Goal: Information Seeking & Learning: Learn about a topic

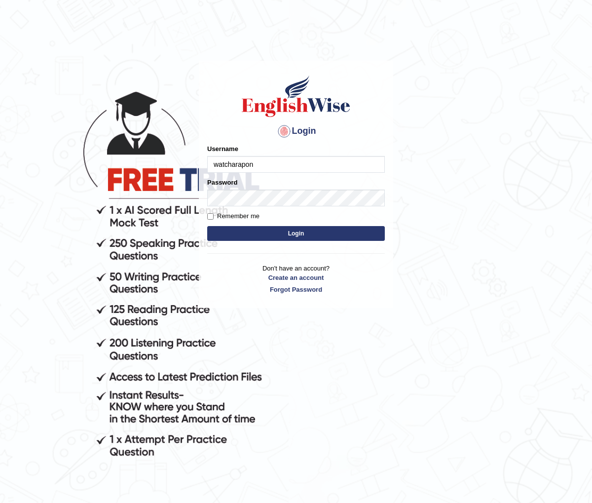
type input "Watcharapon"
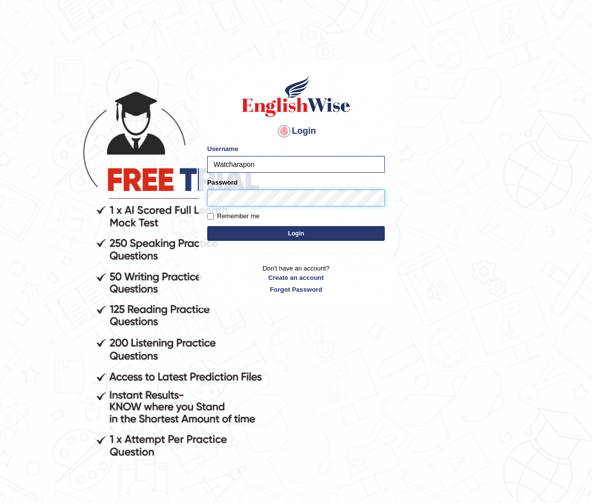
click at [207, 226] on button "Login" at bounding box center [296, 233] width 178 height 15
click at [275, 235] on button "Login" at bounding box center [296, 233] width 178 height 15
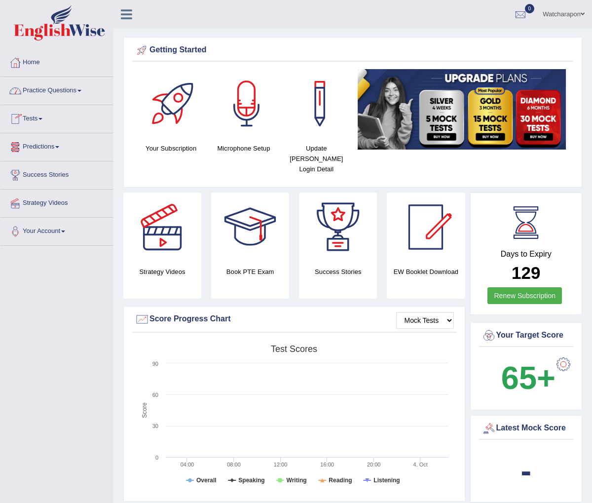
click at [56, 88] on link "Practice Questions" at bounding box center [56, 89] width 113 height 25
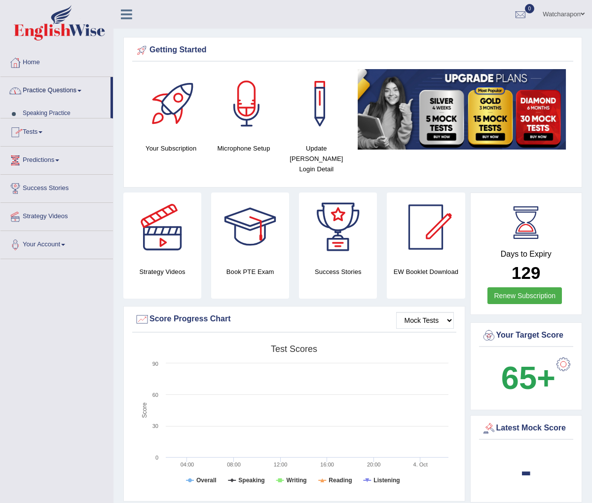
scroll to position [2, 0]
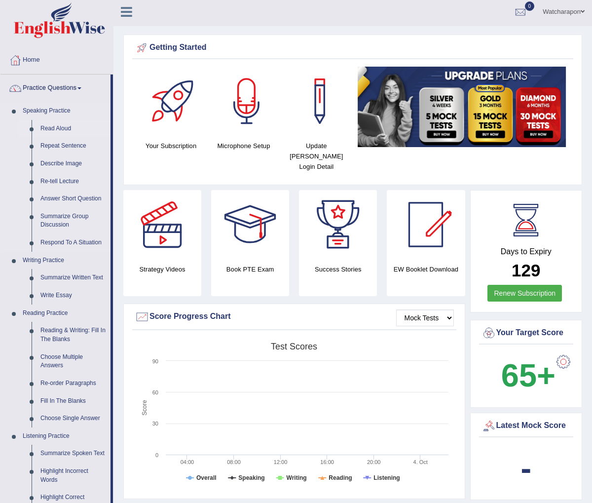
click at [53, 129] on link "Read Aloud" at bounding box center [73, 129] width 75 height 18
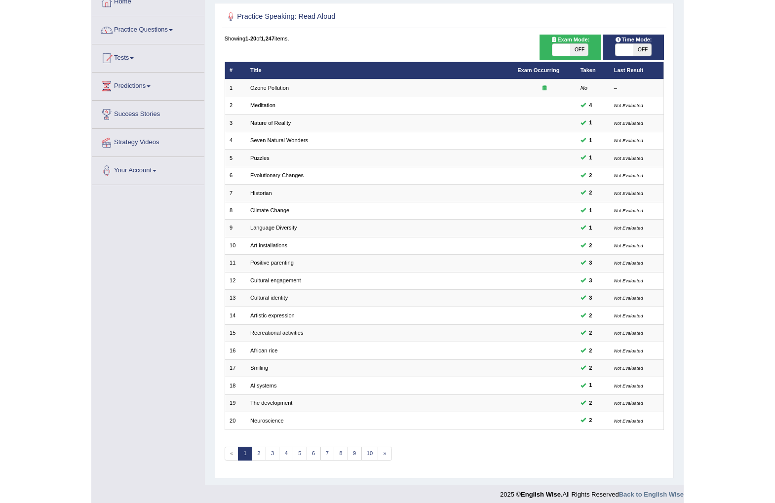
scroll to position [56, 0]
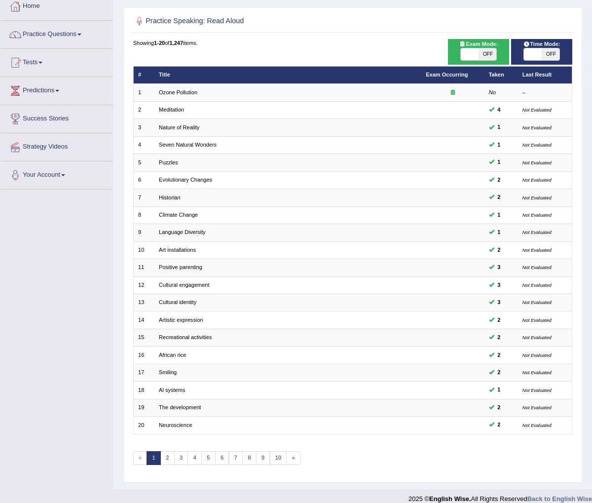
drag, startPoint x: 589, startPoint y: 448, endPoint x: 612, endPoint y: 446, distance: 22.8
click at [592, 446] on html "Toggle navigation Home Practice Questions Speaking Practice Read Aloud Repeat S…" at bounding box center [296, 195] width 592 height 503
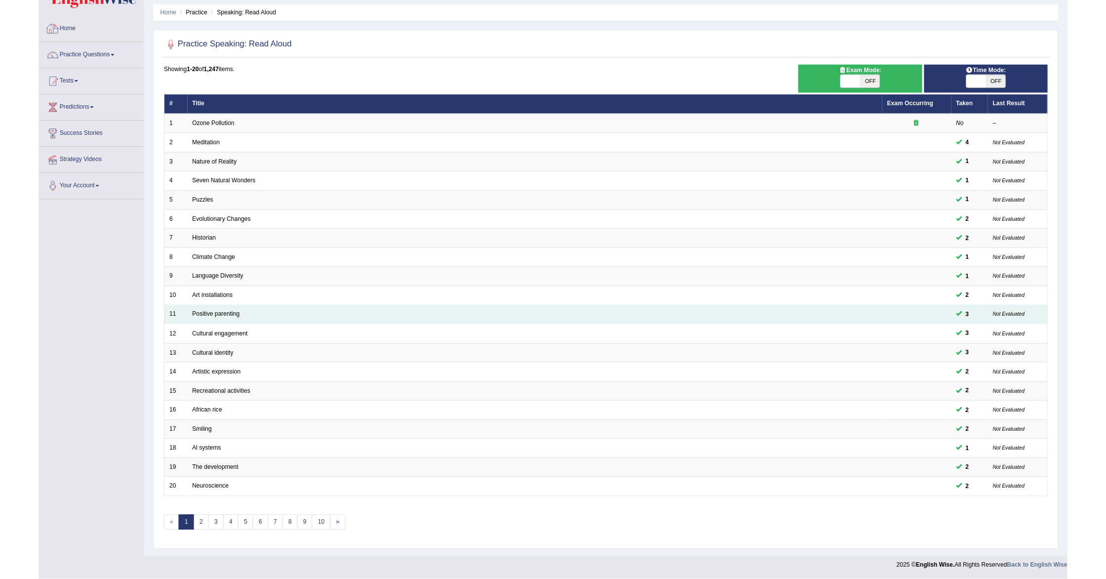
scroll to position [89, 0]
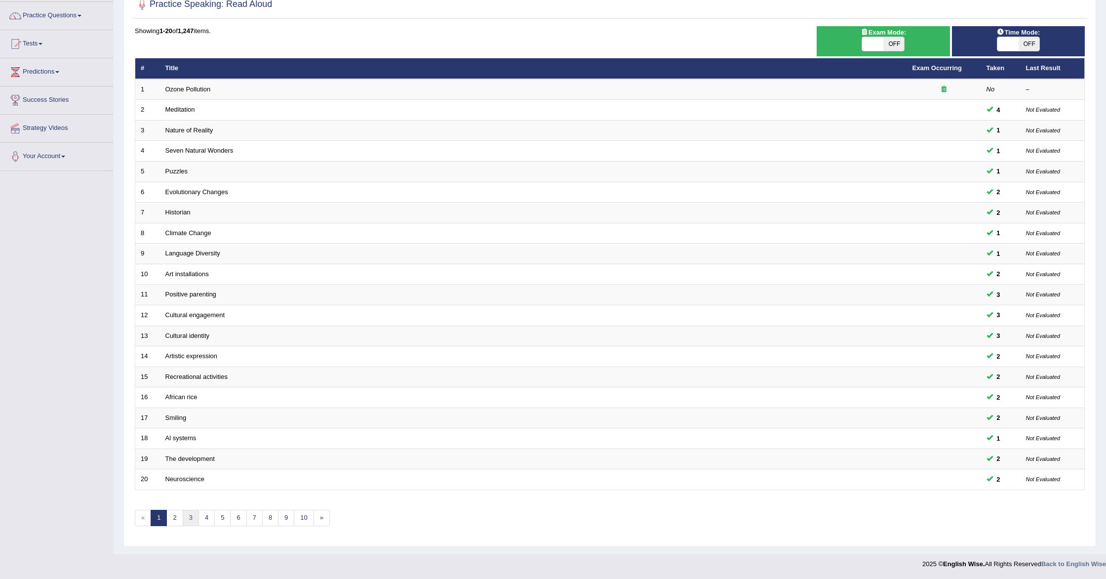
click at [191, 503] on link "3" at bounding box center [191, 517] width 16 height 16
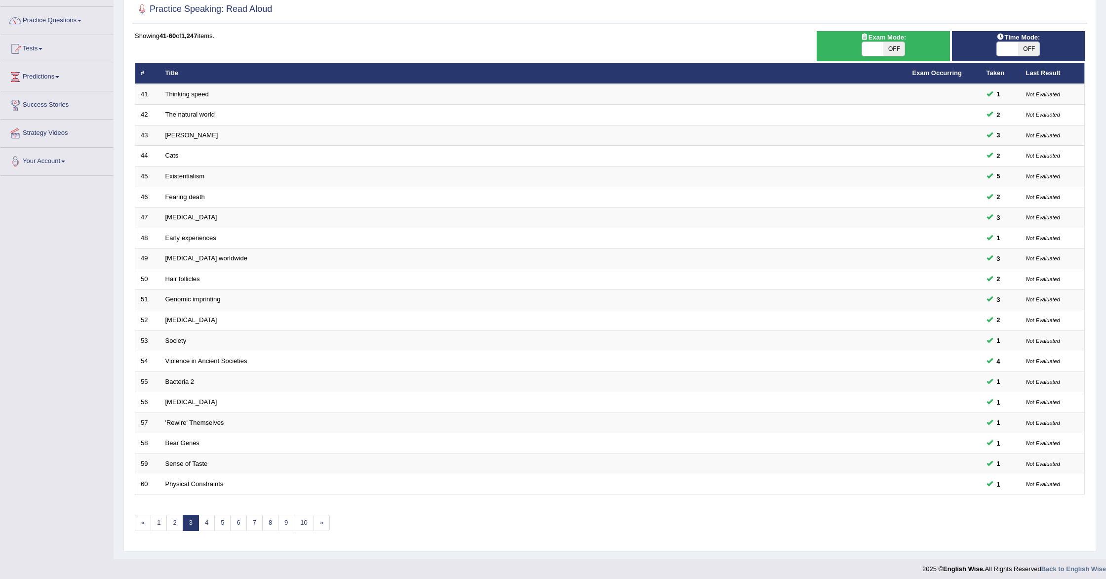
scroll to position [75, 0]
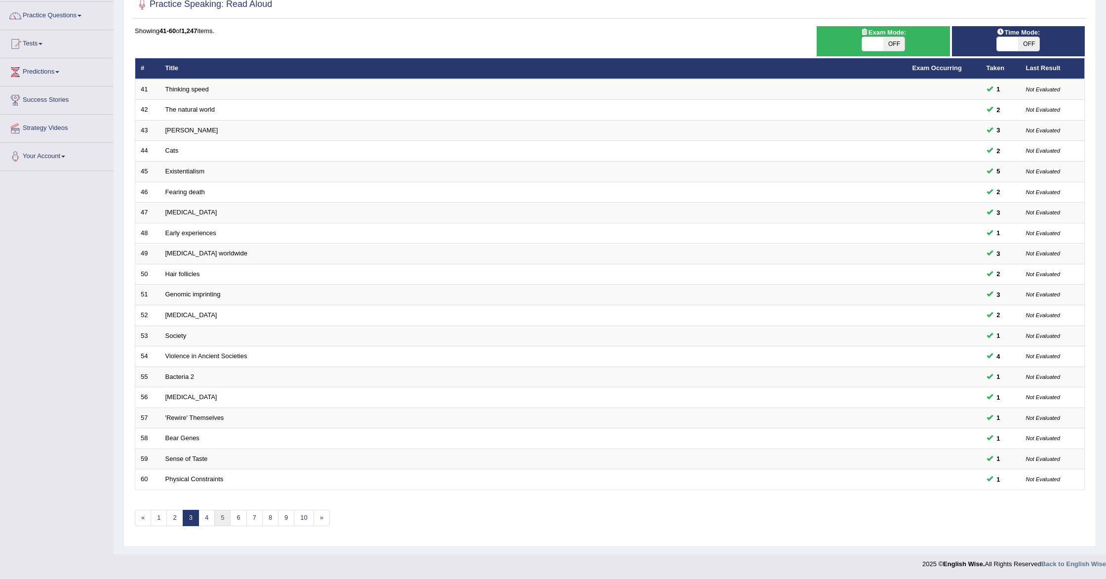
click at [222, 521] on link "5" at bounding box center [222, 517] width 16 height 16
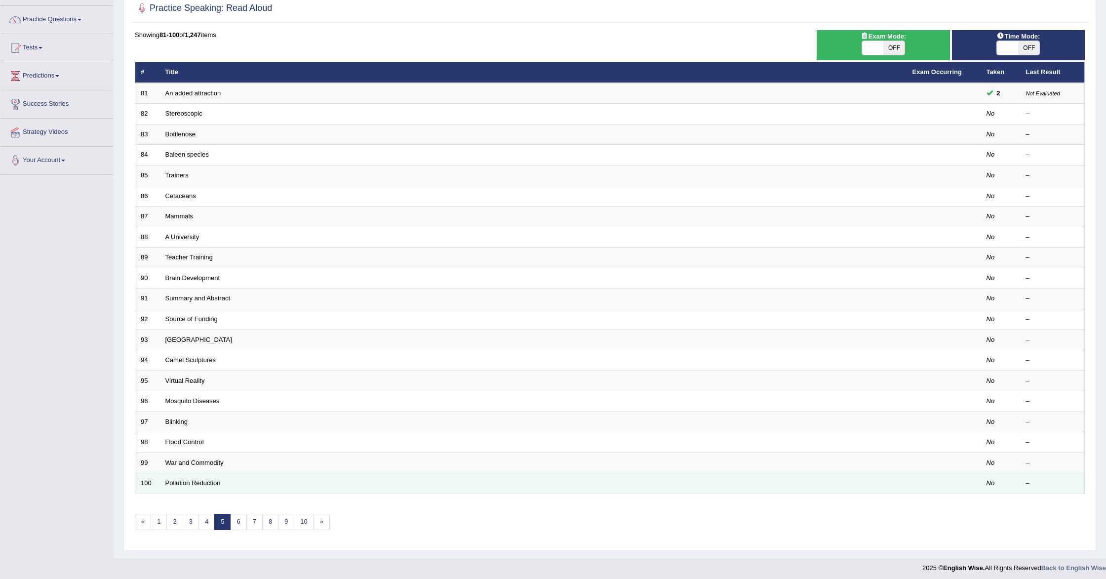
scroll to position [75, 0]
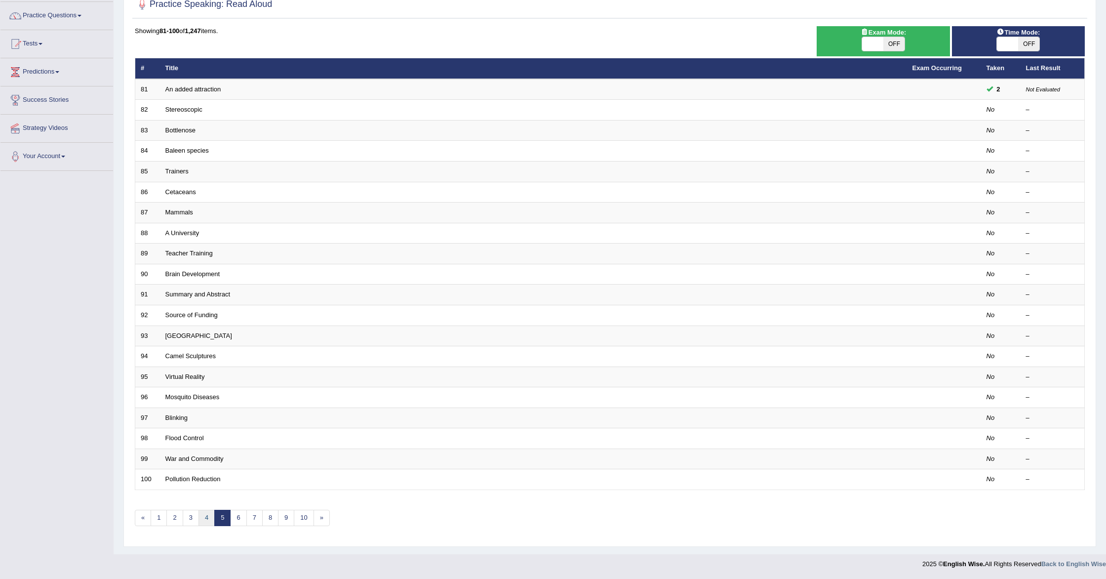
click at [209, 518] on link "4" at bounding box center [206, 517] width 16 height 16
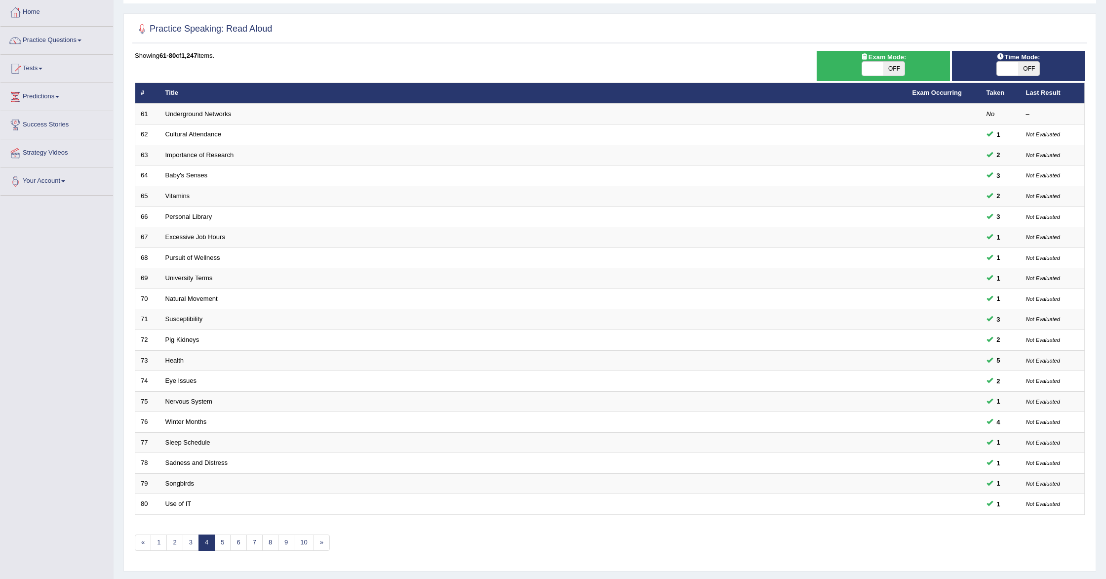
scroll to position [75, 0]
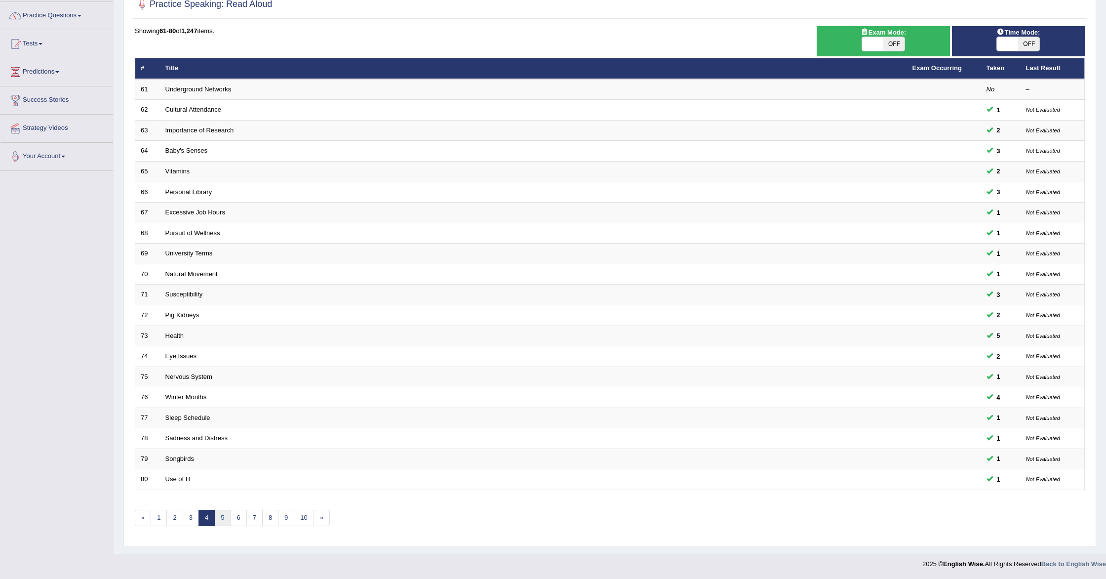
click at [224, 516] on link "5" at bounding box center [222, 517] width 16 height 16
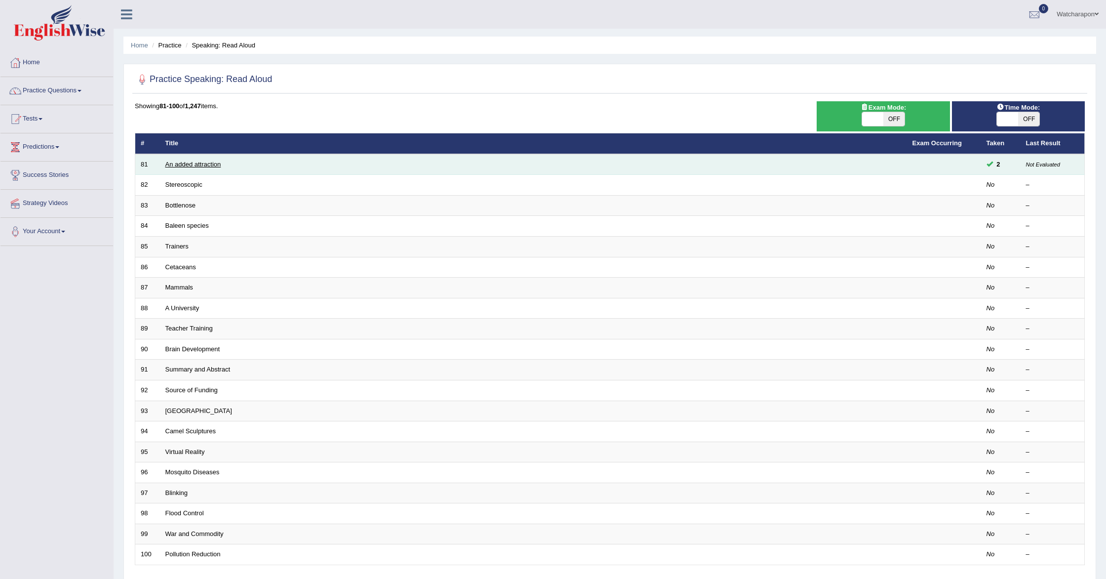
click at [211, 163] on link "An added attraction" at bounding box center [193, 163] width 56 height 7
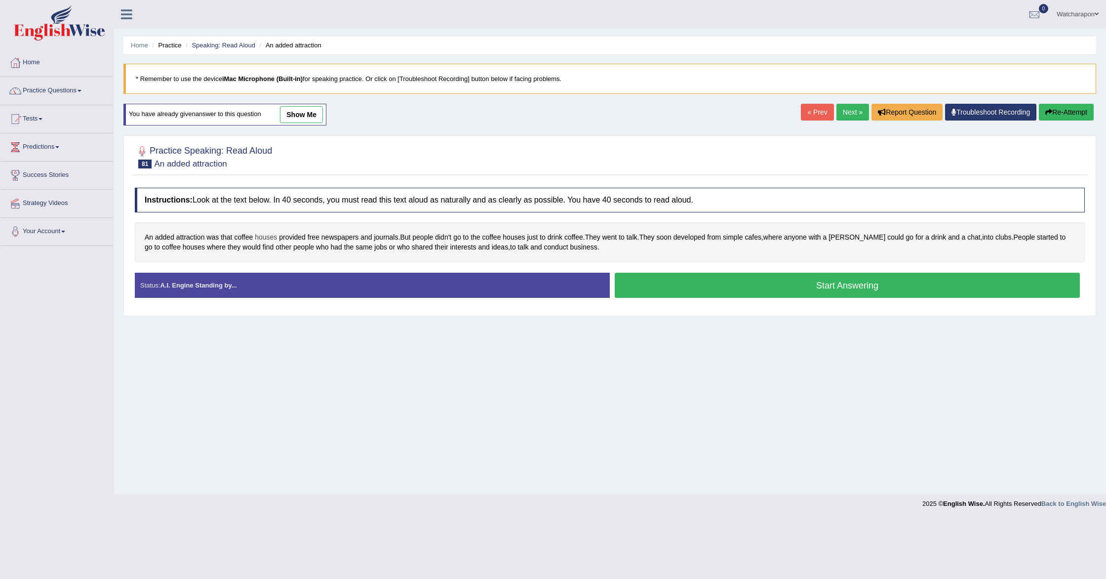
click at [268, 237] on span "houses" at bounding box center [266, 237] width 22 height 10
click at [268, 167] on icon at bounding box center [269, 168] width 7 height 6
click at [290, 159] on icon at bounding box center [289, 161] width 4 height 4
click at [739, 290] on button "Start Answering" at bounding box center [847, 285] width 465 height 25
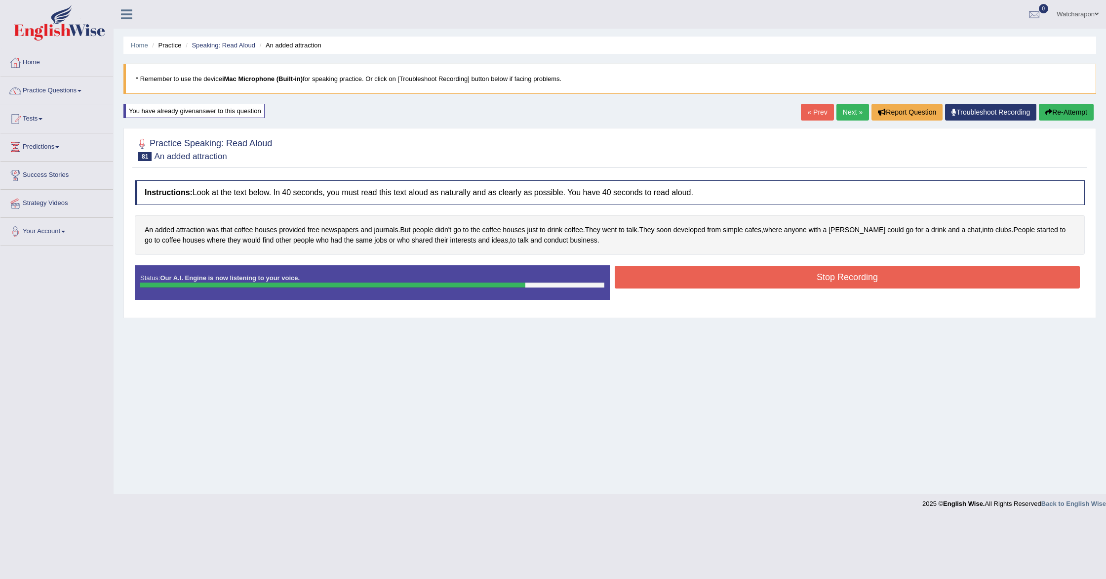
click at [695, 277] on button "Stop Recording" at bounding box center [847, 277] width 465 height 23
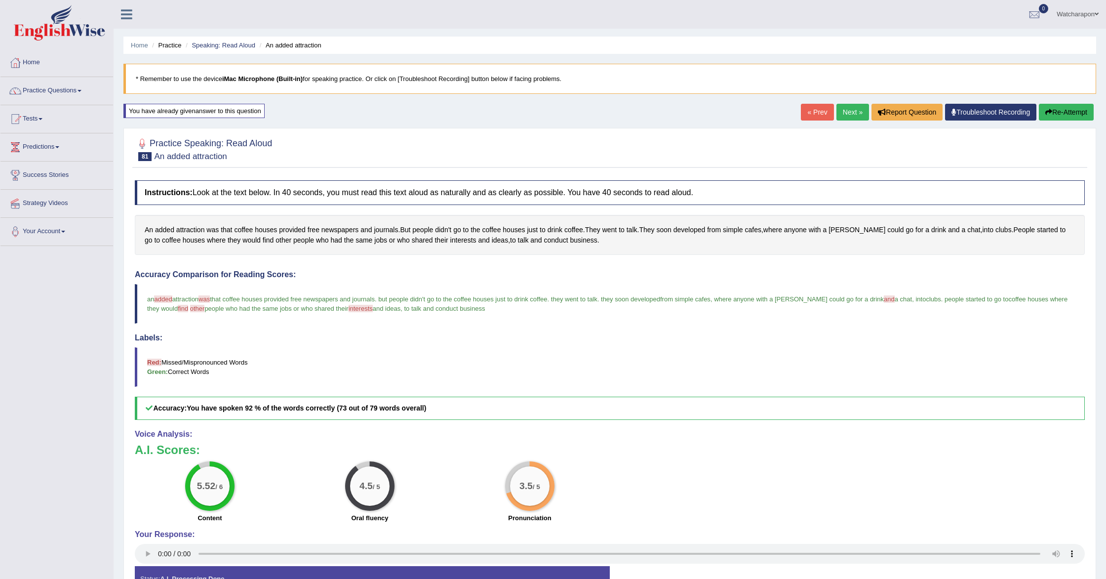
click at [854, 110] on link "Next »" at bounding box center [852, 112] width 33 height 17
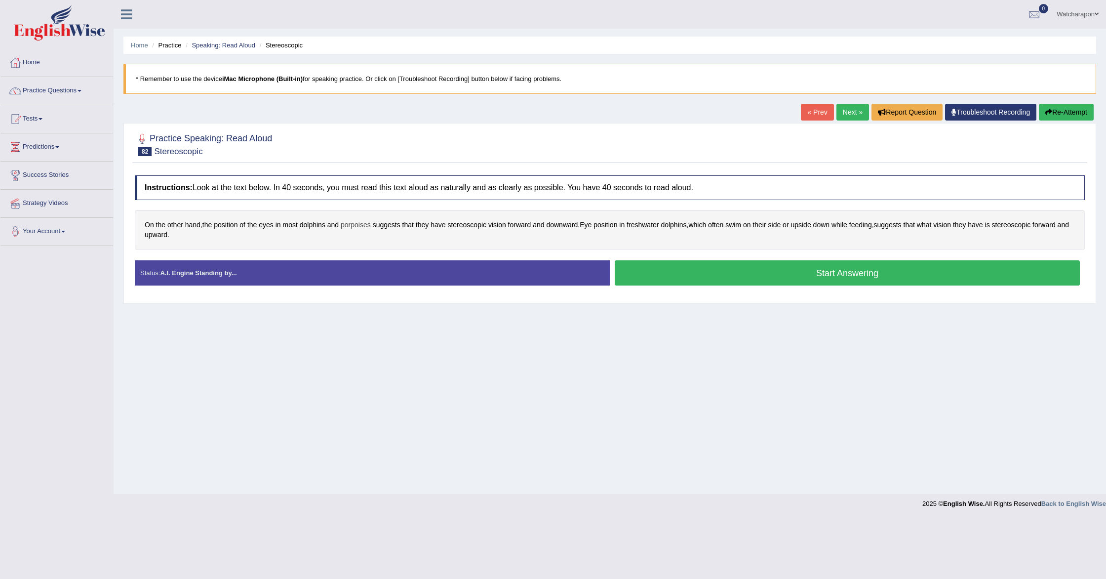
click at [361, 226] on span "porpoises" at bounding box center [356, 225] width 30 height 10
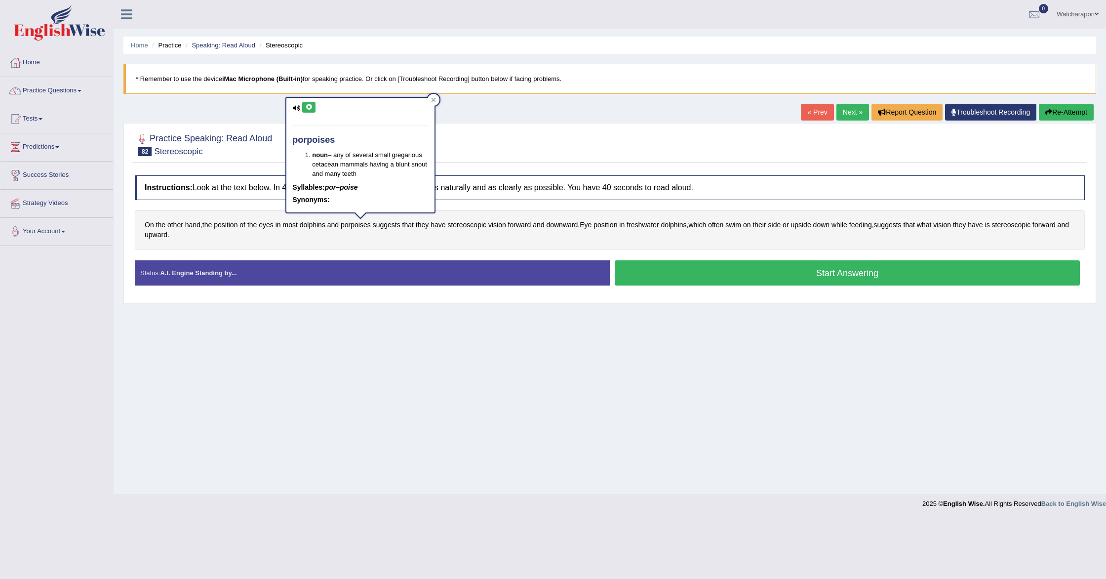
click at [305, 109] on icon at bounding box center [308, 107] width 7 height 6
click at [433, 101] on icon at bounding box center [433, 100] width 4 height 4
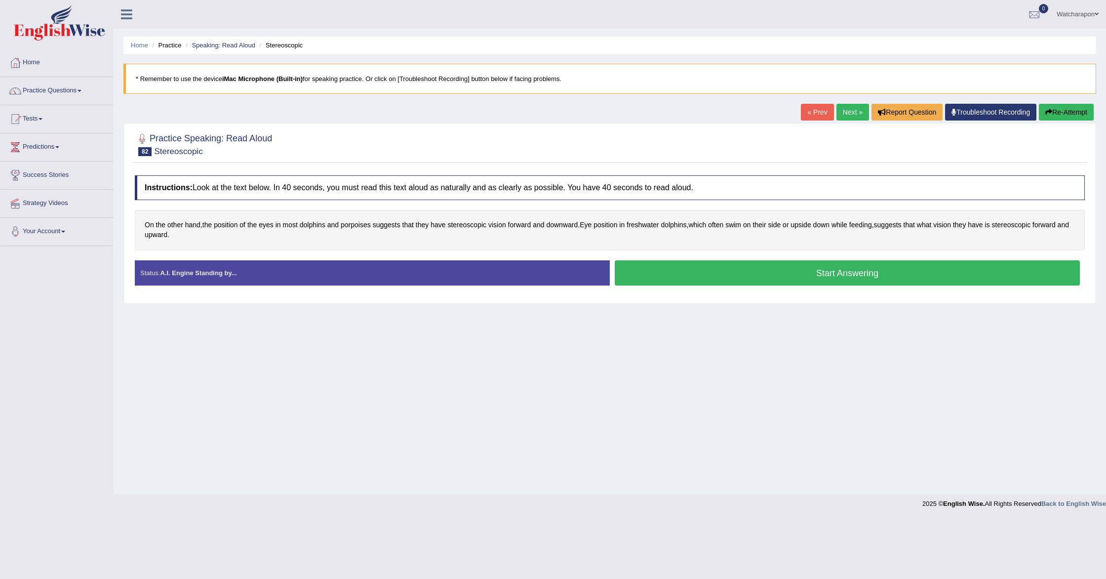
click at [716, 277] on button "Start Answering" at bounding box center [847, 272] width 465 height 25
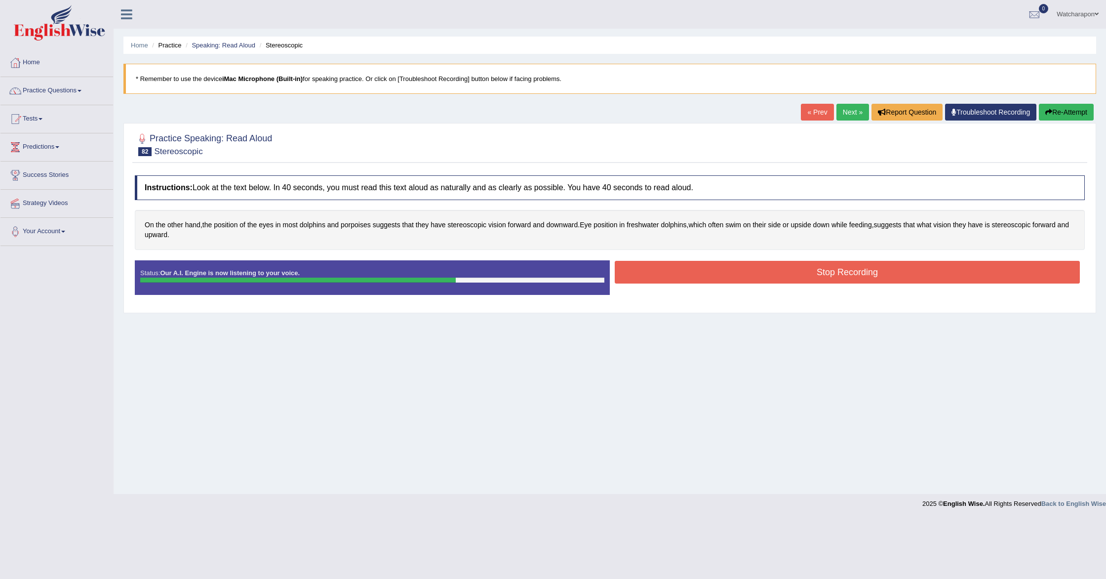
drag, startPoint x: 682, startPoint y: 267, endPoint x: 675, endPoint y: 266, distance: 7.1
click at [682, 267] on button "Stop Recording" at bounding box center [847, 272] width 465 height 23
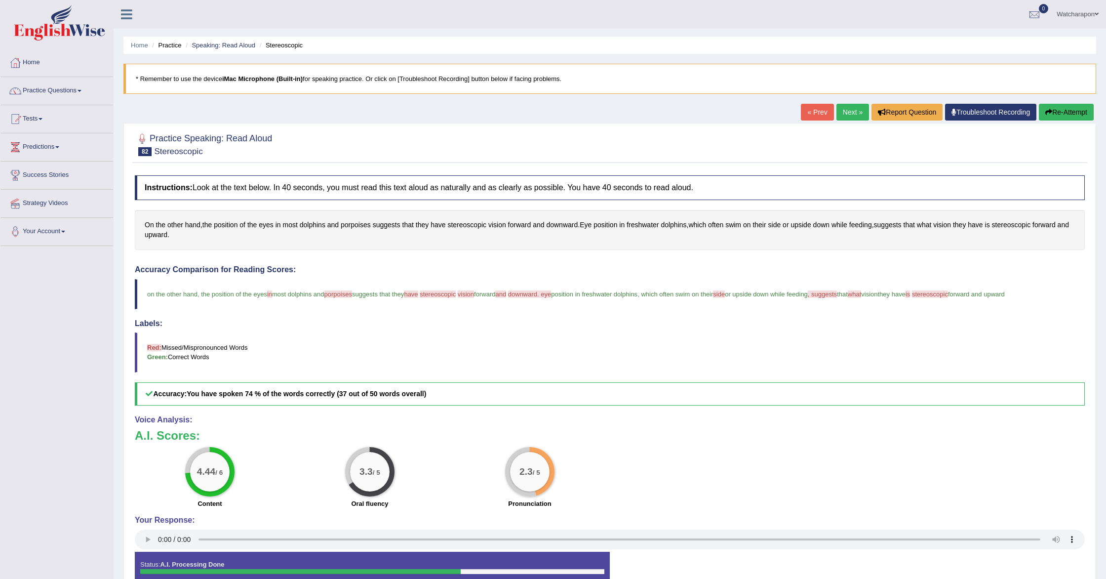
click at [1062, 110] on button "Re-Attempt" at bounding box center [1066, 112] width 55 height 17
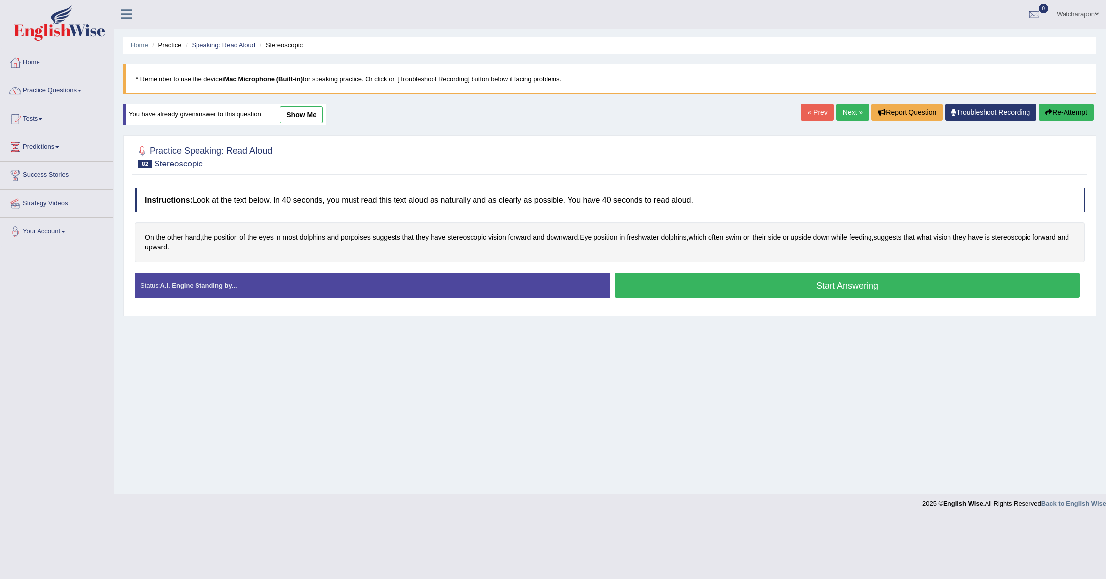
click at [681, 285] on button "Start Answering" at bounding box center [847, 285] width 465 height 25
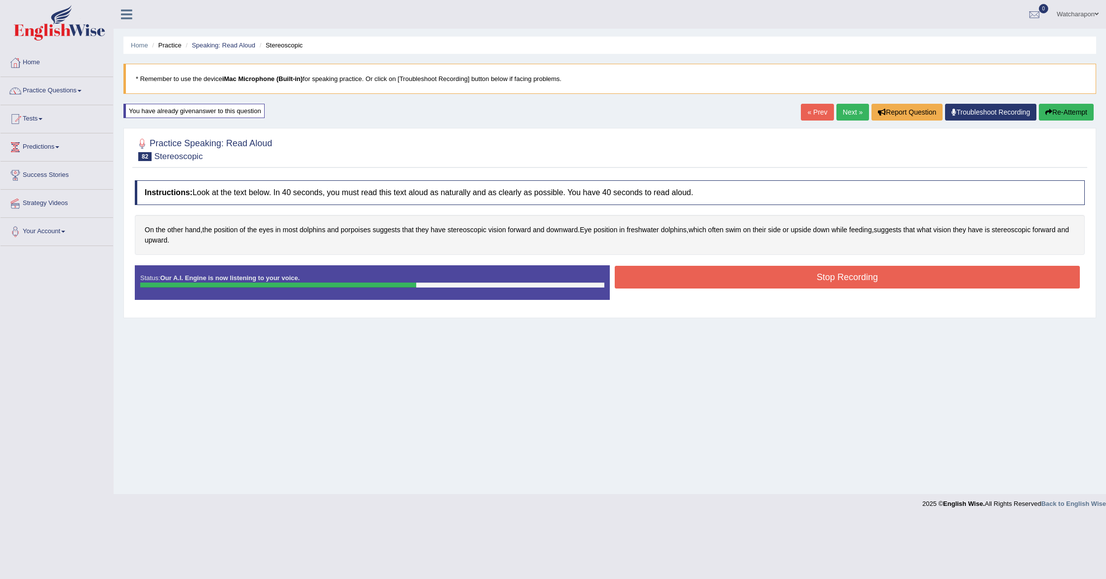
click at [679, 276] on button "Stop Recording" at bounding box center [847, 277] width 465 height 23
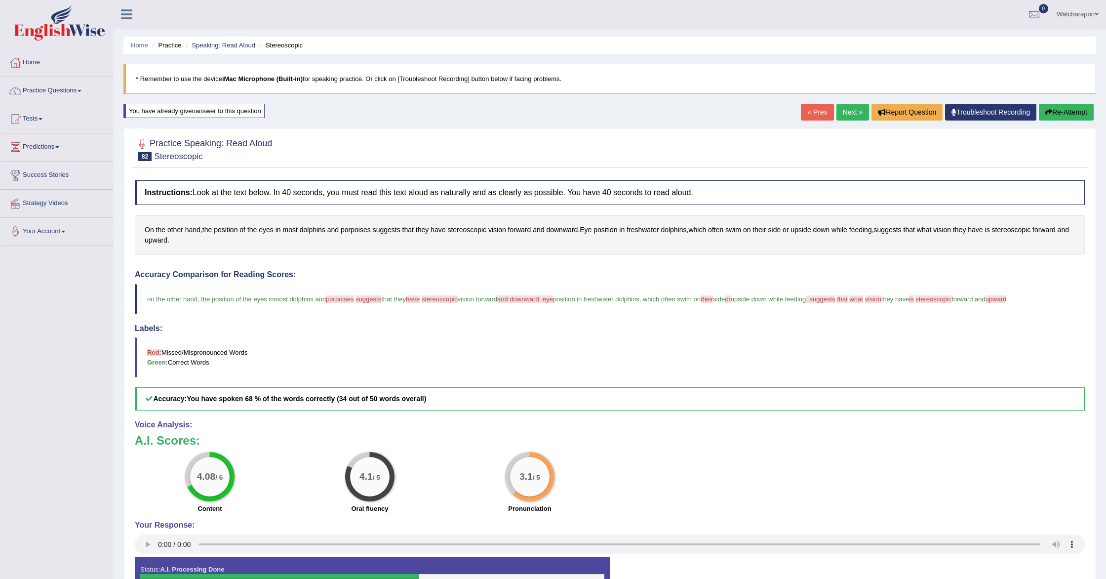
click at [839, 110] on link "Next »" at bounding box center [852, 112] width 33 height 17
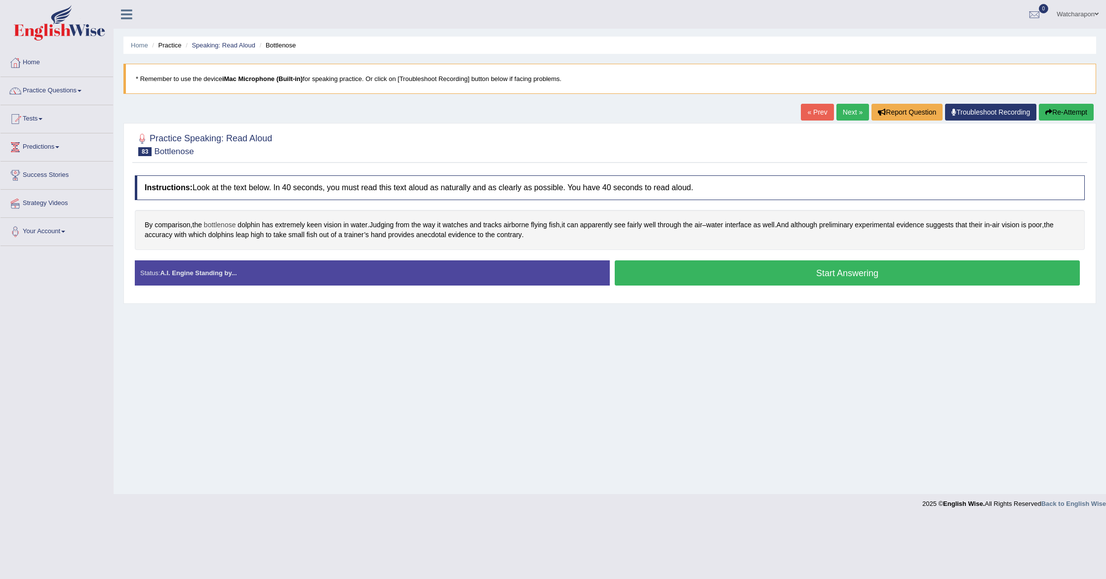
click at [230, 227] on span "bottlenose" at bounding box center [220, 225] width 32 height 10
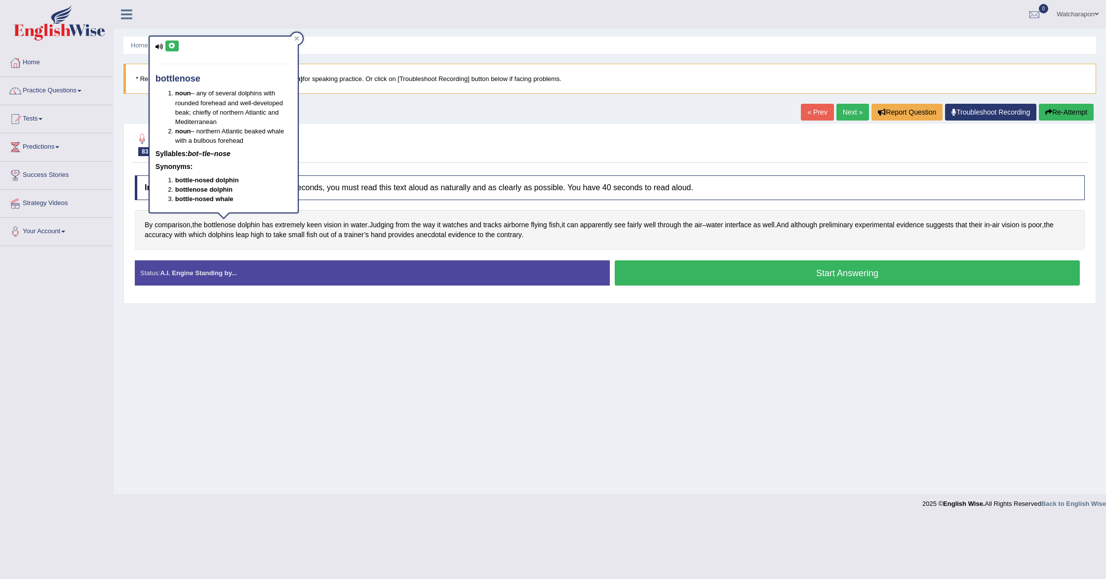
click at [174, 44] on icon at bounding box center [171, 46] width 7 height 6
click at [298, 37] on icon at bounding box center [296, 38] width 4 height 4
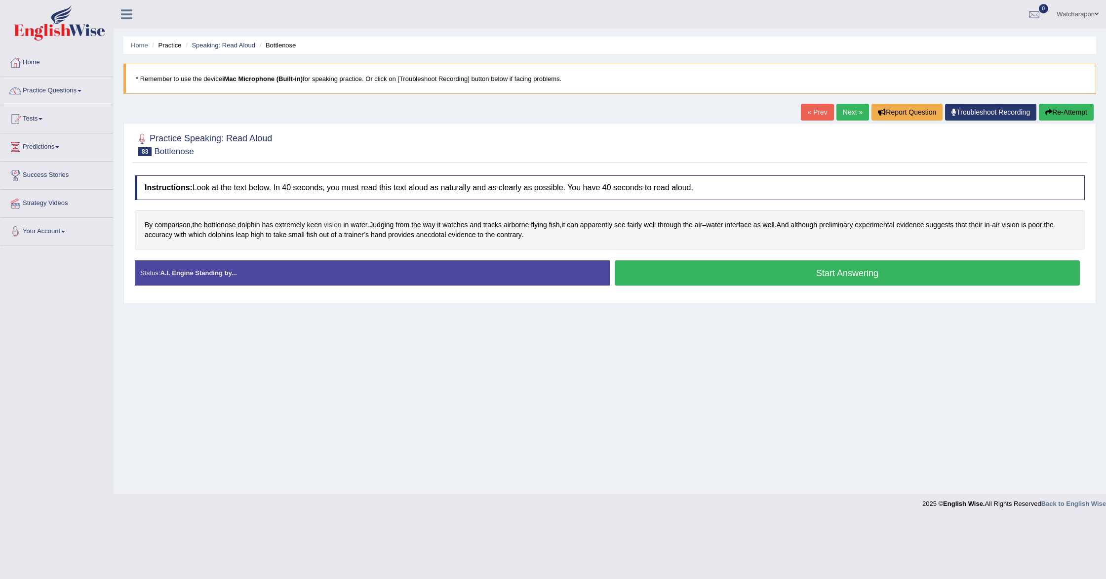
click at [334, 226] on span "vision" at bounding box center [333, 225] width 18 height 10
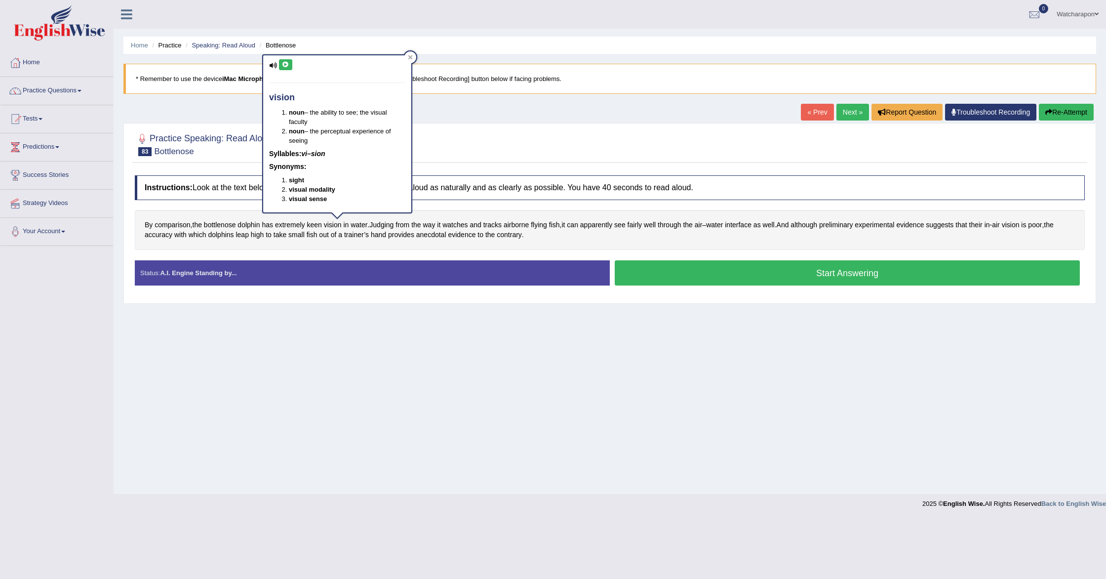
click at [285, 67] on icon at bounding box center [285, 65] width 7 height 6
click at [392, 223] on span "Judging" at bounding box center [381, 225] width 24 height 10
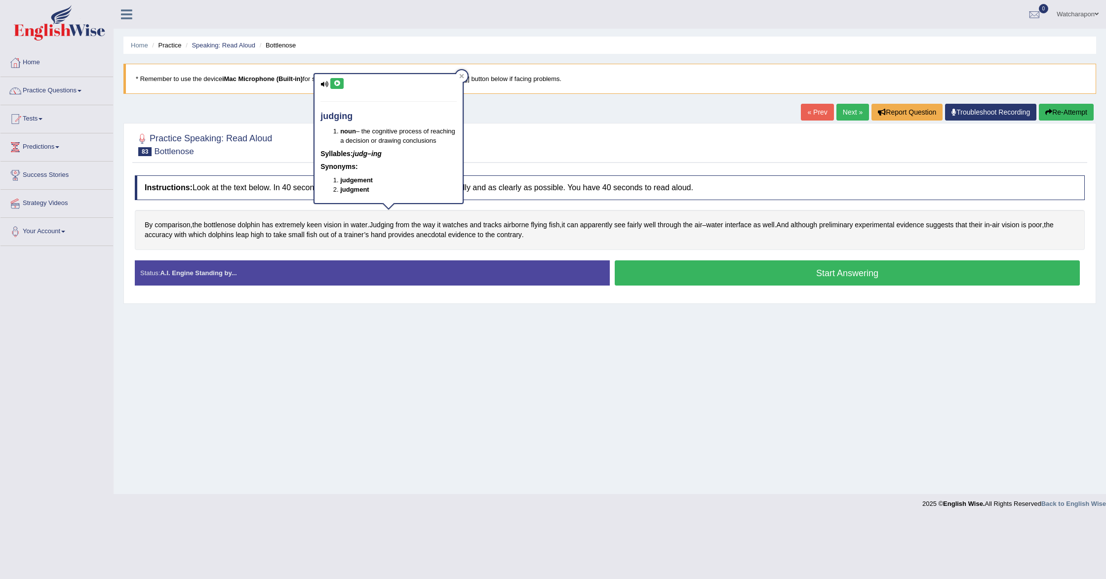
click at [335, 81] on icon at bounding box center [336, 83] width 7 height 6
click at [527, 155] on div at bounding box center [610, 144] width 950 height 30
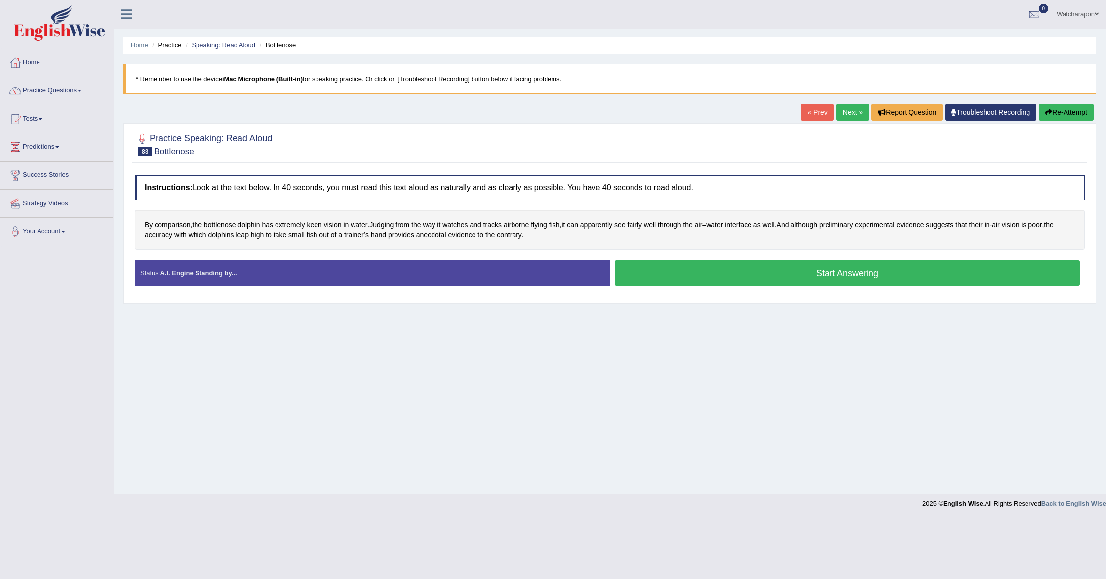
click at [662, 273] on button "Start Answering" at bounding box center [847, 272] width 465 height 25
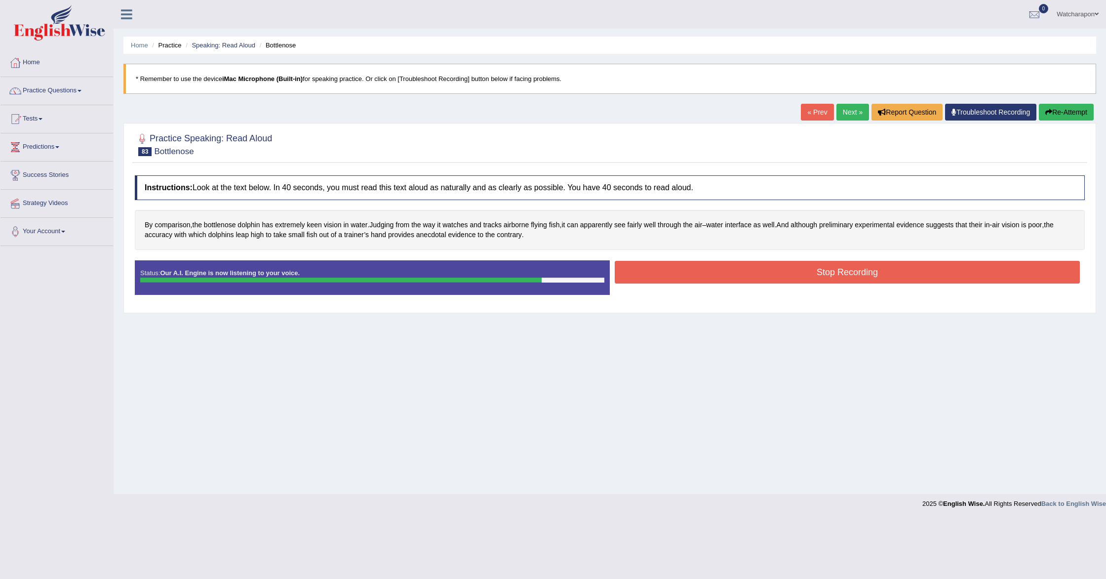
click at [656, 273] on button "Stop Recording" at bounding box center [847, 272] width 465 height 23
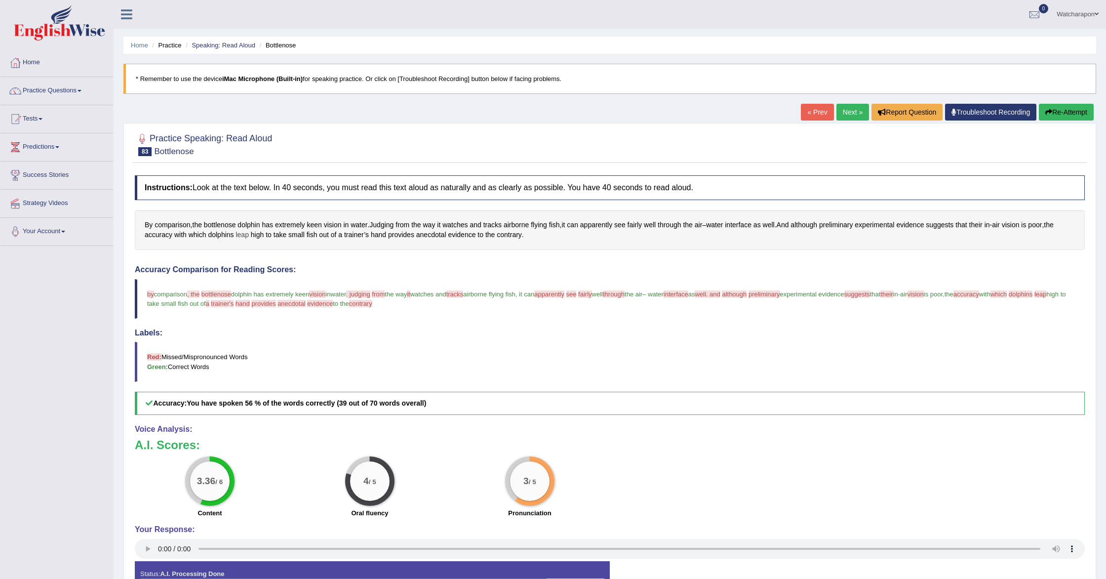
click at [245, 236] on span "leap" at bounding box center [241, 235] width 13 height 10
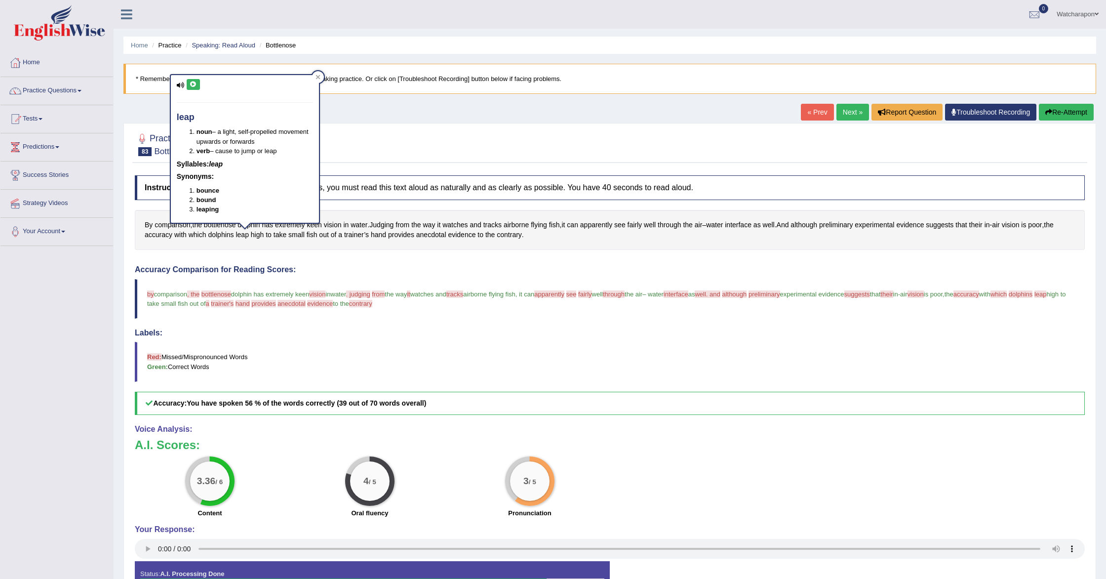
click at [192, 81] on icon at bounding box center [193, 84] width 7 height 6
click at [1066, 115] on button "Re-Attempt" at bounding box center [1066, 112] width 55 height 17
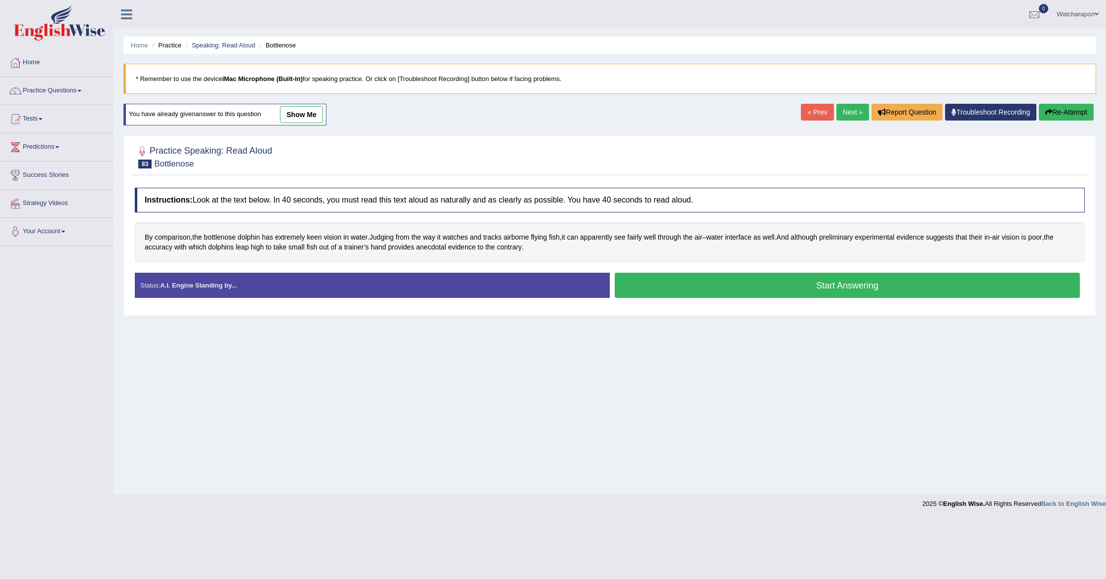
click at [640, 288] on button "Start Answering" at bounding box center [847, 285] width 465 height 25
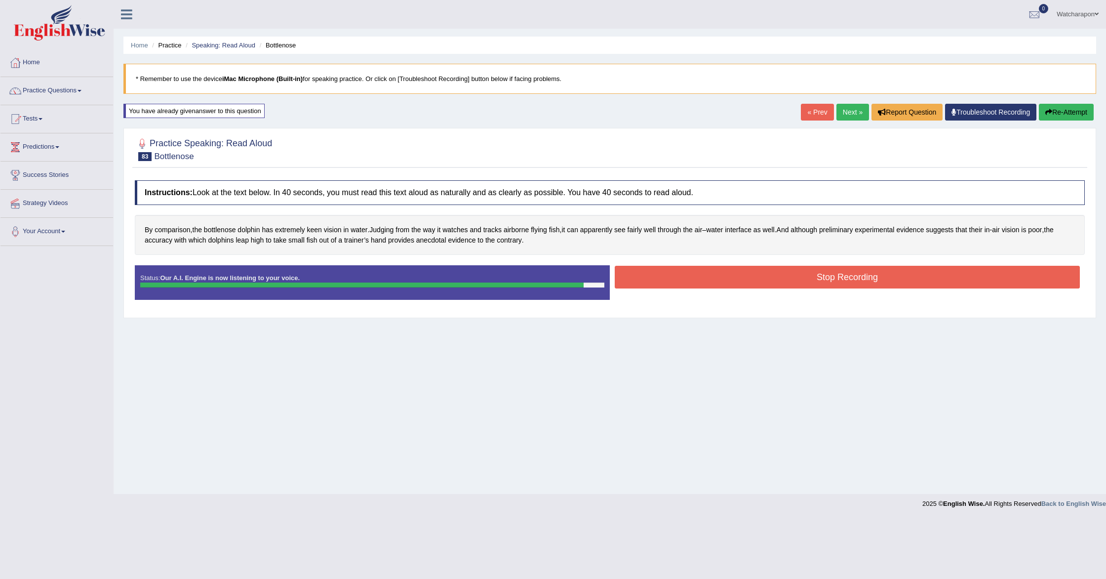
click at [669, 273] on button "Stop Recording" at bounding box center [847, 277] width 465 height 23
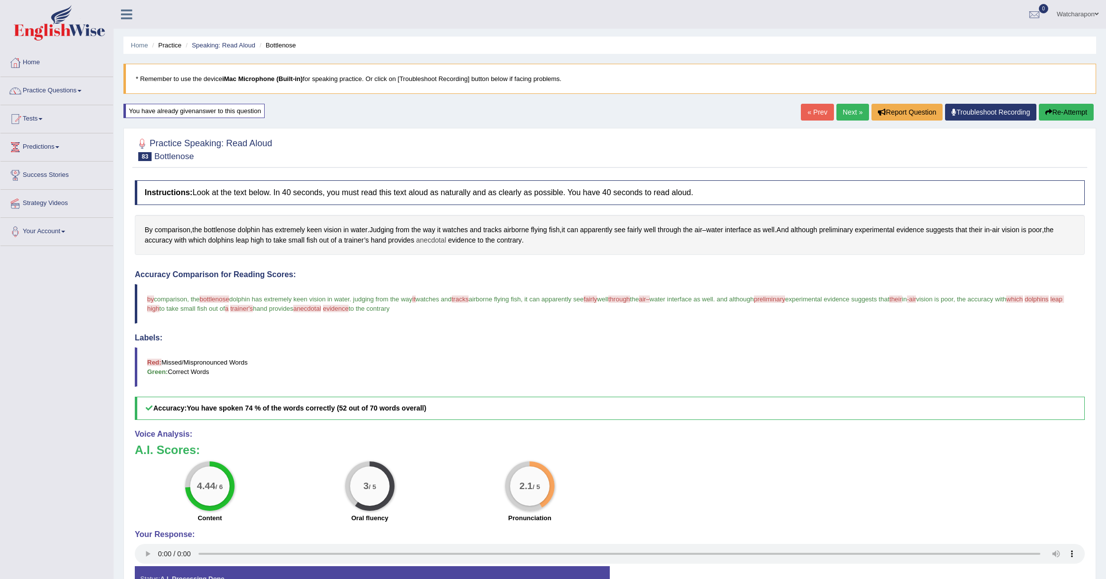
click at [434, 239] on span "anecdotal" at bounding box center [431, 240] width 30 height 10
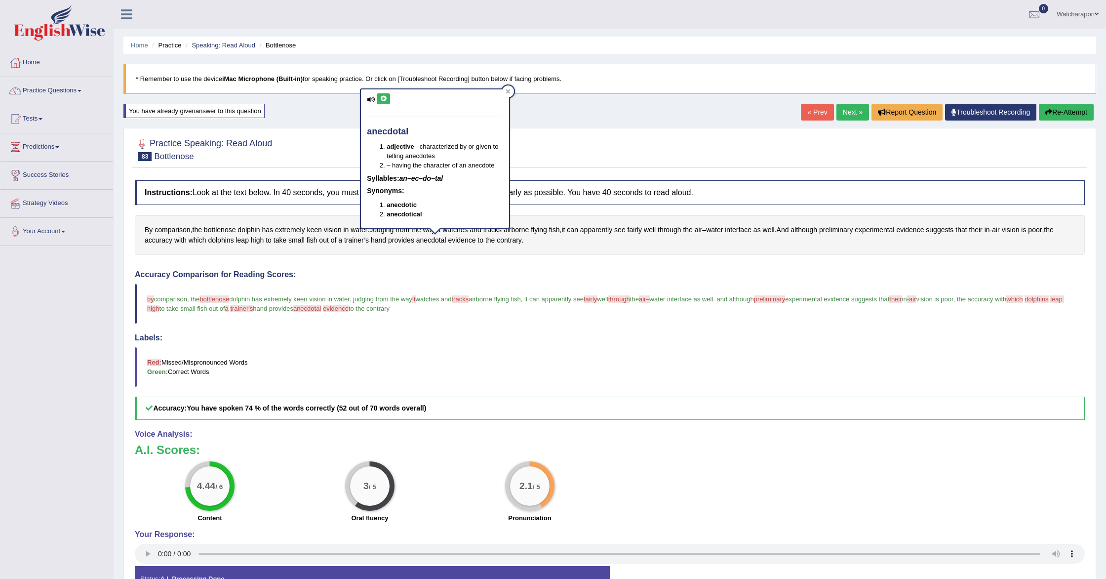
click at [385, 101] on icon at bounding box center [383, 99] width 7 height 6
click at [387, 96] on button at bounding box center [383, 98] width 13 height 11
click at [358, 240] on span "trainer’s" at bounding box center [356, 240] width 25 height 10
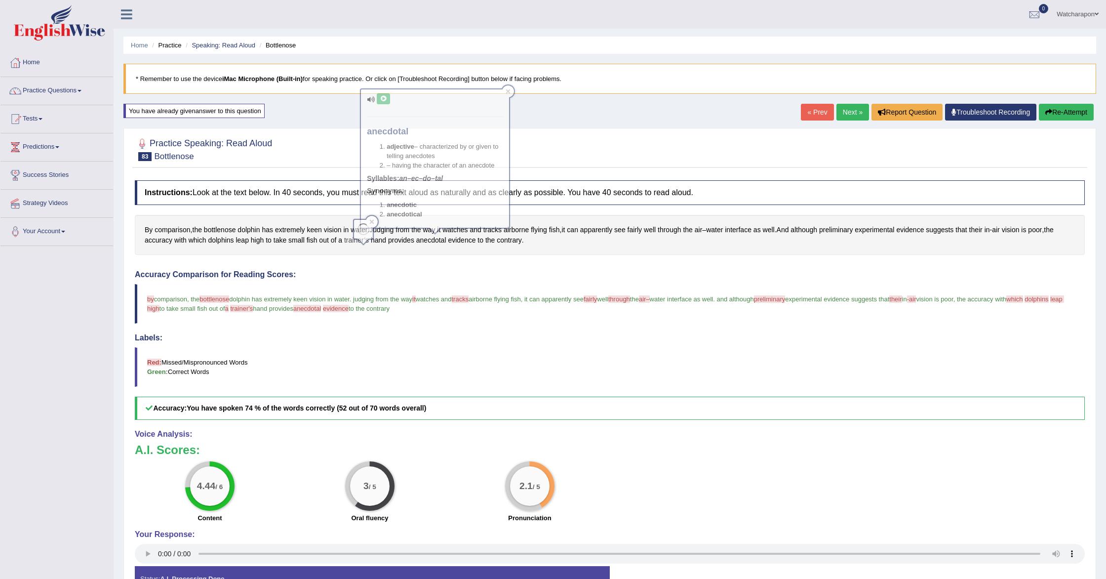
scroll to position [2, 0]
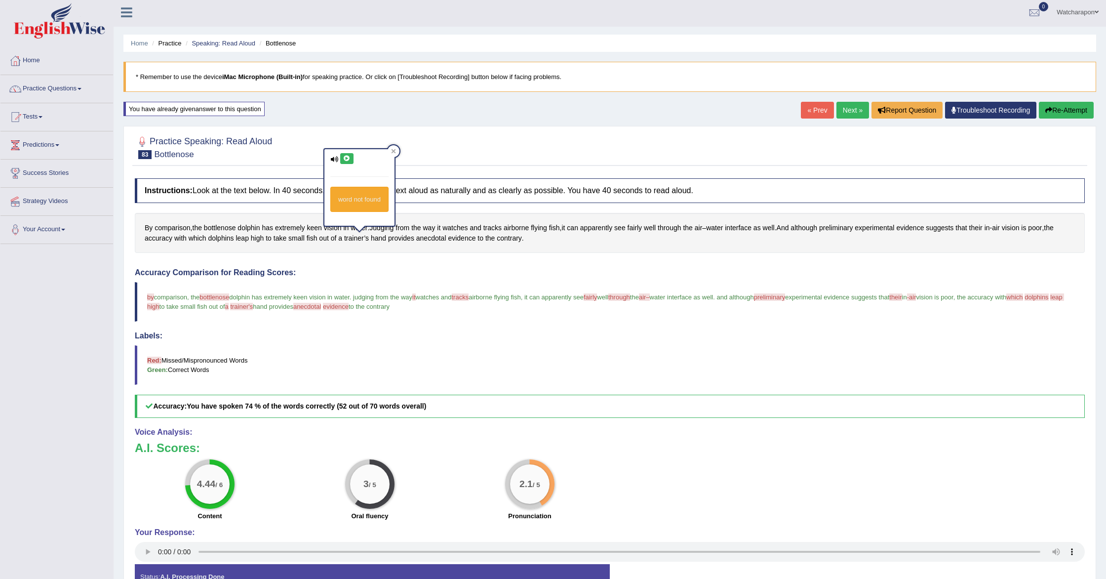
click at [346, 157] on icon at bounding box center [346, 159] width 7 height 6
click at [183, 307] on span "leap high" at bounding box center [605, 301] width 917 height 17
click at [1024, 301] on span "dolphins" at bounding box center [1036, 296] width 24 height 7
click at [844, 110] on link "Next »" at bounding box center [852, 110] width 33 height 17
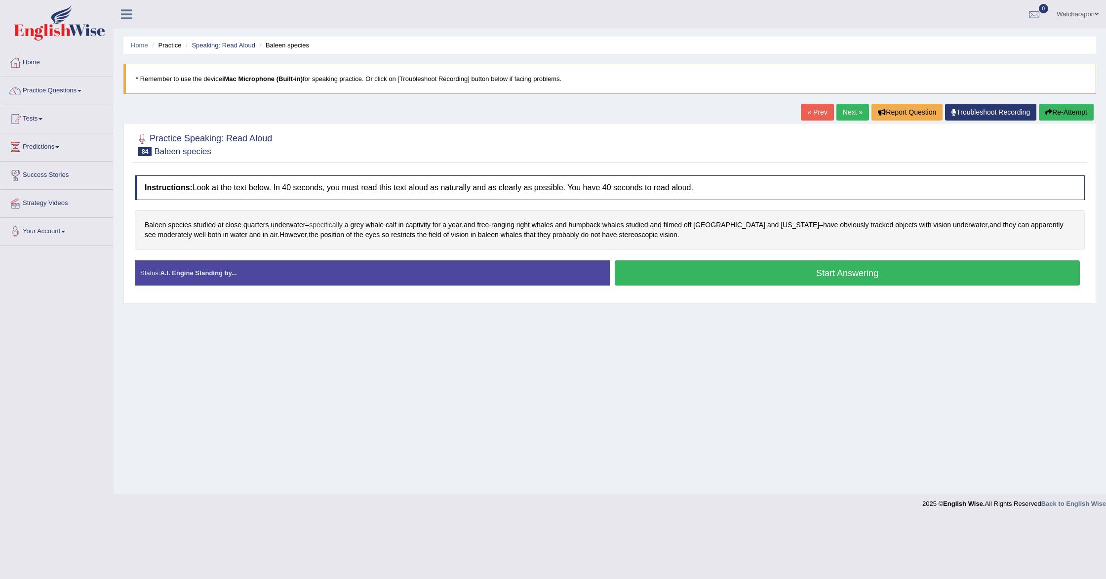
click at [331, 227] on span "specifically" at bounding box center [326, 225] width 34 height 10
click at [296, 136] on icon at bounding box center [299, 139] width 7 height 6
click at [298, 136] on icon at bounding box center [299, 139] width 7 height 6
click at [299, 136] on icon at bounding box center [299, 139] width 7 height 6
click at [396, 225] on span "calf" at bounding box center [391, 225] width 11 height 10
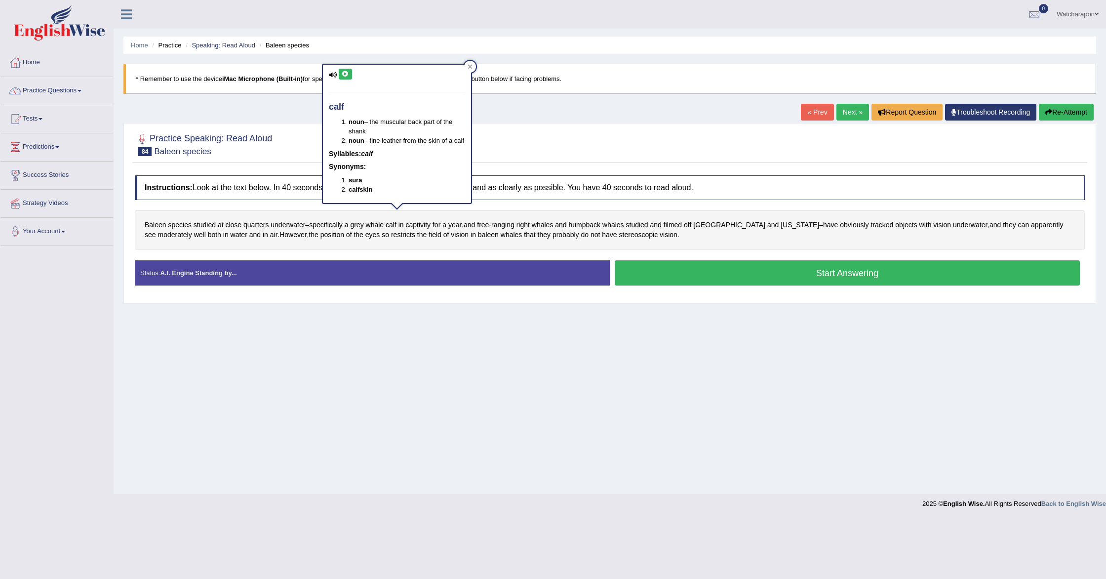
click at [344, 76] on icon at bounding box center [345, 74] width 7 height 6
click at [429, 227] on span "captivity" at bounding box center [418, 225] width 25 height 10
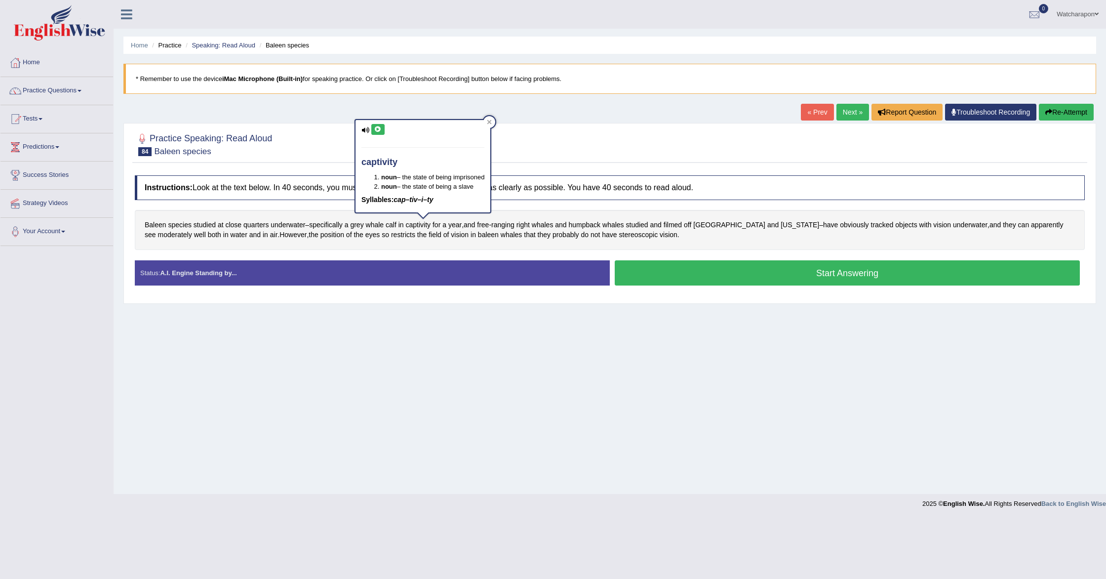
click at [374, 124] on button at bounding box center [377, 129] width 13 height 11
click at [380, 129] on icon at bounding box center [377, 129] width 7 height 6
click at [537, 139] on div at bounding box center [610, 144] width 950 height 30
click at [875, 272] on button "Start Answering" at bounding box center [847, 272] width 465 height 25
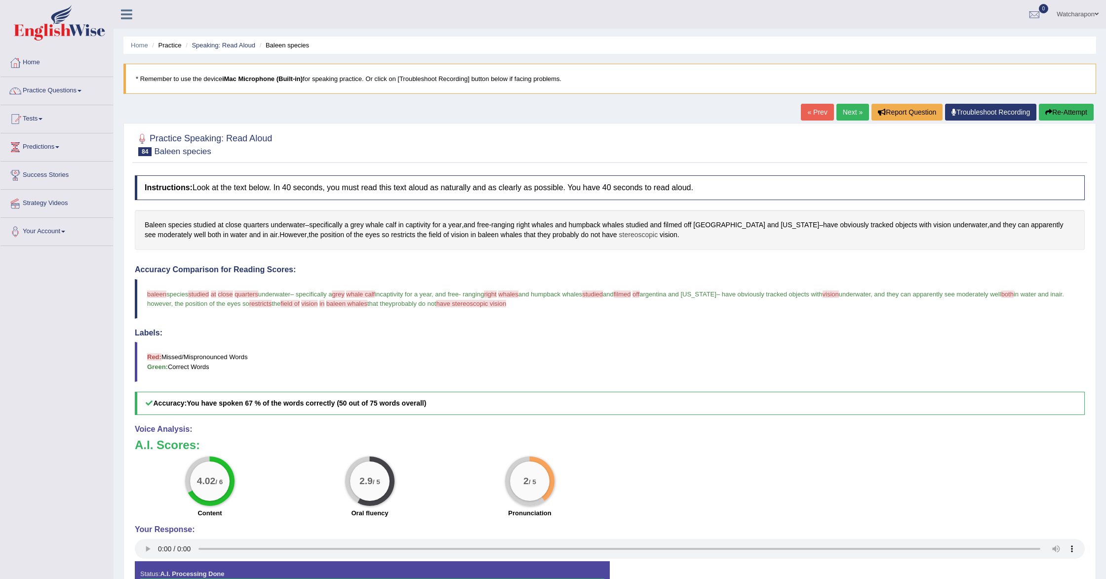
click at [619, 236] on span "stereoscopic" at bounding box center [638, 235] width 39 height 10
click at [559, 129] on icon at bounding box center [559, 127] width 7 height 6
click at [560, 128] on icon at bounding box center [559, 127] width 7 height 6
drag, startPoint x: 1053, startPoint y: 113, endPoint x: 1049, endPoint y: 110, distance: 5.3
click at [1053, 113] on button "Re-Attempt" at bounding box center [1066, 112] width 55 height 17
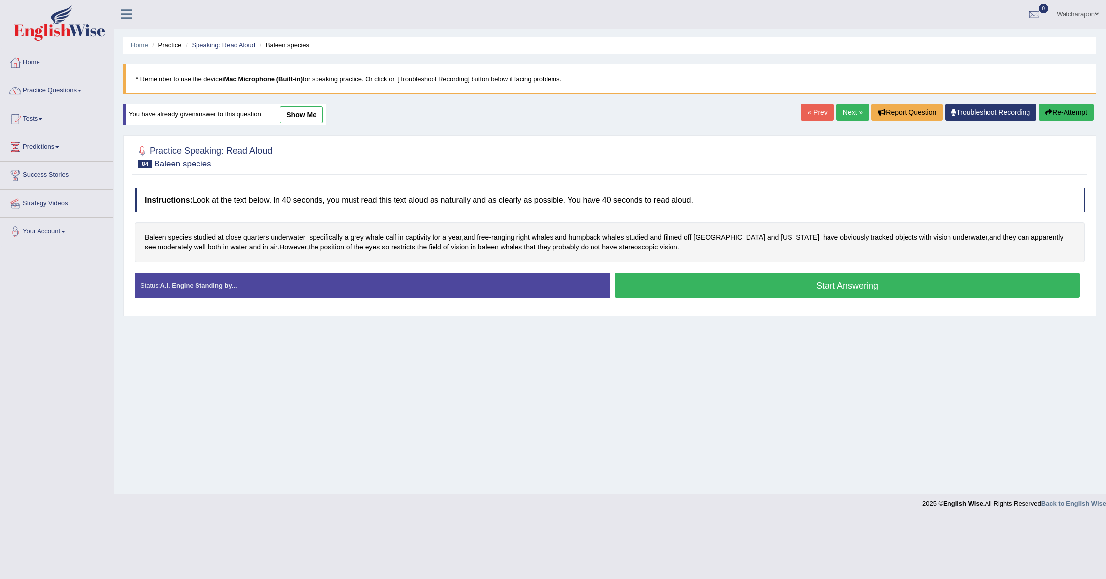
drag, startPoint x: 665, startPoint y: 293, endPoint x: 660, endPoint y: 293, distance: 5.9
click at [665, 293] on button "Start Answering" at bounding box center [847, 285] width 465 height 25
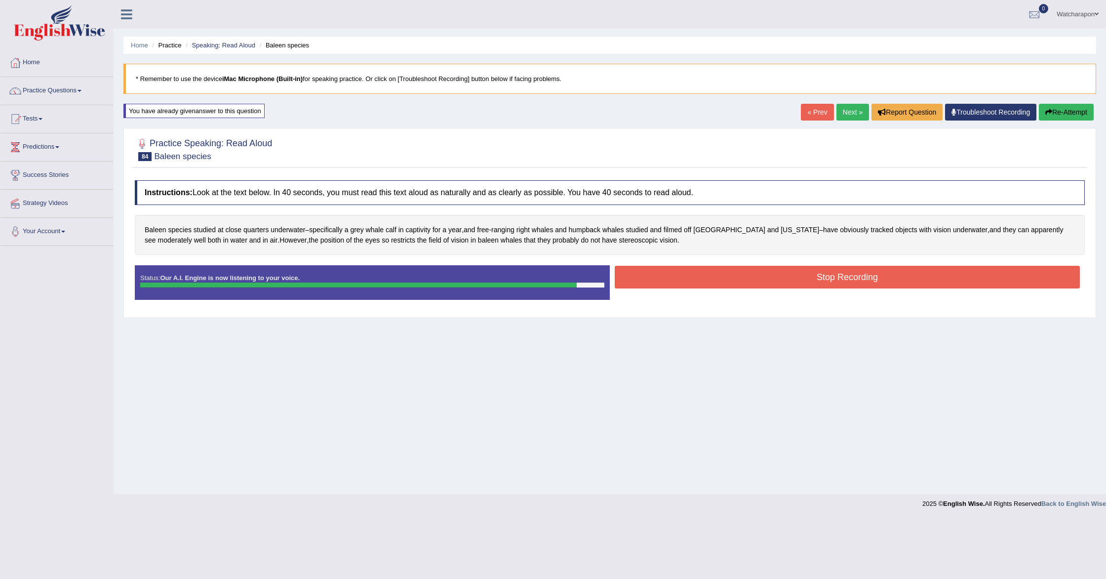
click at [657, 273] on button "Stop Recording" at bounding box center [847, 277] width 465 height 23
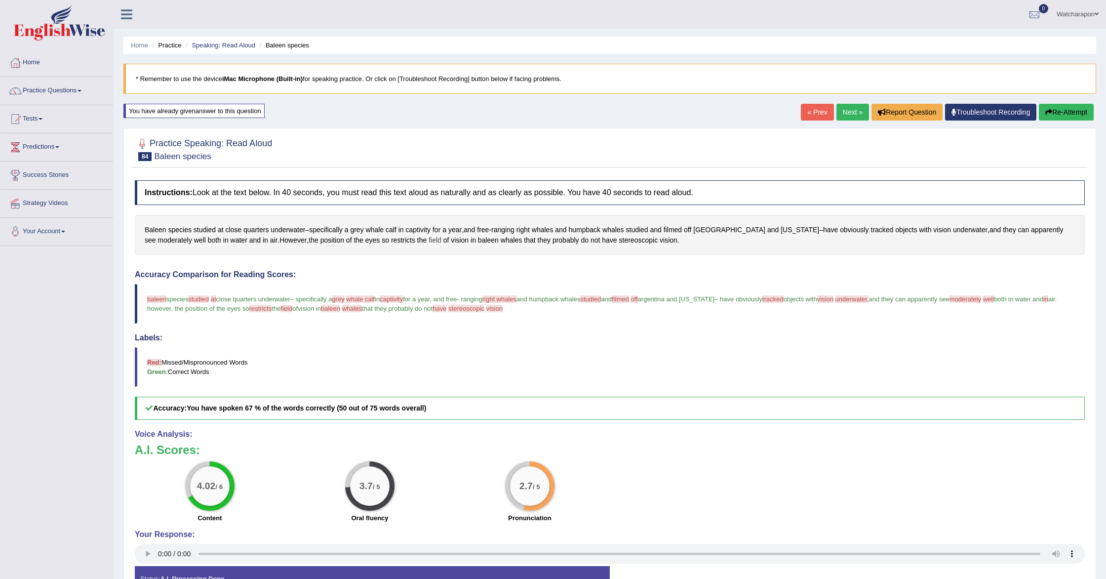
click at [429, 241] on span "field" at bounding box center [435, 240] width 13 height 10
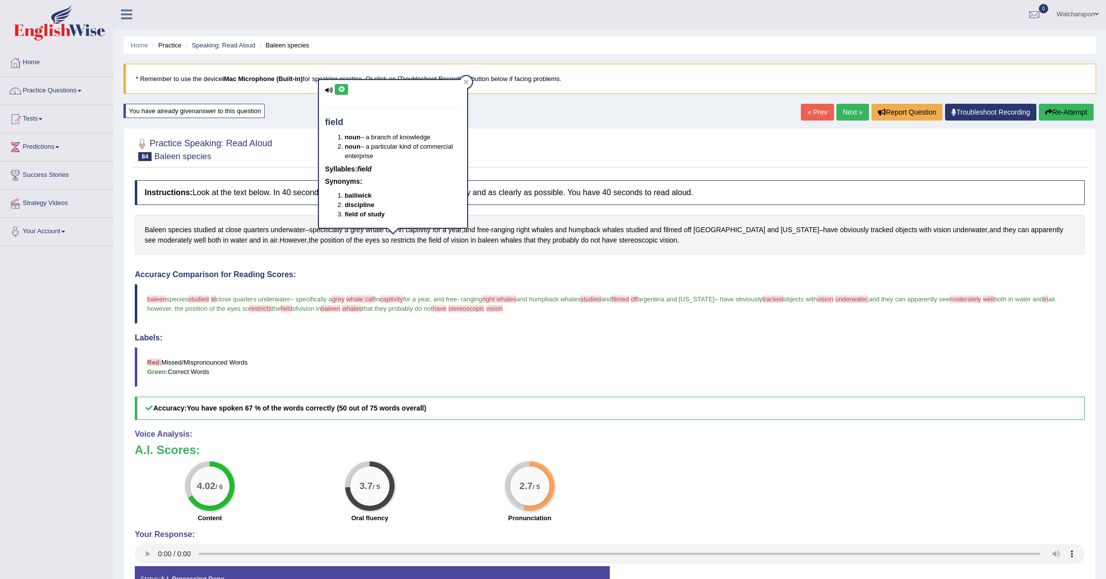
click at [338, 87] on icon at bounding box center [341, 89] width 7 height 6
click at [838, 110] on link "Next »" at bounding box center [852, 112] width 33 height 17
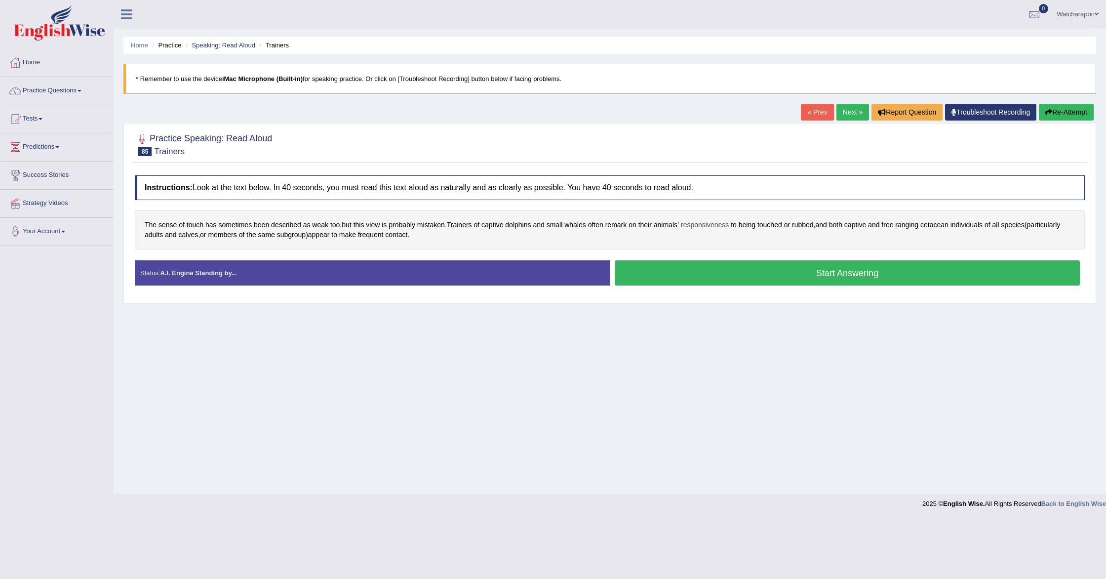
click at [711, 224] on span "responsiveness" at bounding box center [705, 225] width 48 height 10
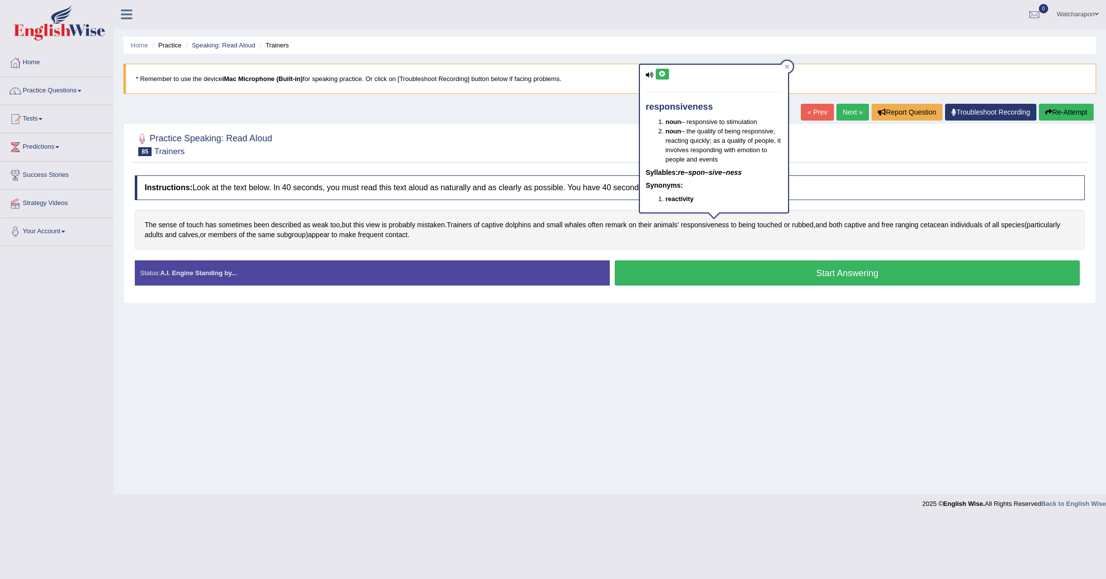
click at [660, 74] on icon at bounding box center [662, 74] width 7 height 6
click at [790, 66] on div at bounding box center [787, 67] width 12 height 12
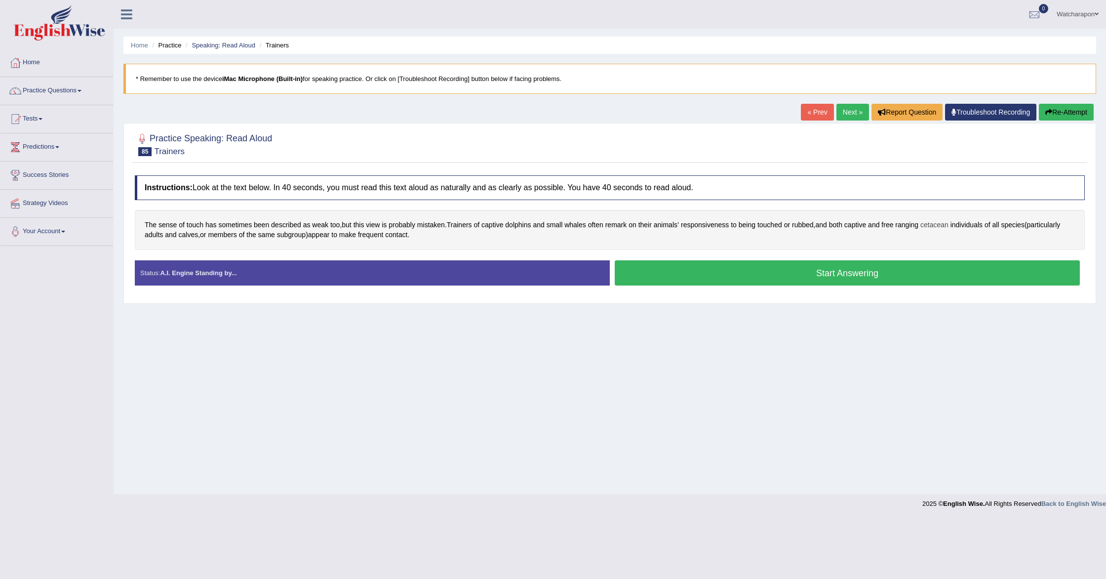
click at [946, 225] on span "cetacean" at bounding box center [934, 225] width 28 height 10
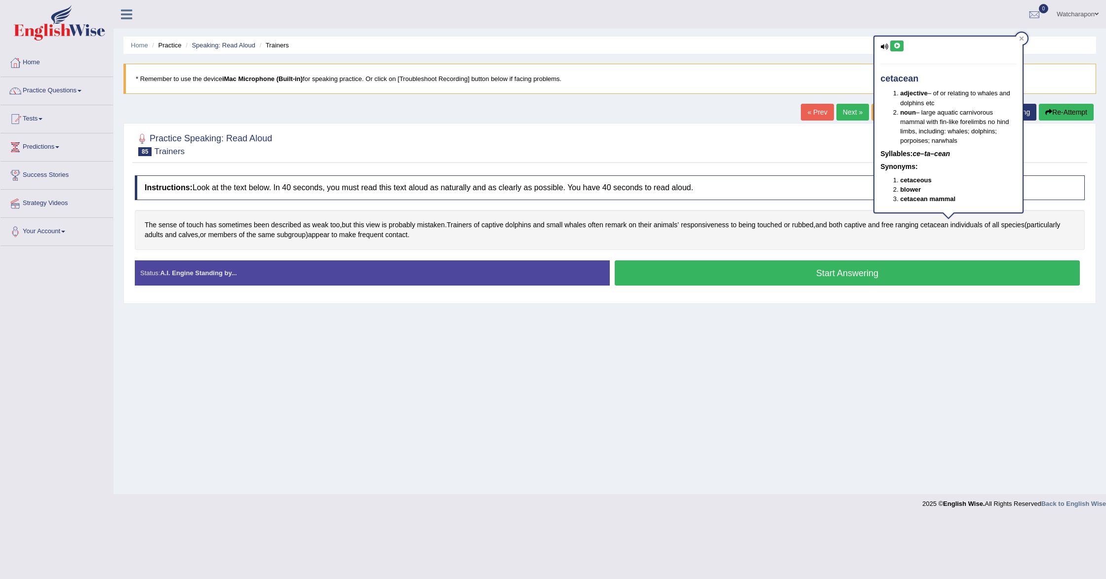
click at [900, 48] on icon at bounding box center [896, 46] width 7 height 6
click at [900, 47] on icon at bounding box center [896, 46] width 7 height 6
click at [198, 237] on span "calves" at bounding box center [189, 235] width 20 height 10
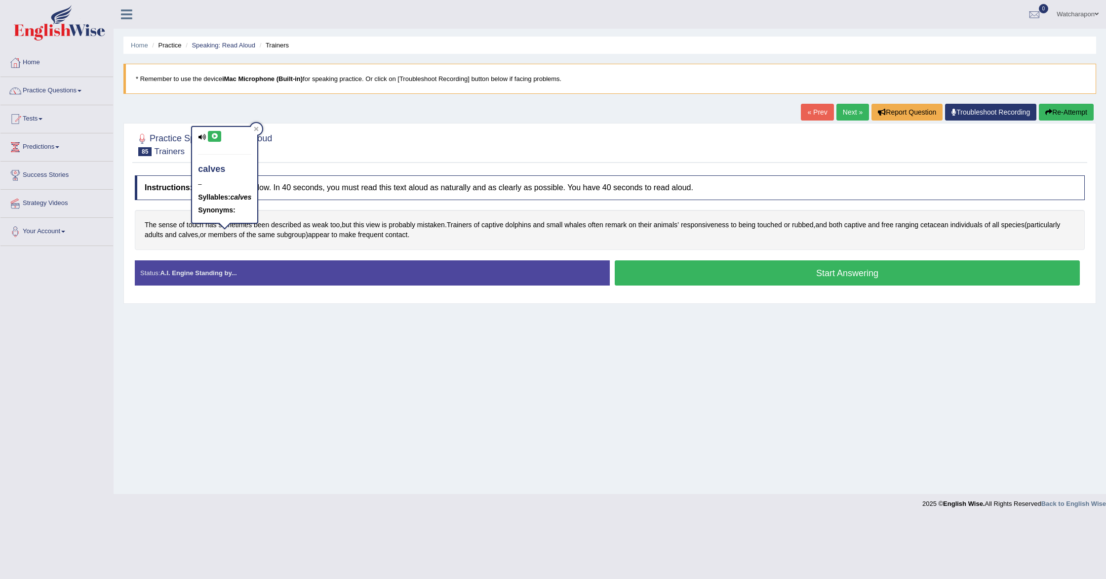
click at [216, 138] on icon at bounding box center [214, 136] width 7 height 6
click at [219, 136] on button at bounding box center [214, 136] width 13 height 11
click at [253, 129] on div at bounding box center [256, 129] width 12 height 12
drag, startPoint x: 646, startPoint y: 277, endPoint x: 634, endPoint y: 277, distance: 11.8
click at [645, 277] on button "Start Answering" at bounding box center [847, 272] width 465 height 25
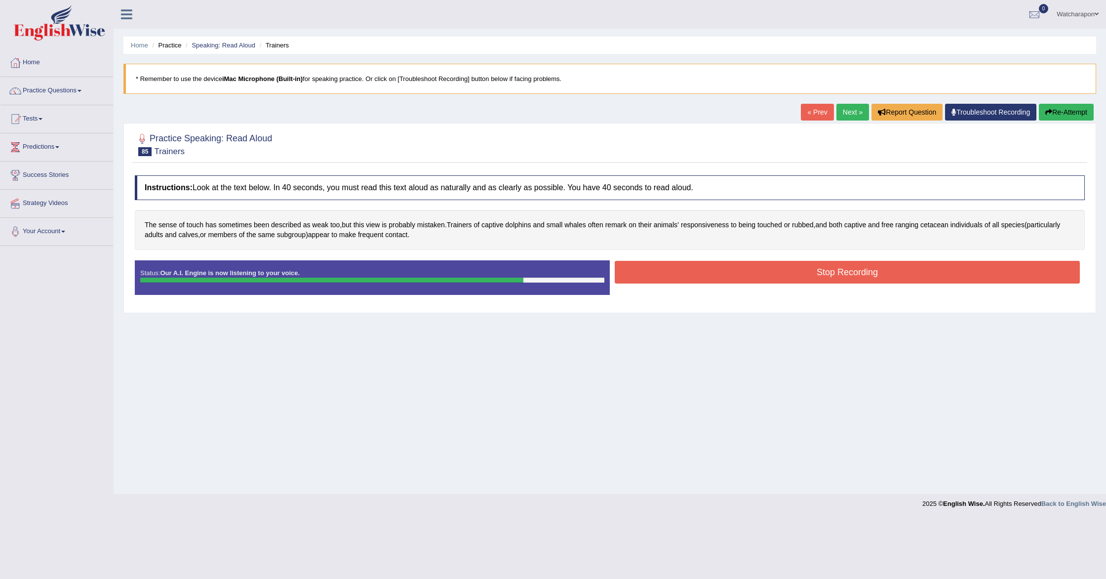
drag, startPoint x: 630, startPoint y: 273, endPoint x: 625, endPoint y: 272, distance: 5.2
click at [629, 273] on button "Stop Recording" at bounding box center [847, 272] width 465 height 23
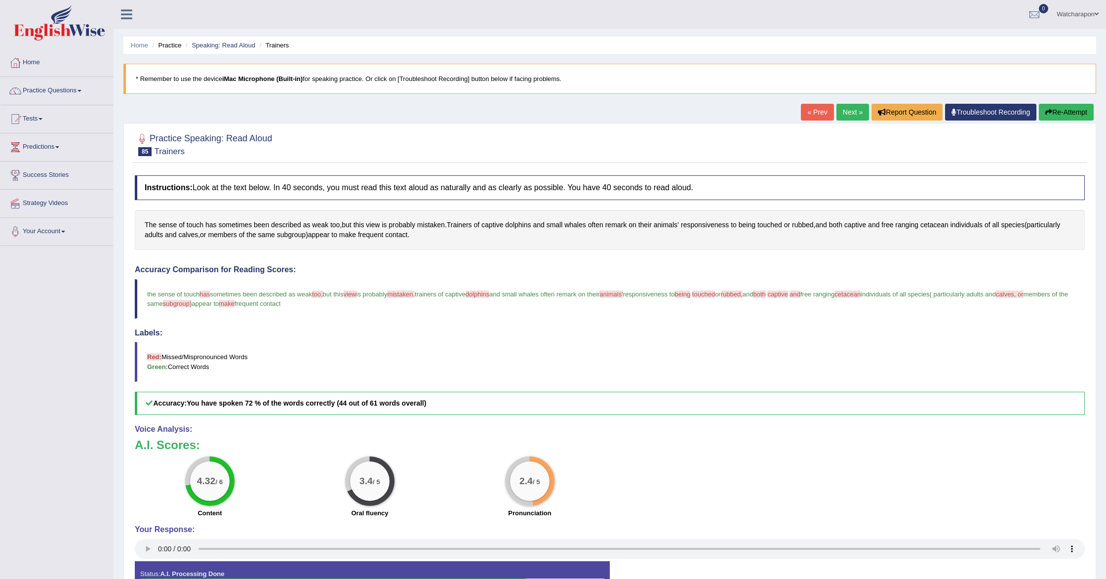
click at [848, 112] on link "Next »" at bounding box center [852, 112] width 33 height 17
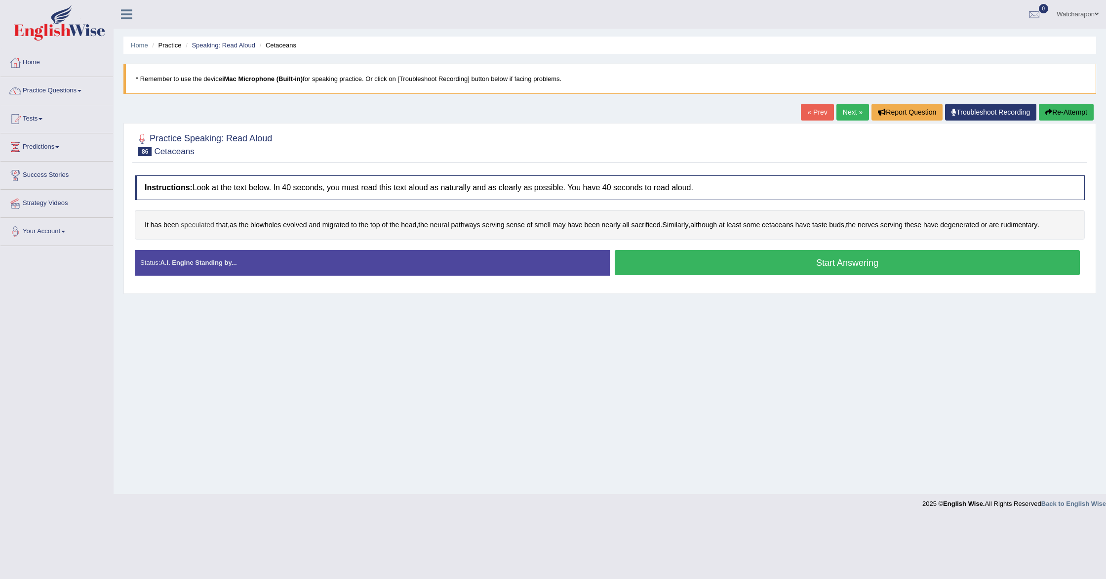
click at [192, 226] on span "speculated" at bounding box center [198, 225] width 34 height 10
click at [172, 125] on icon at bounding box center [174, 126] width 7 height 6
click at [242, 118] on icon at bounding box center [243, 119] width 4 height 4
click at [269, 225] on span "blowholes" at bounding box center [265, 225] width 31 height 10
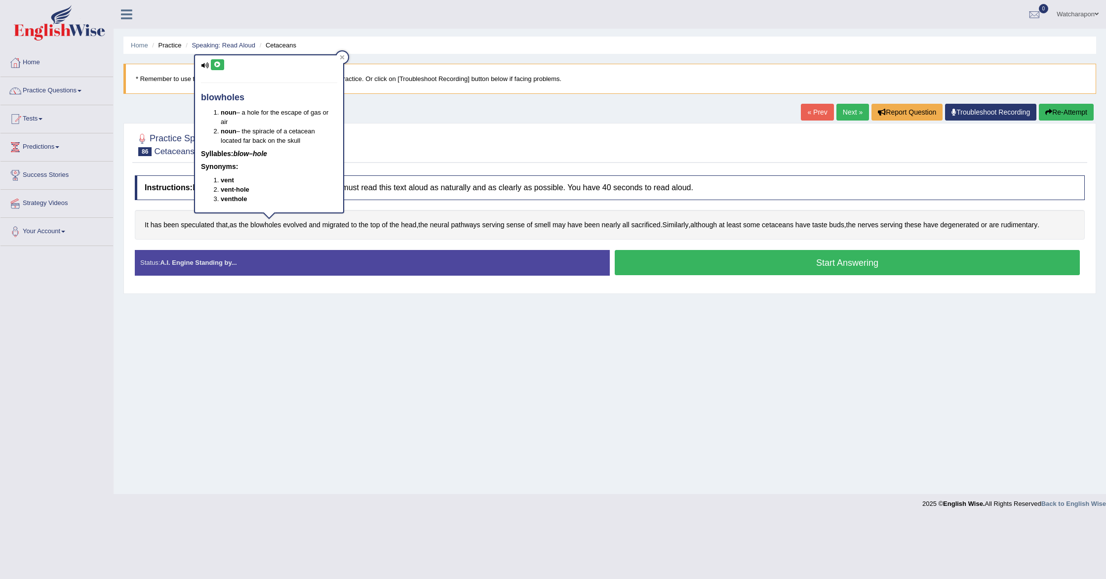
click at [219, 64] on icon at bounding box center [217, 65] width 7 height 6
click at [343, 57] on icon at bounding box center [342, 57] width 4 height 4
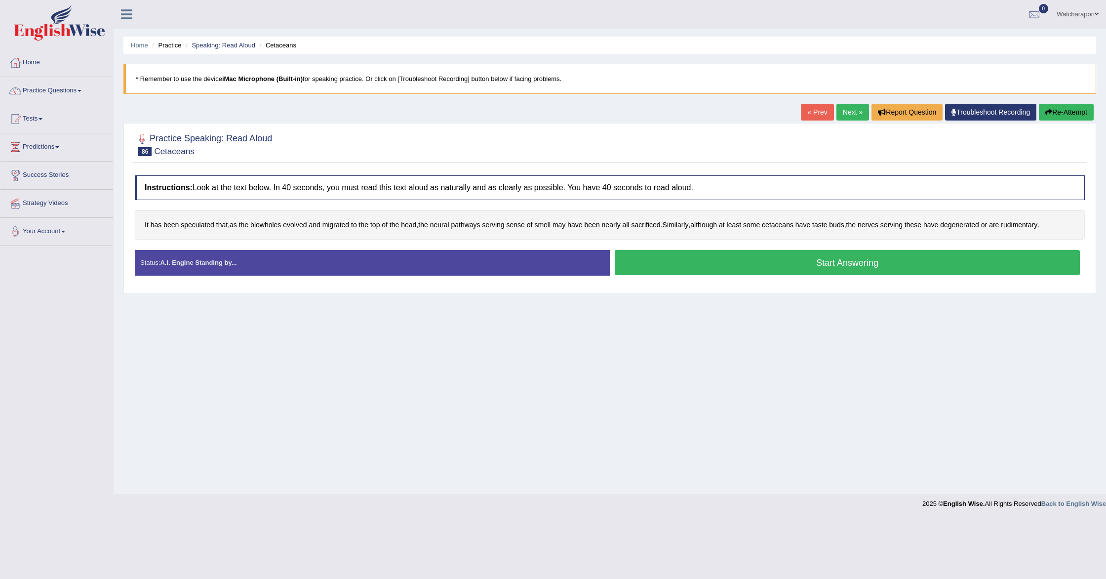
click at [676, 261] on button "Start Answering" at bounding box center [847, 262] width 465 height 25
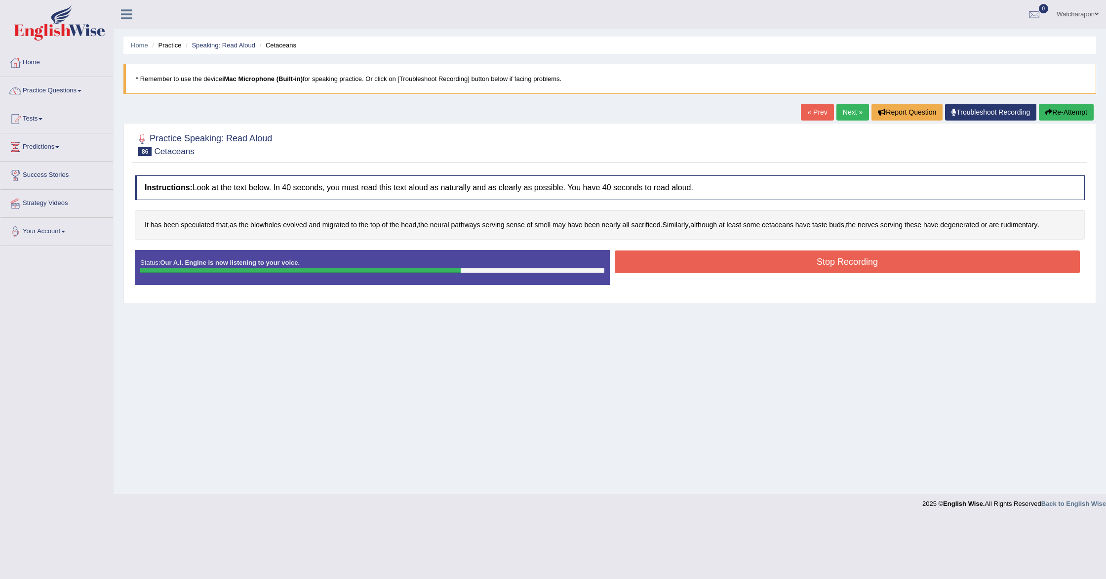
click at [990, 263] on button "Stop Recording" at bounding box center [847, 261] width 465 height 23
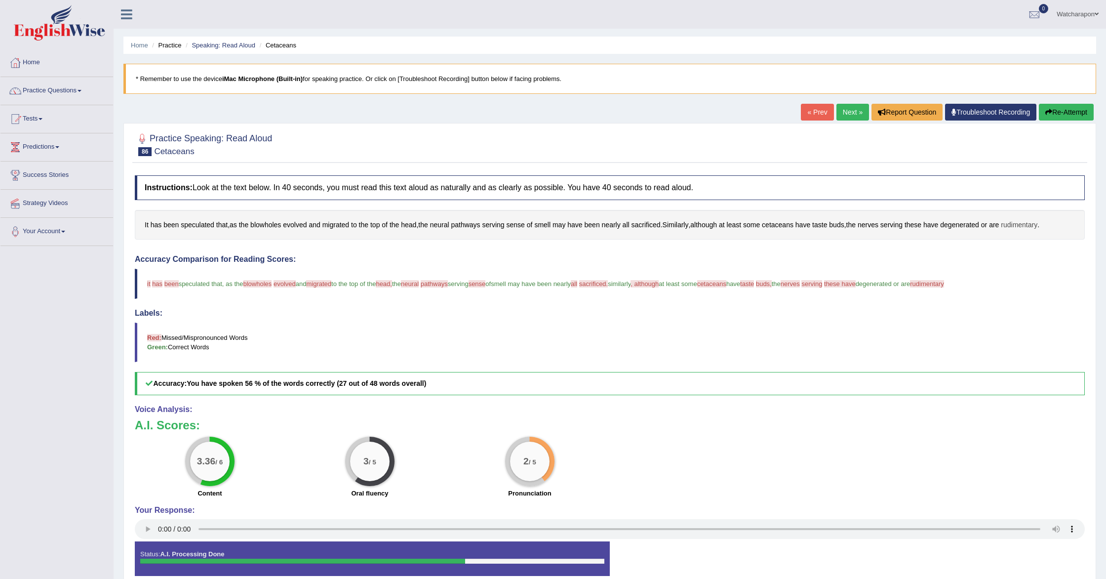
click at [1023, 225] on span "rudimentary" at bounding box center [1019, 225] width 37 height 10
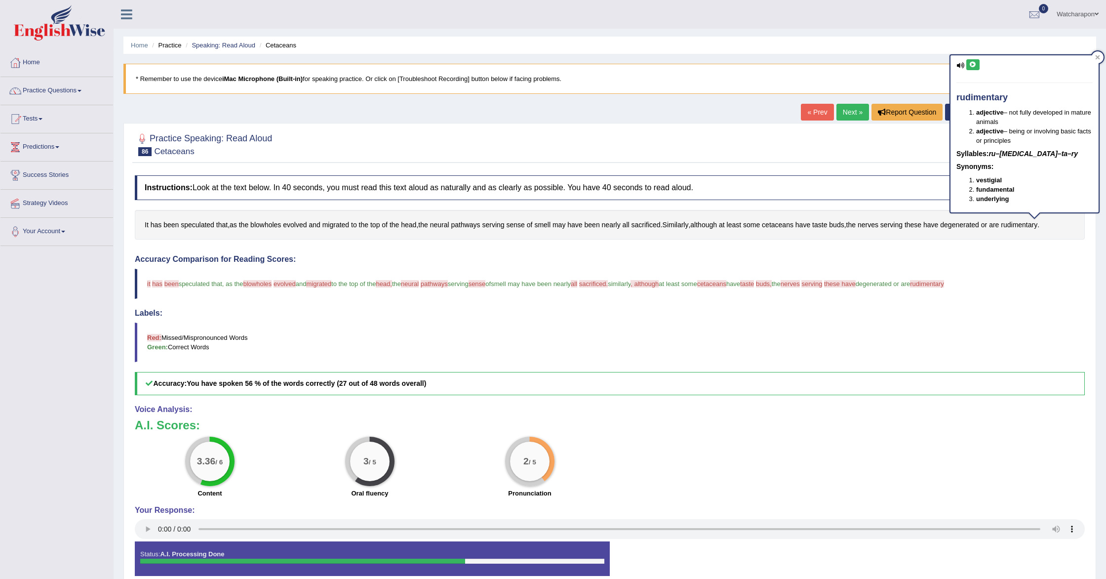
click at [974, 63] on icon at bounding box center [972, 65] width 7 height 6
click at [266, 282] on span "blowholes" at bounding box center [257, 283] width 29 height 7
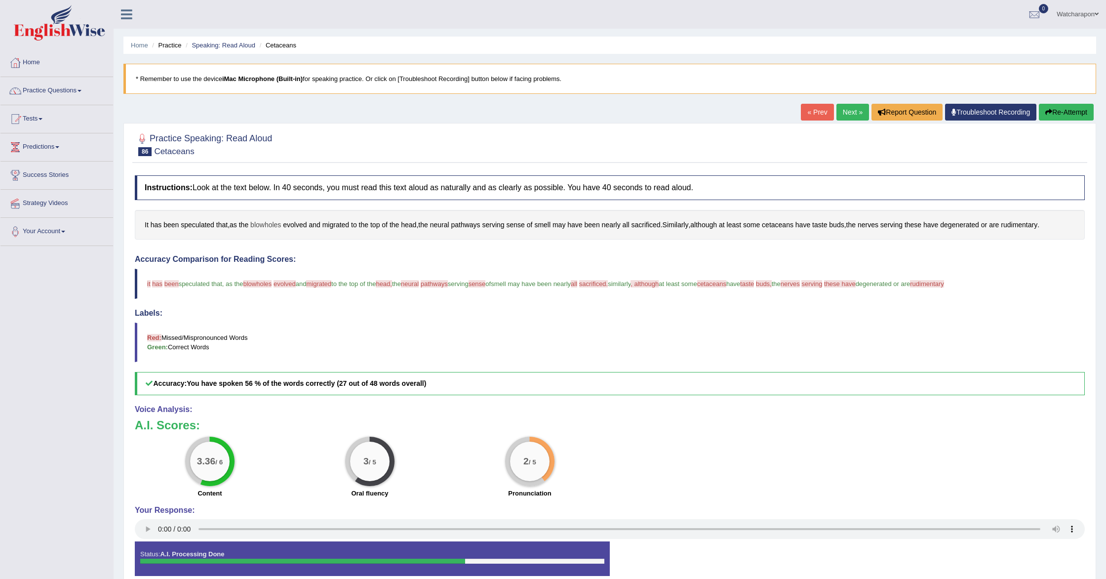
click at [262, 225] on span "blowholes" at bounding box center [265, 225] width 31 height 10
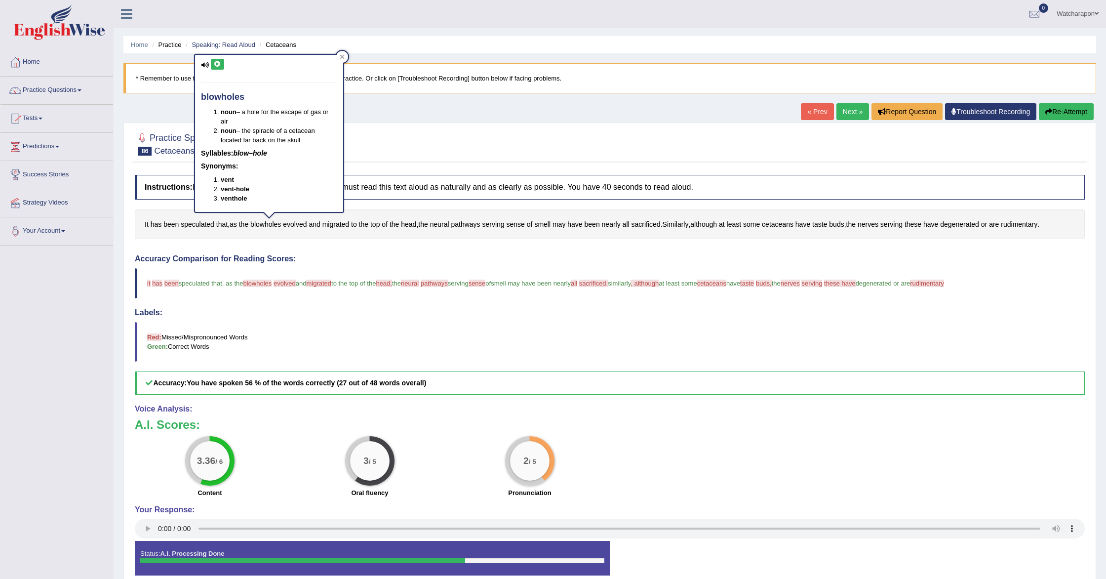
click at [217, 66] on icon at bounding box center [217, 64] width 7 height 6
click at [282, 283] on span "evolved" at bounding box center [284, 282] width 22 height 7
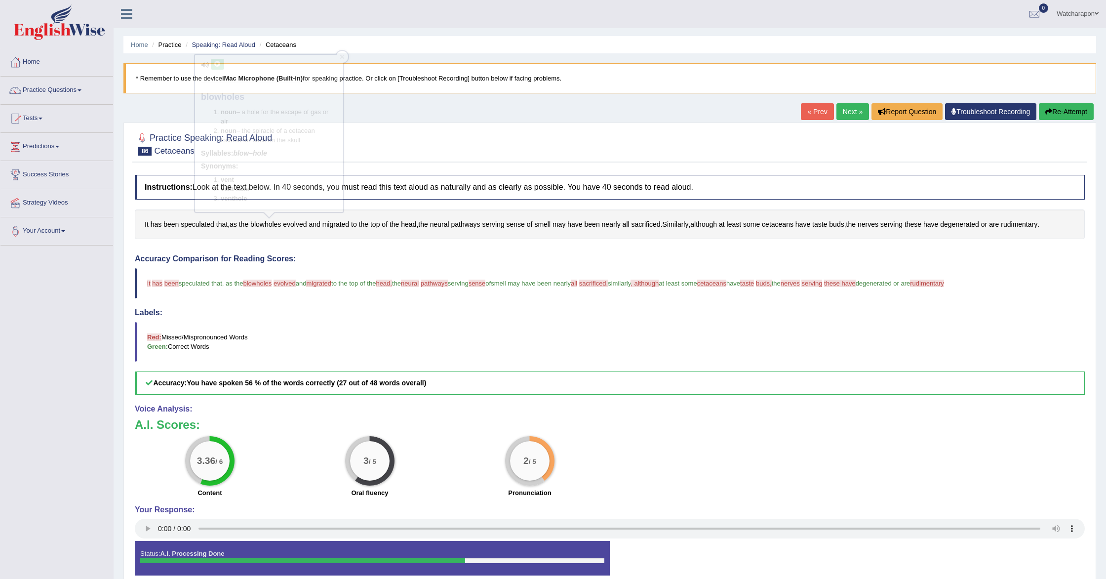
scroll to position [1, 0]
click at [296, 222] on span "evolved" at bounding box center [295, 224] width 24 height 10
click at [285, 137] on icon at bounding box center [283, 138] width 7 height 6
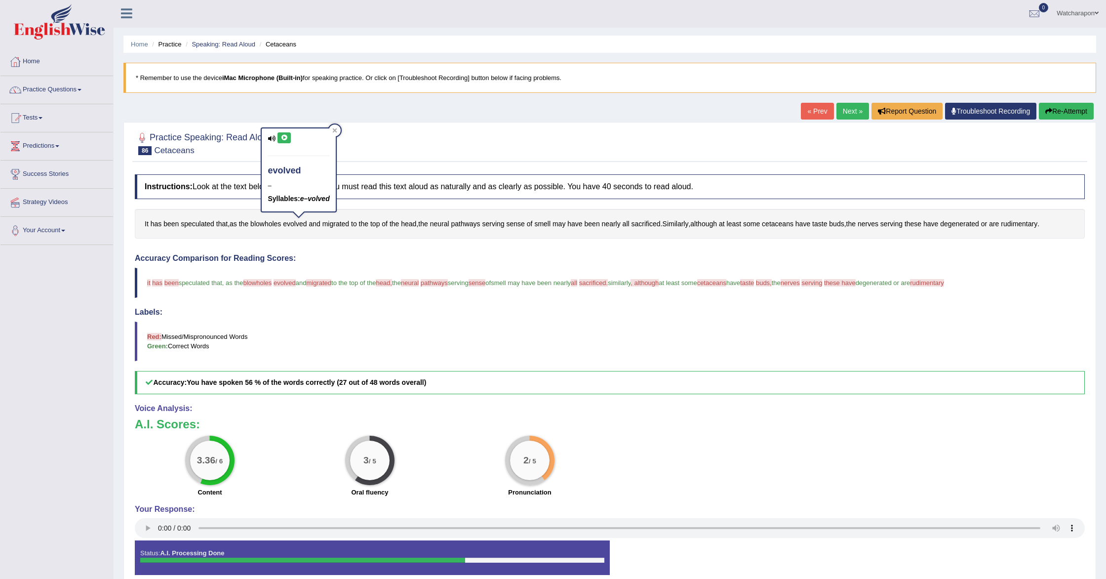
click at [331, 282] on span "migrated" at bounding box center [318, 282] width 25 height 7
click at [333, 221] on span "migrated" at bounding box center [335, 224] width 27 height 10
click at [321, 123] on icon at bounding box center [321, 125] width 7 height 6
click at [383, 117] on div at bounding box center [379, 118] width 12 height 12
click at [787, 223] on span "cetaceans" at bounding box center [778, 224] width 32 height 10
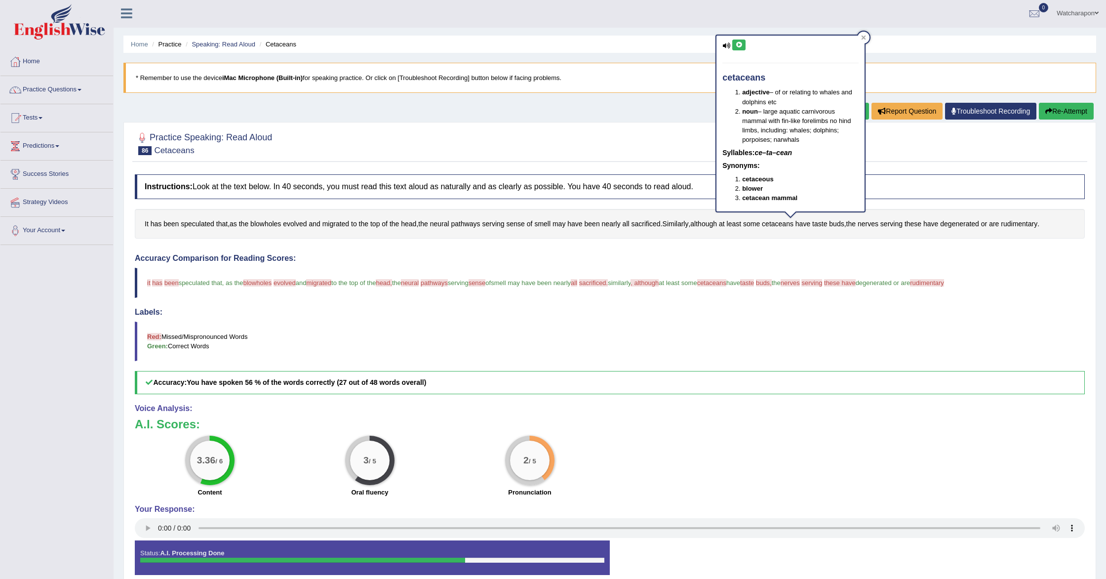
click at [742, 43] on button at bounding box center [738, 44] width 13 height 11
click at [864, 35] on icon at bounding box center [863, 37] width 5 height 5
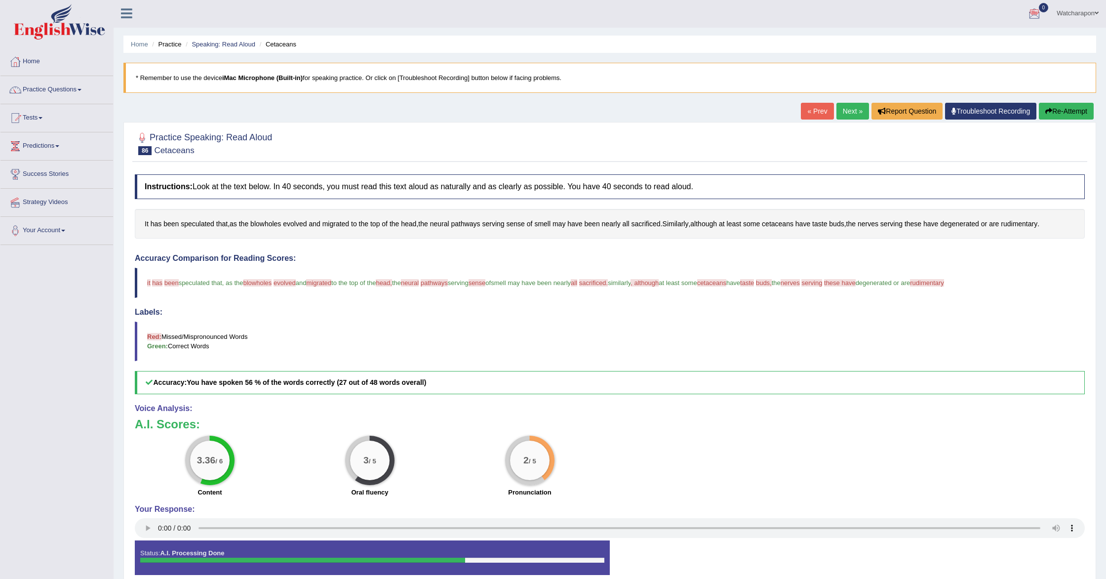
click at [1054, 111] on button "Re-Attempt" at bounding box center [1066, 111] width 55 height 17
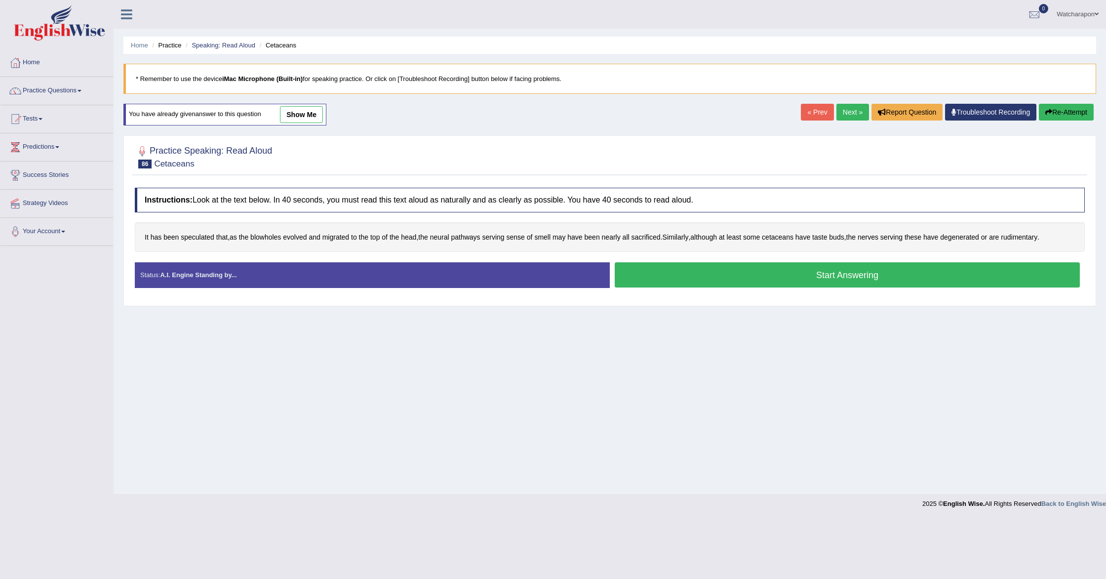
drag, startPoint x: 781, startPoint y: 277, endPoint x: 775, endPoint y: 265, distance: 13.9
click at [781, 277] on button "Start Answering" at bounding box center [847, 274] width 465 height 25
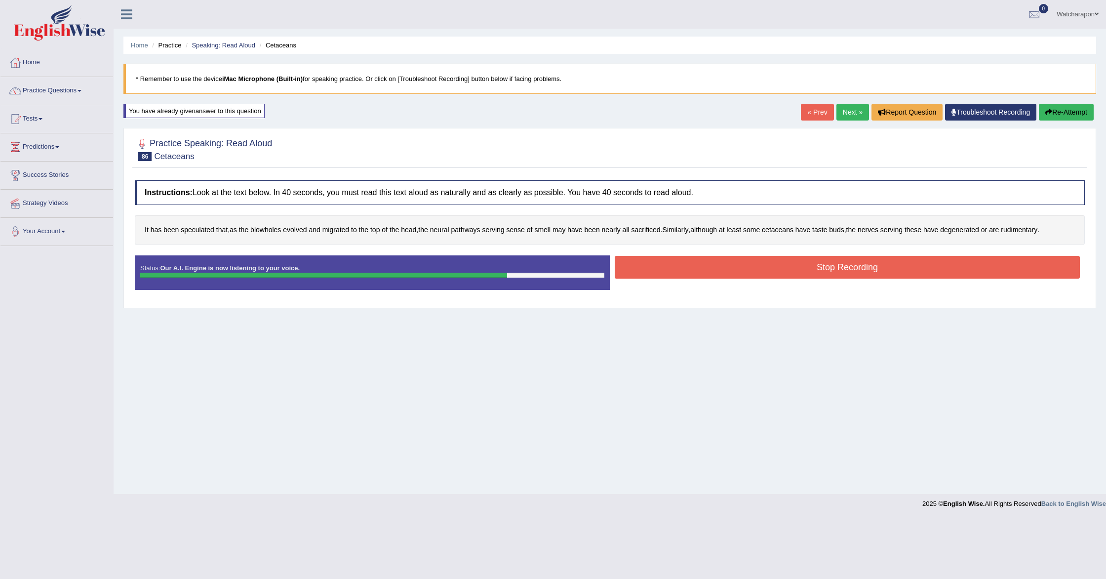
click at [929, 271] on button "Stop Recording" at bounding box center [847, 267] width 465 height 23
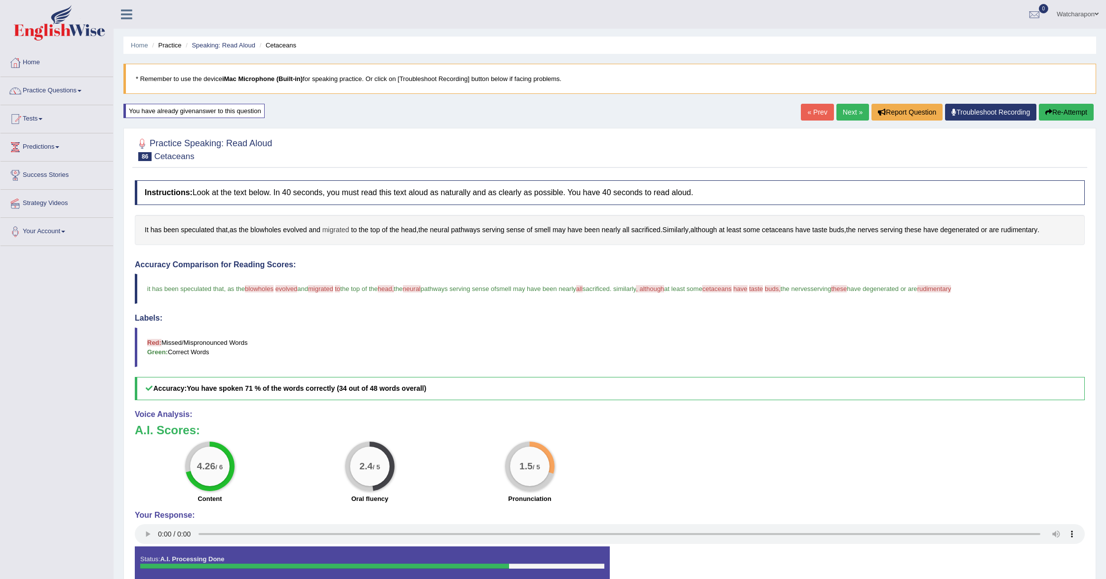
click at [336, 227] on span "migrated" at bounding box center [335, 230] width 27 height 10
click at [323, 133] on icon at bounding box center [321, 131] width 7 height 6
click at [327, 134] on button at bounding box center [321, 131] width 13 height 11
click at [381, 123] on div "migrated – Syllables: mi–grat–ed Synonyms:" at bounding box center [339, 173] width 83 height 104
click at [785, 229] on span "cetaceans" at bounding box center [778, 230] width 32 height 10
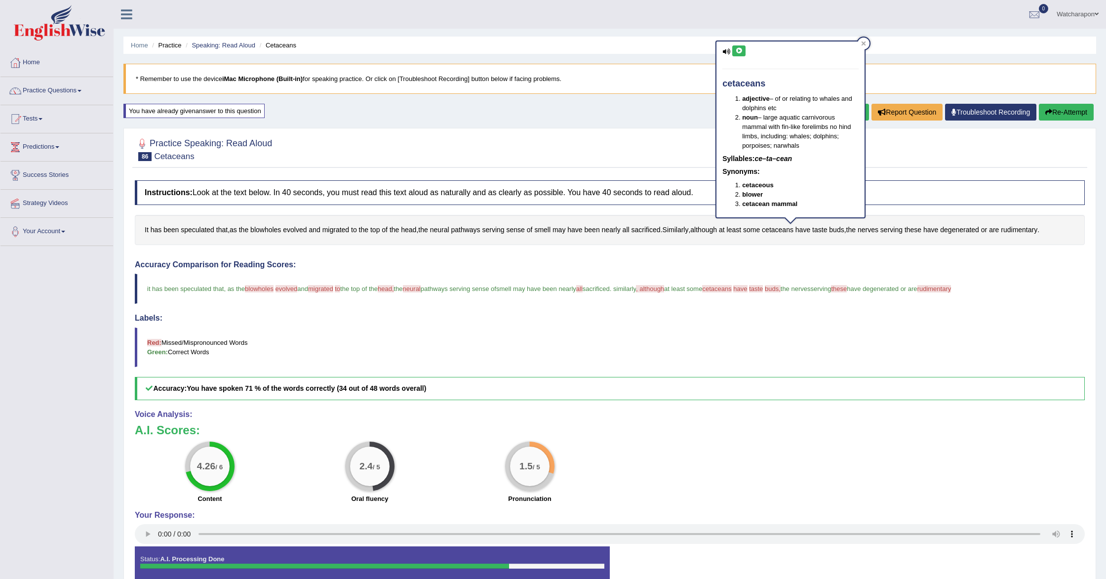
click at [735, 49] on icon at bounding box center [738, 51] width 7 height 6
click at [1063, 113] on button "Re-Attempt" at bounding box center [1066, 112] width 55 height 17
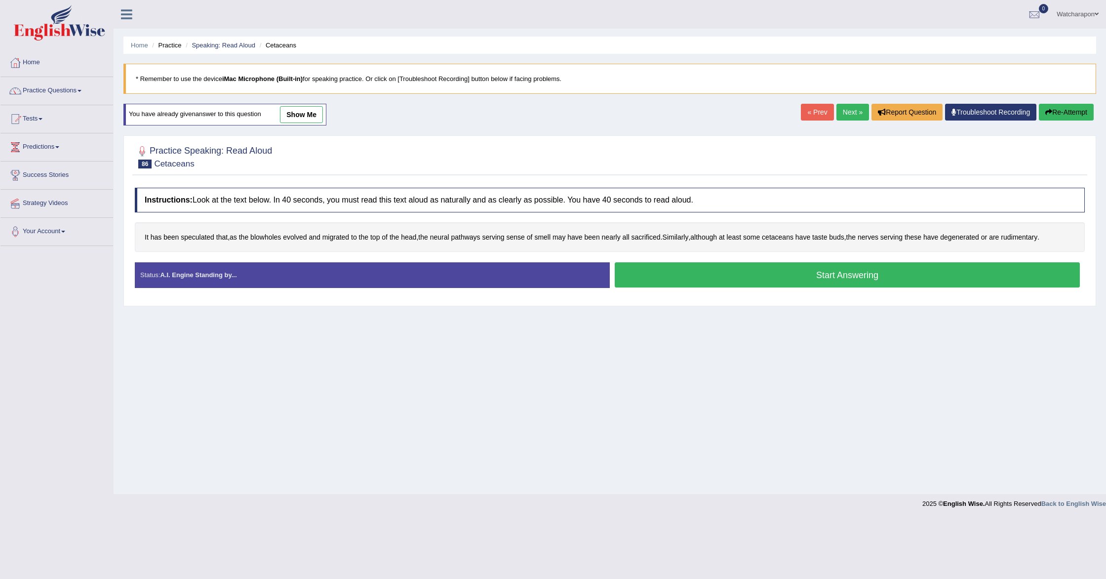
click at [751, 275] on button "Start Answering" at bounding box center [847, 274] width 465 height 25
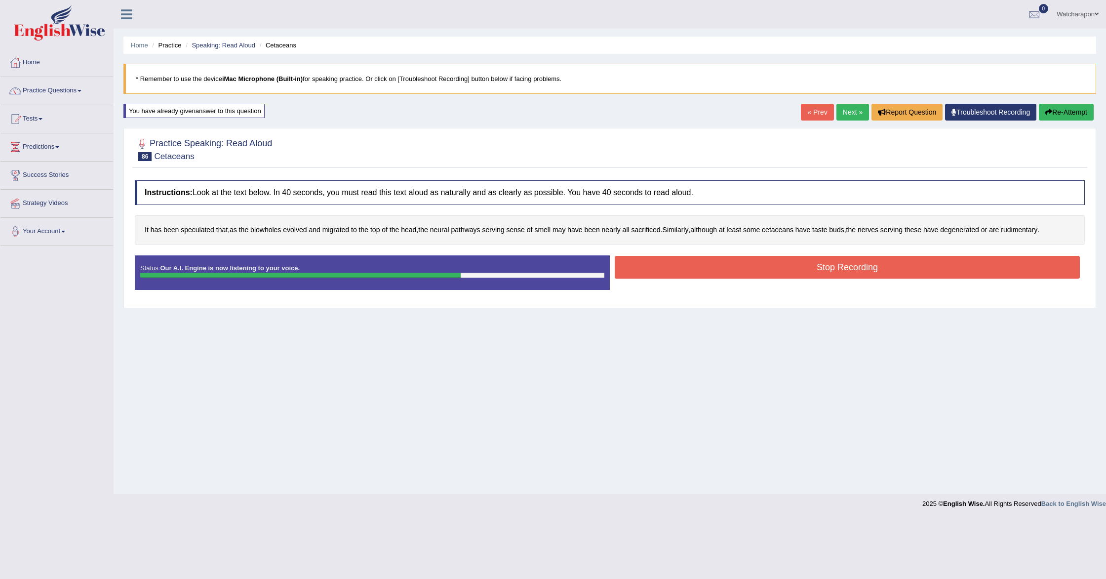
click at [967, 263] on button "Stop Recording" at bounding box center [847, 267] width 465 height 23
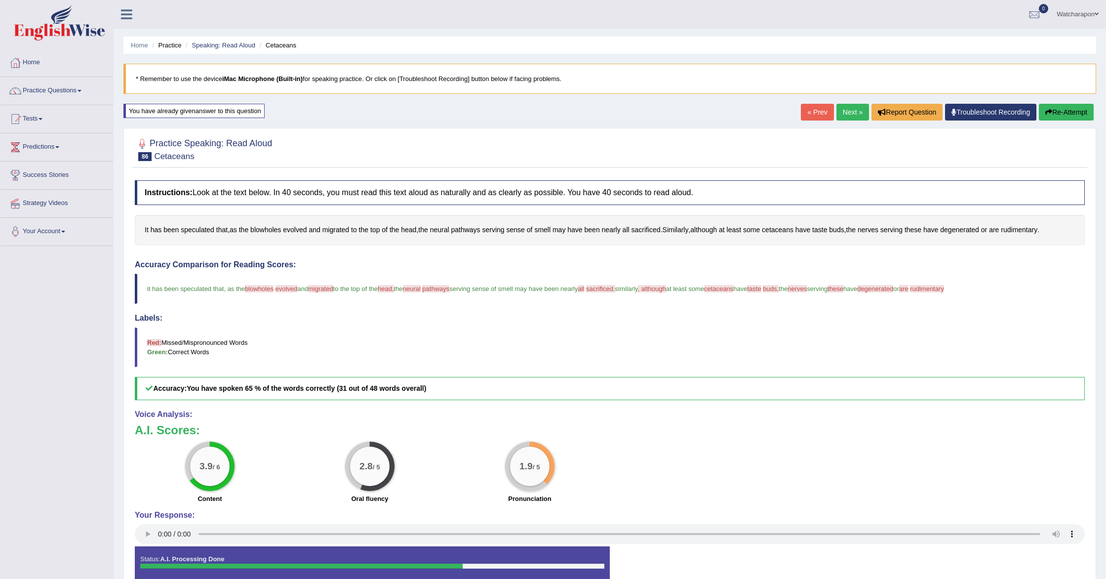
click at [844, 108] on link "Next »" at bounding box center [852, 112] width 33 height 17
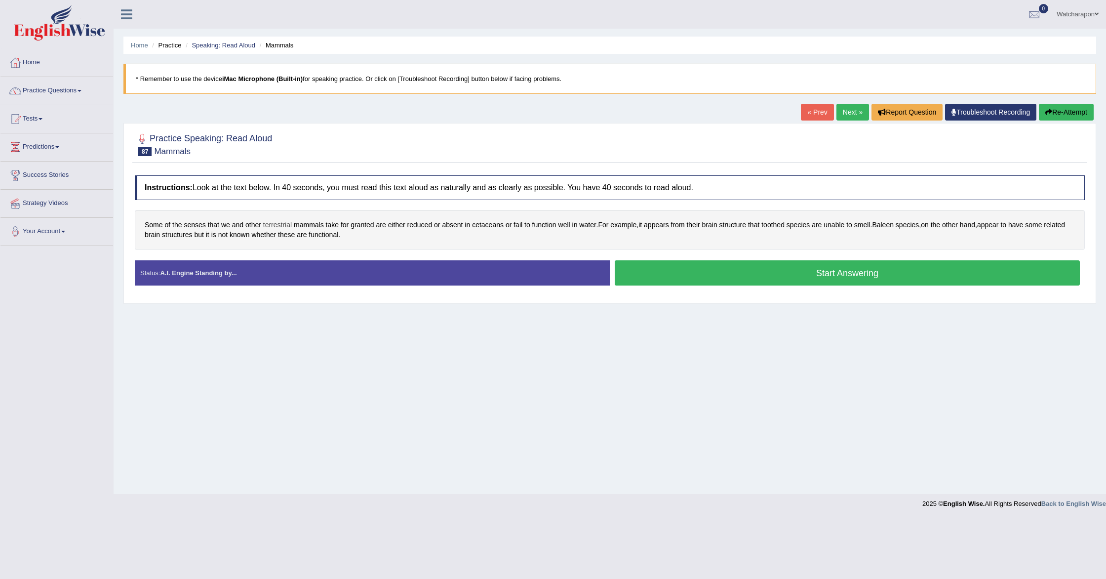
click at [275, 225] on span "terrestrial" at bounding box center [277, 225] width 29 height 10
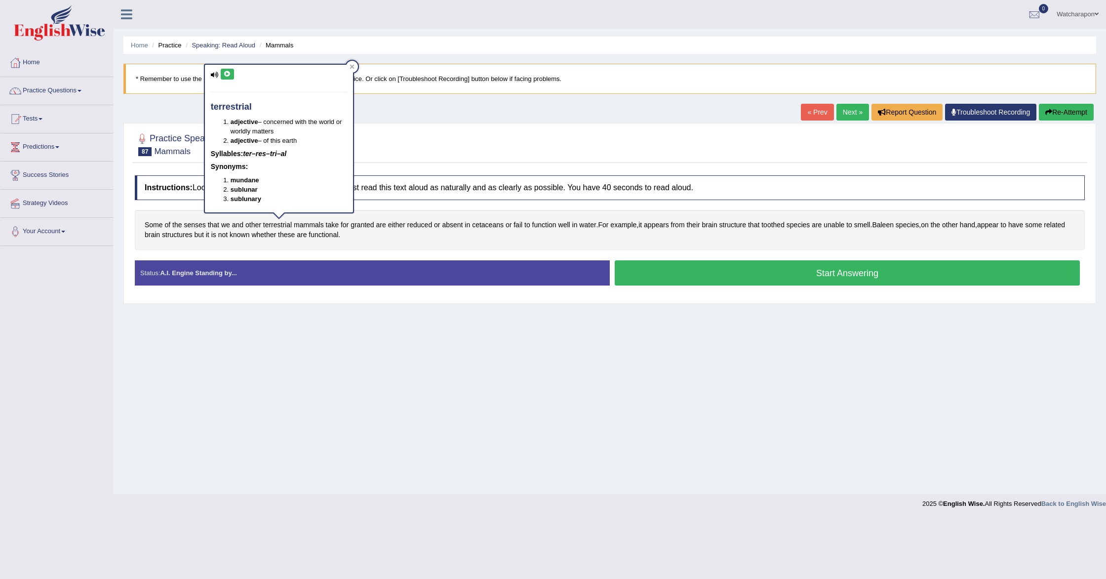
click at [227, 75] on icon at bounding box center [227, 74] width 7 height 6
click at [407, 114] on div "Home Practice Speaking: Read Aloud Mammals * Remember to use the device iMac Mi…" at bounding box center [610, 247] width 992 height 494
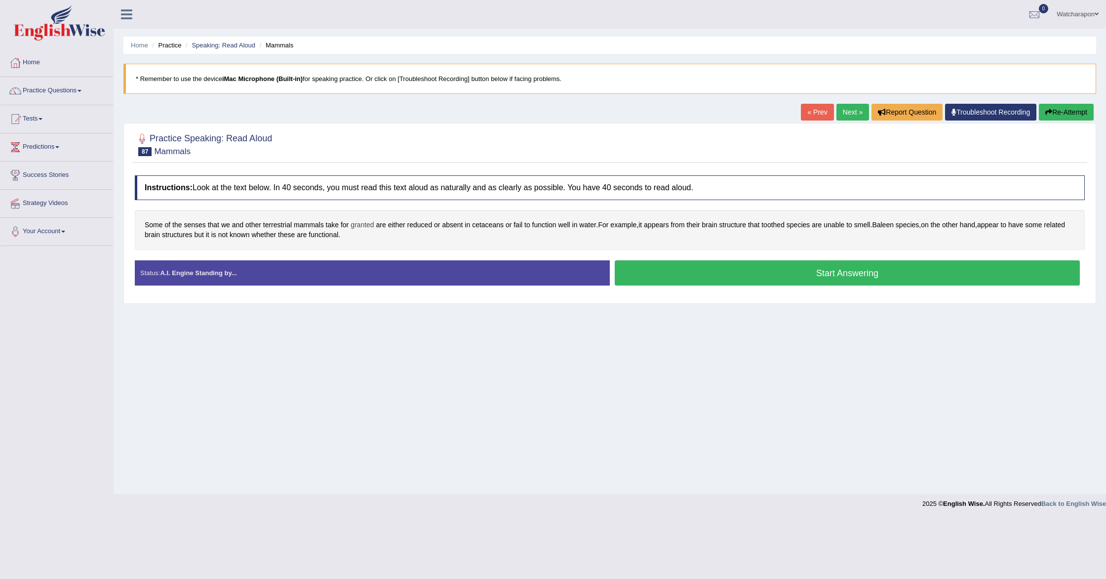
click at [362, 225] on span "granted" at bounding box center [362, 225] width 23 height 10
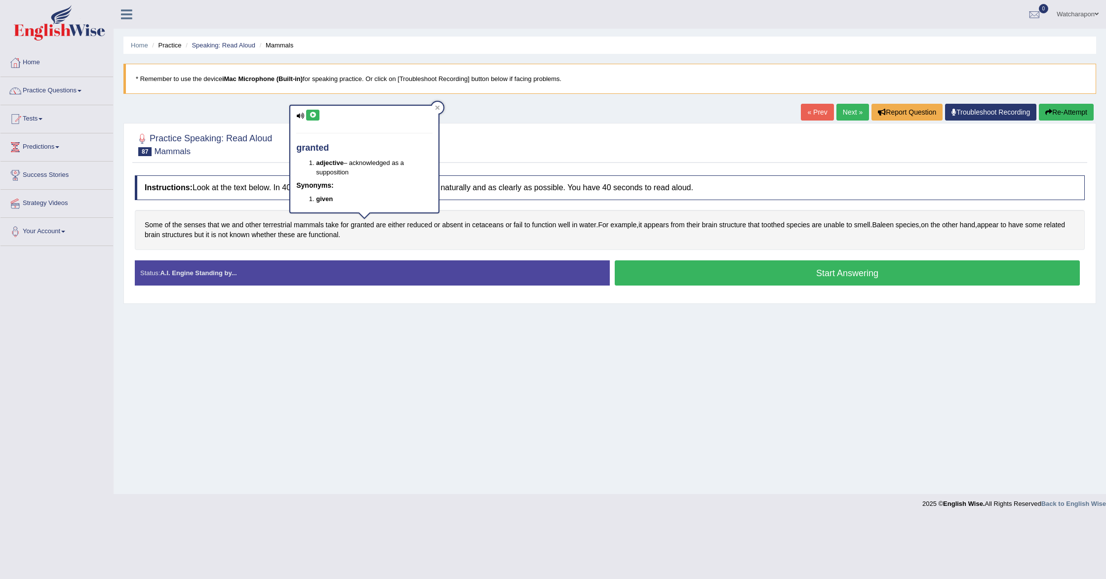
click at [314, 116] on icon at bounding box center [312, 115] width 7 height 6
click at [555, 135] on div at bounding box center [610, 144] width 950 height 30
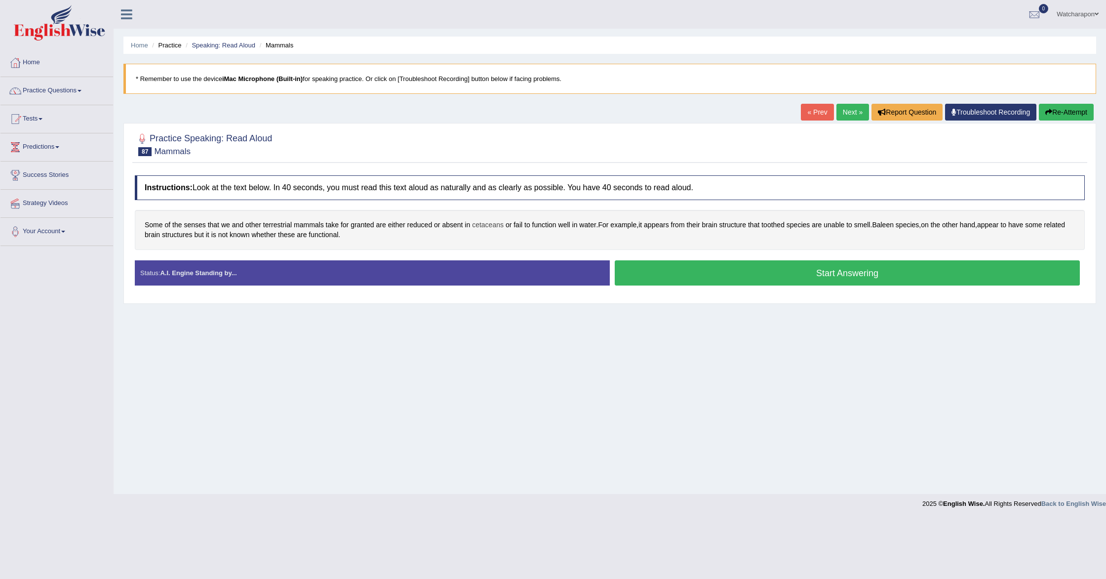
click at [480, 227] on span "cetaceans" at bounding box center [488, 225] width 32 height 10
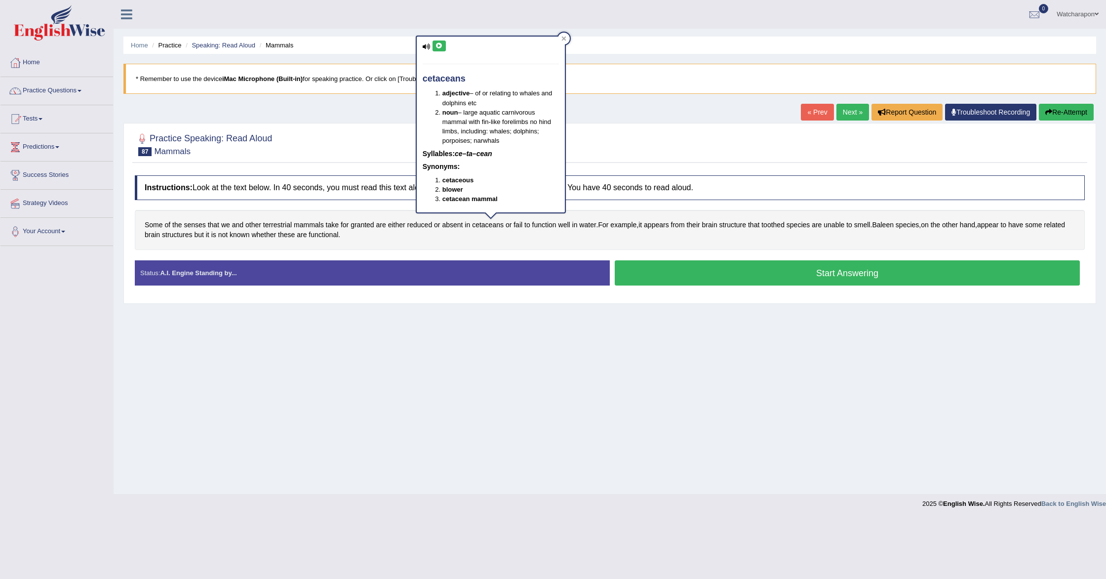
click at [441, 46] on icon at bounding box center [438, 46] width 7 height 6
click at [522, 227] on span "fail" at bounding box center [517, 225] width 9 height 10
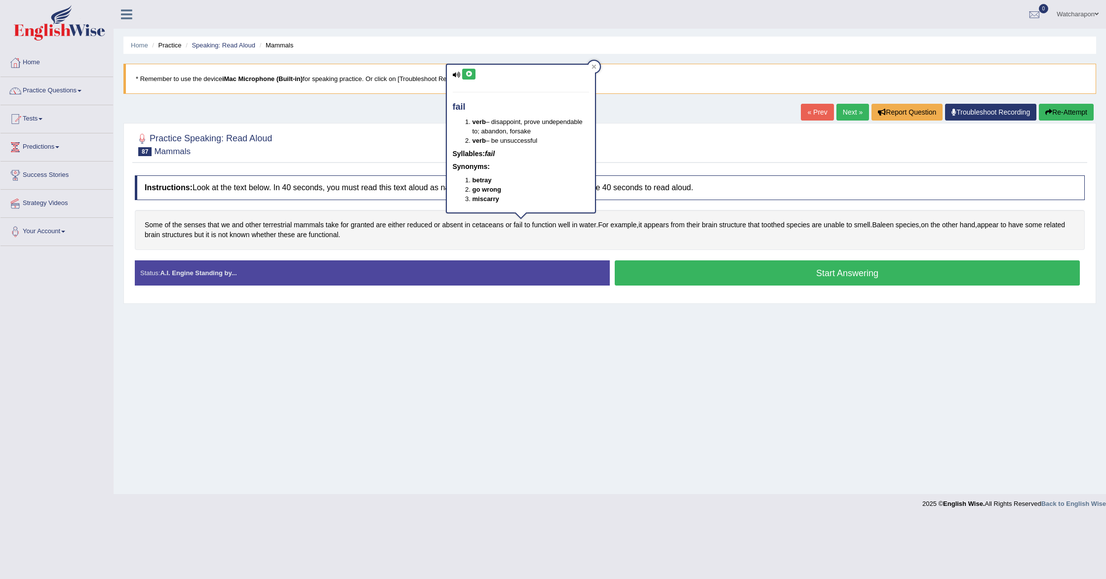
click at [467, 71] on button at bounding box center [468, 74] width 13 height 11
click at [641, 266] on button "Start Answering" at bounding box center [847, 272] width 465 height 25
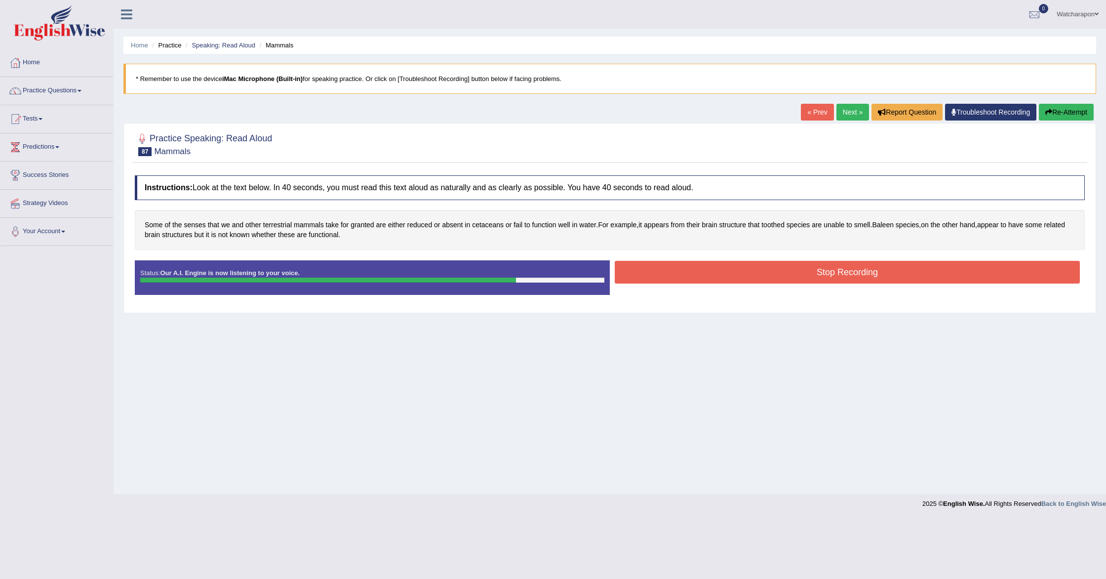
click at [638, 267] on button "Stop Recording" at bounding box center [847, 272] width 465 height 23
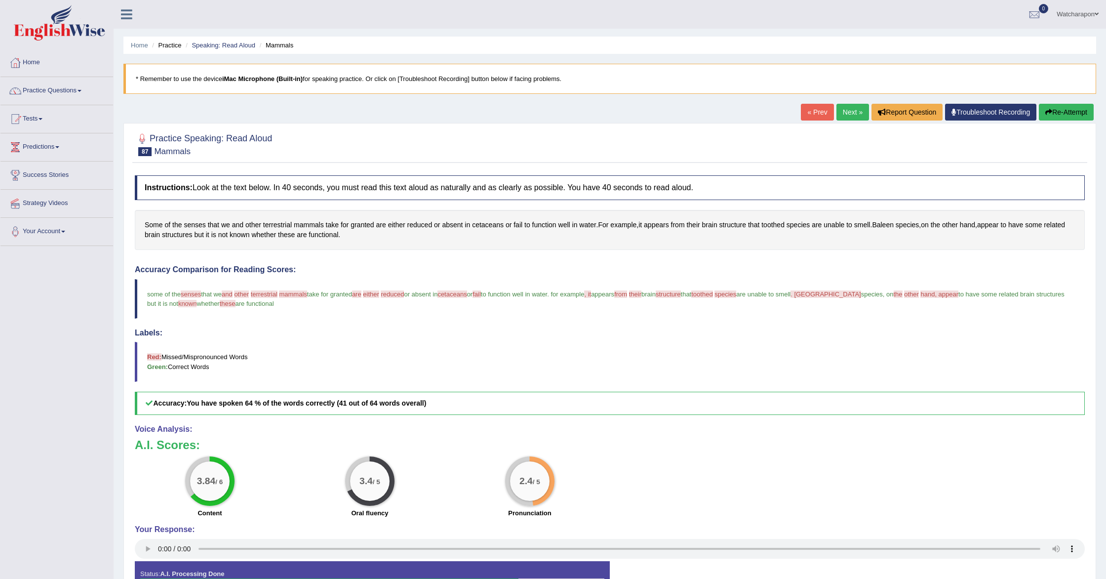
click at [1072, 112] on button "Re-Attempt" at bounding box center [1066, 112] width 55 height 17
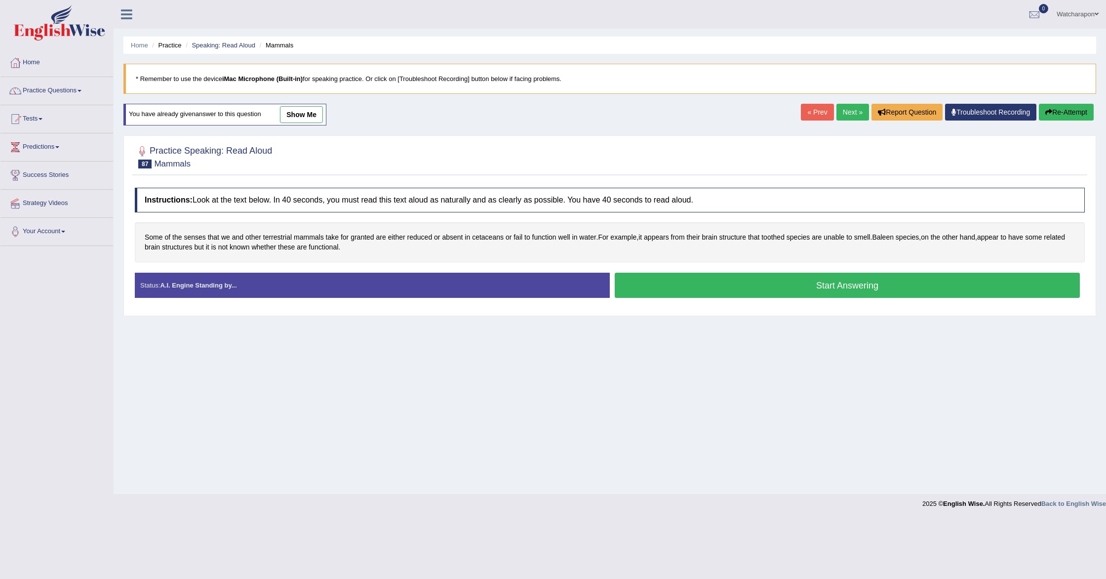
click at [680, 288] on button "Start Answering" at bounding box center [847, 285] width 465 height 25
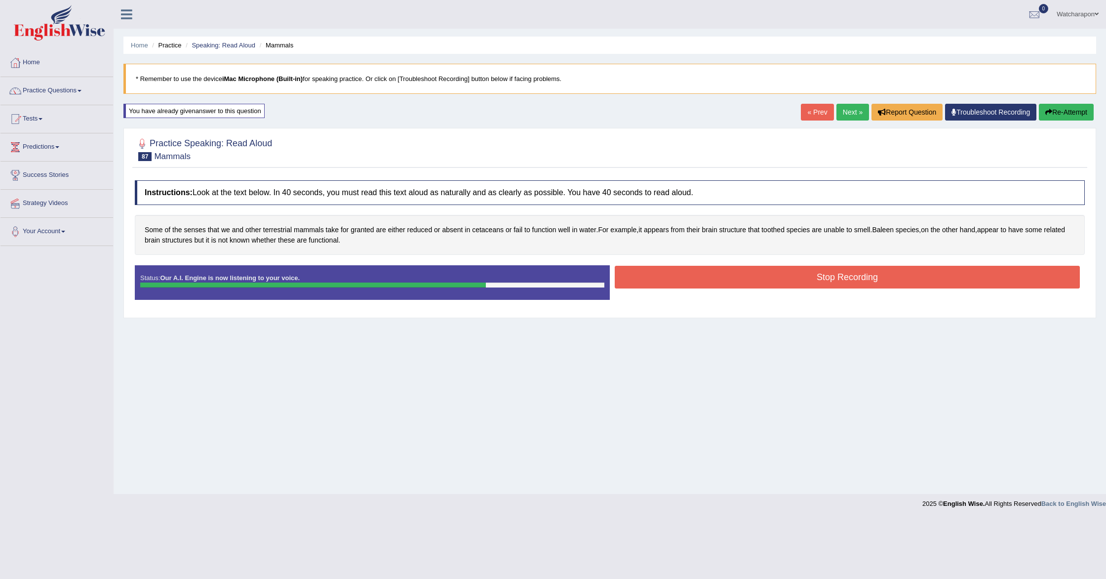
click at [666, 269] on button "Stop Recording" at bounding box center [847, 277] width 465 height 23
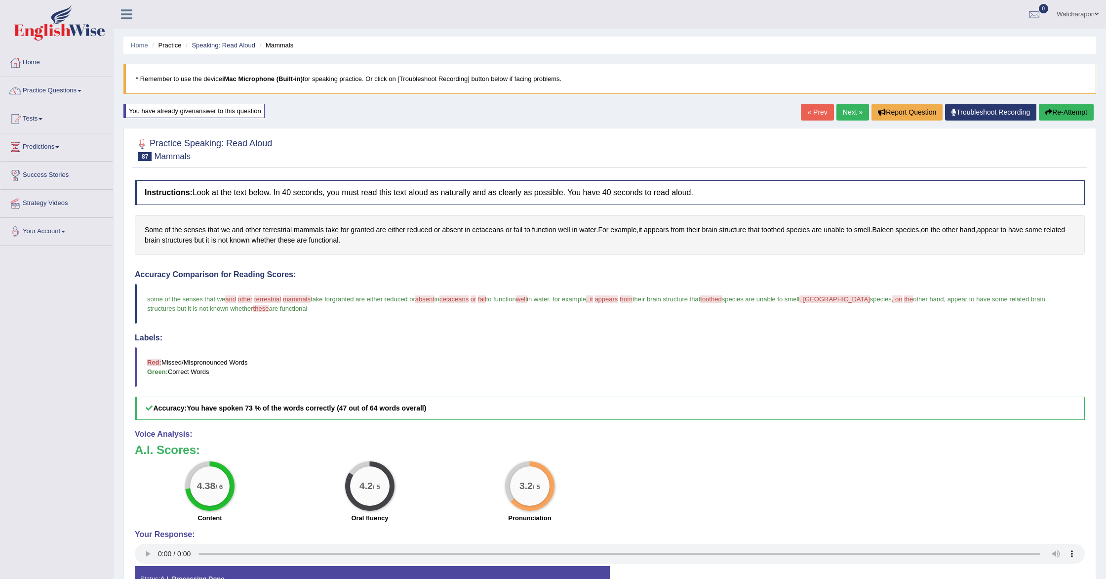
click at [846, 113] on link "Next »" at bounding box center [852, 112] width 33 height 17
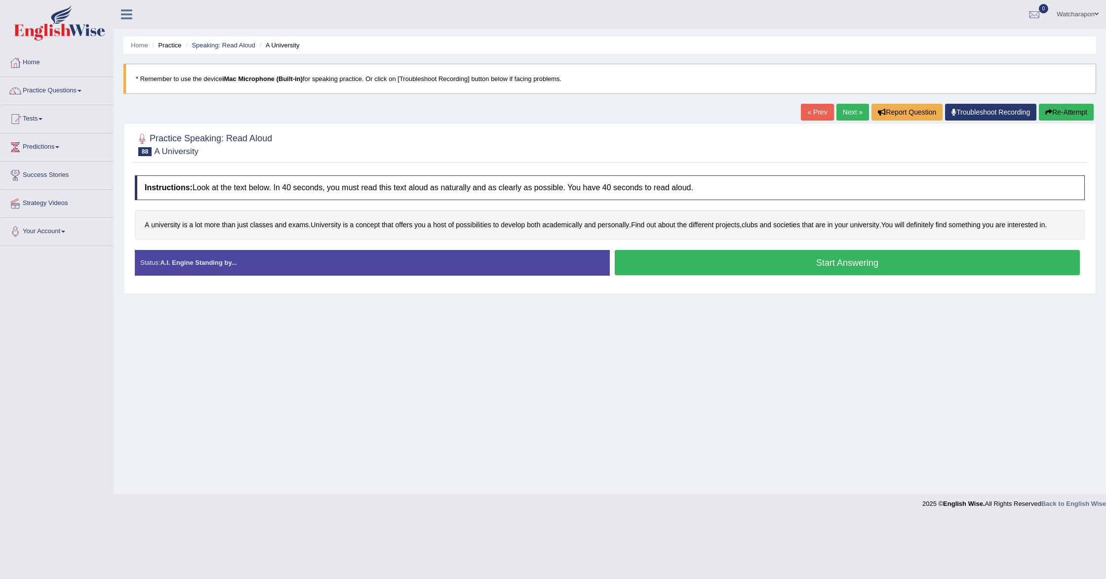
drag, startPoint x: 725, startPoint y: 262, endPoint x: 719, endPoint y: 262, distance: 5.9
click at [724, 262] on button "Start Answering" at bounding box center [847, 262] width 465 height 25
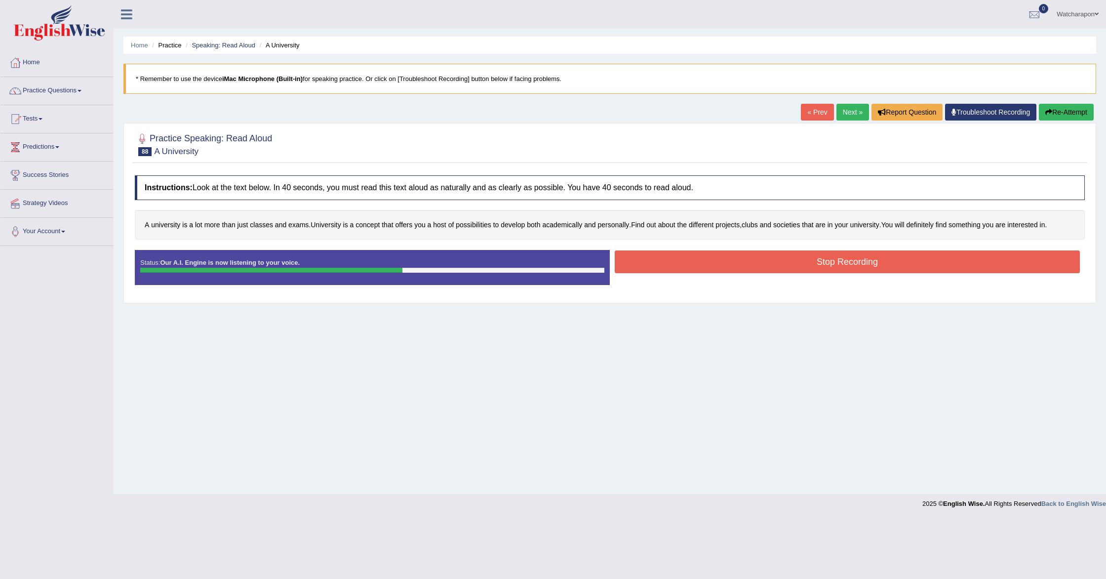
drag, startPoint x: 978, startPoint y: 263, endPoint x: 973, endPoint y: 262, distance: 5.0
click at [977, 263] on button "Stop Recording" at bounding box center [847, 261] width 465 height 23
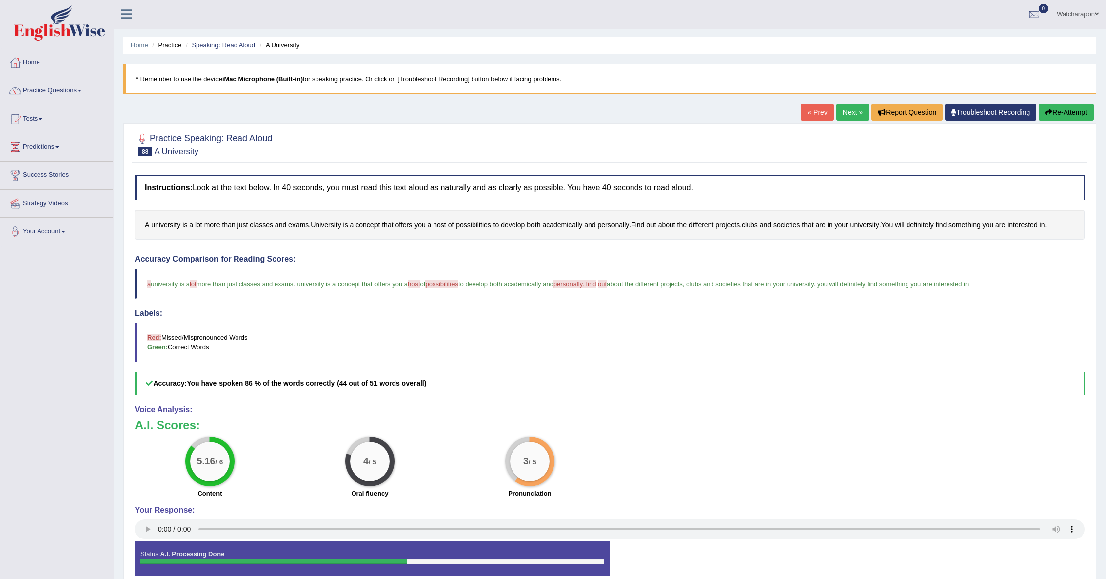
click at [1054, 111] on button "Re-Attempt" at bounding box center [1066, 112] width 55 height 17
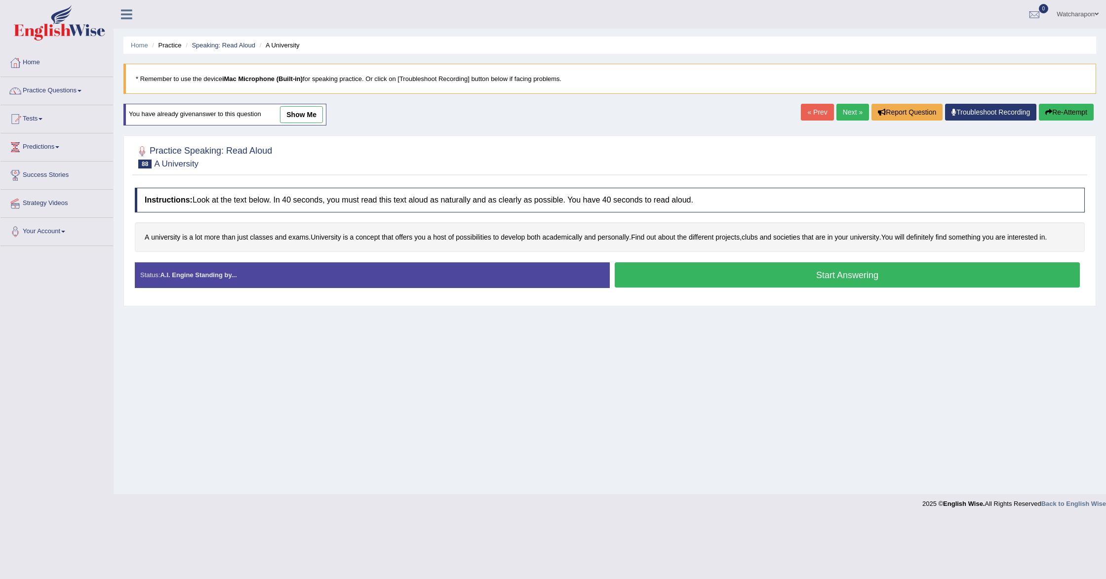
click at [646, 277] on button "Start Answering" at bounding box center [847, 274] width 465 height 25
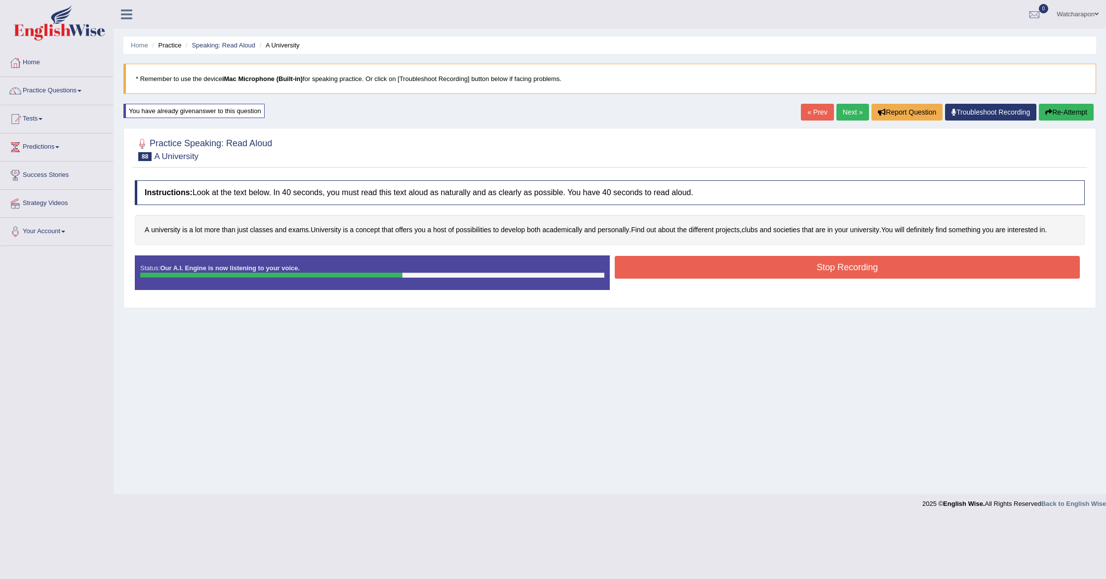
click at [958, 267] on button "Stop Recording" at bounding box center [847, 267] width 465 height 23
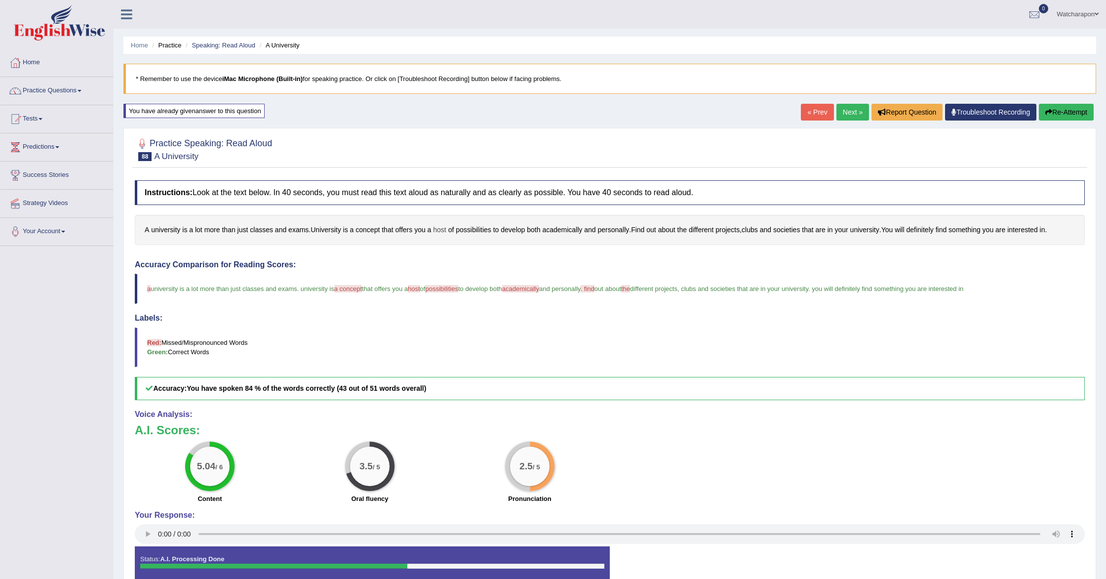
click at [442, 230] on span "host" at bounding box center [439, 230] width 13 height 10
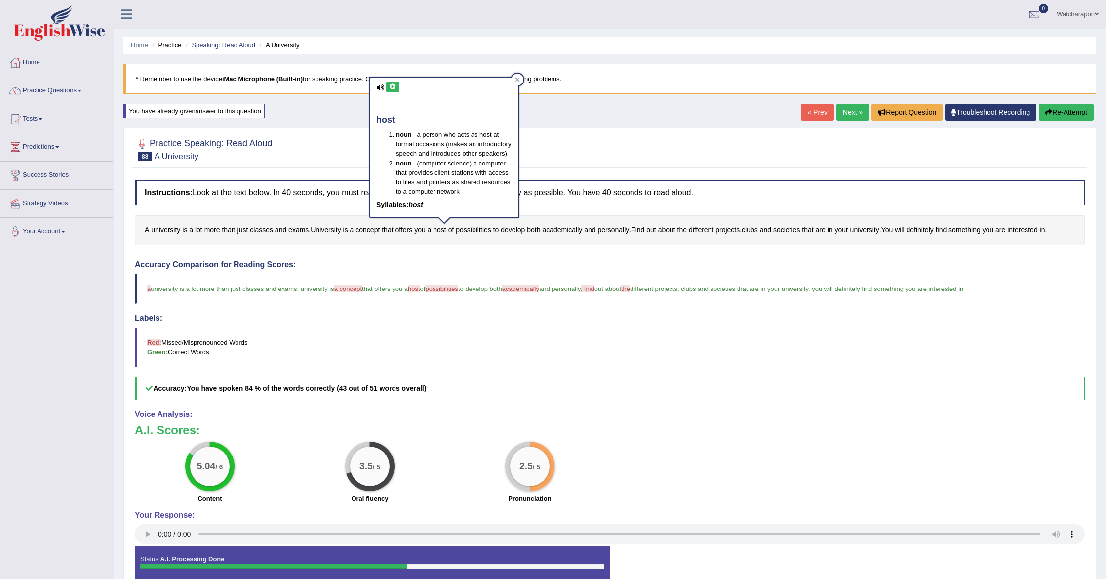
click at [390, 89] on icon at bounding box center [392, 87] width 7 height 6
click at [396, 85] on button at bounding box center [392, 86] width 13 height 11
drag, startPoint x: 351, startPoint y: 292, endPoint x: 353, endPoint y: 276, distance: 16.1
click at [351, 291] on span "a concept" at bounding box center [348, 288] width 28 height 7
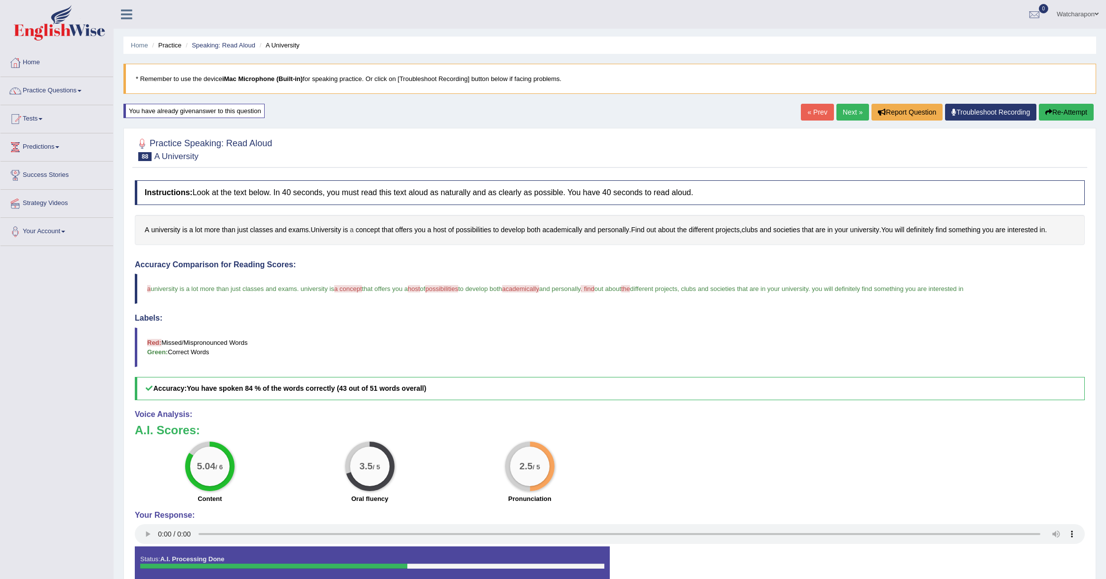
click at [354, 230] on span "a" at bounding box center [352, 230] width 4 height 10
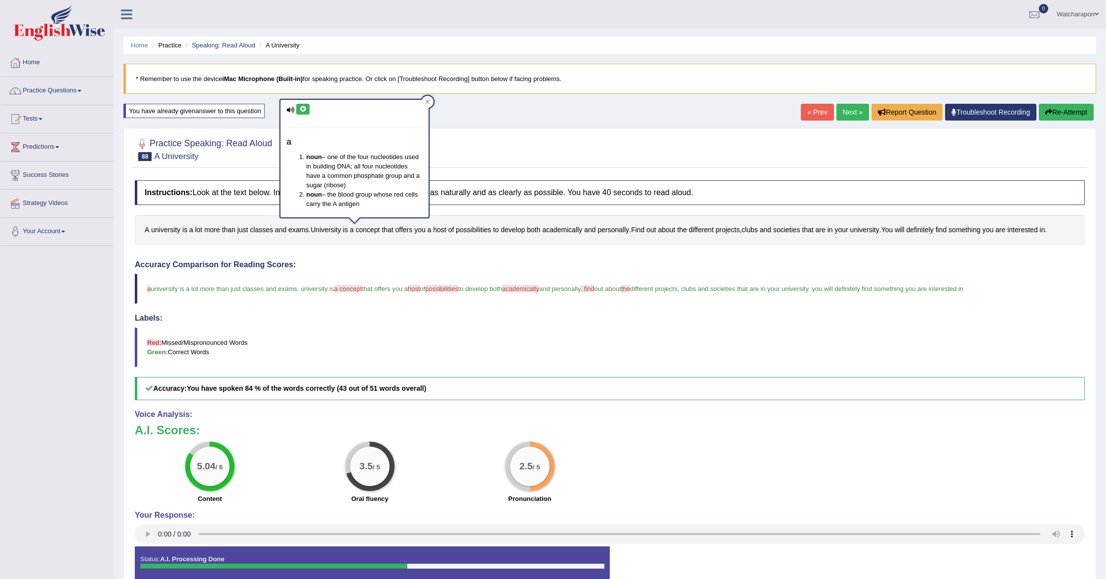
click at [301, 108] on icon at bounding box center [302, 109] width 7 height 6
click at [370, 231] on span "concept" at bounding box center [367, 230] width 24 height 10
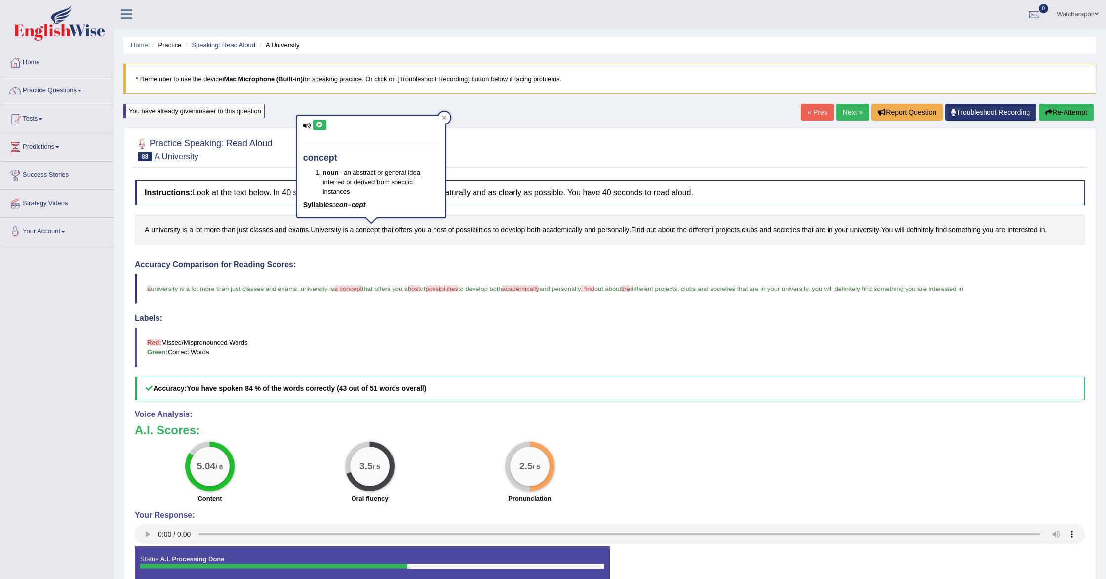
click at [316, 125] on icon at bounding box center [319, 125] width 7 height 6
click at [1055, 108] on button "Re-Attempt" at bounding box center [1066, 112] width 55 height 17
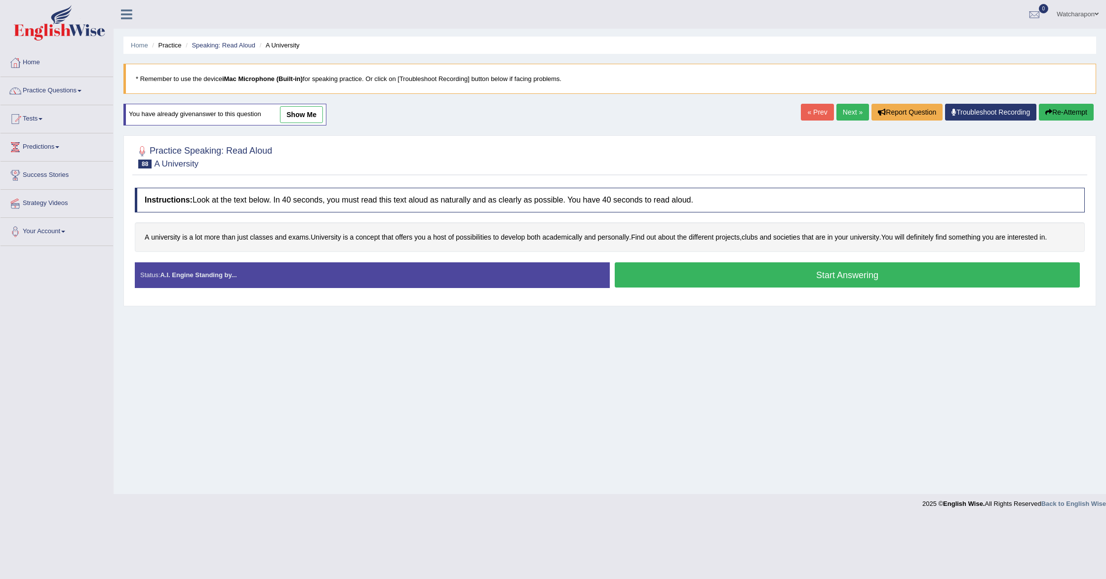
drag, startPoint x: 633, startPoint y: 280, endPoint x: 621, endPoint y: 282, distance: 12.4
click at [633, 280] on button "Start Answering" at bounding box center [847, 274] width 465 height 25
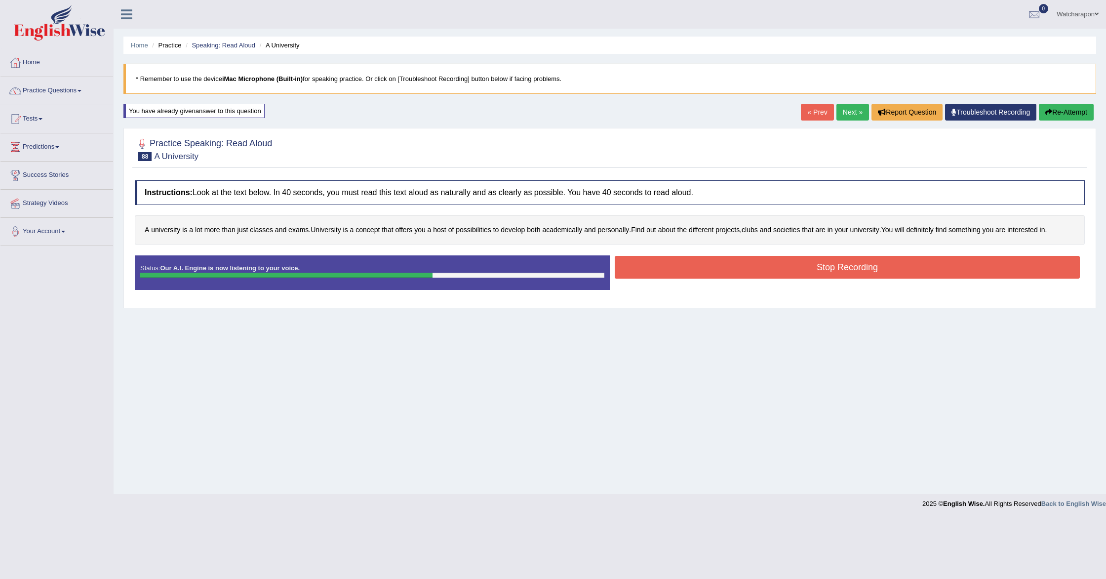
click at [910, 270] on button "Stop Recording" at bounding box center [847, 267] width 465 height 23
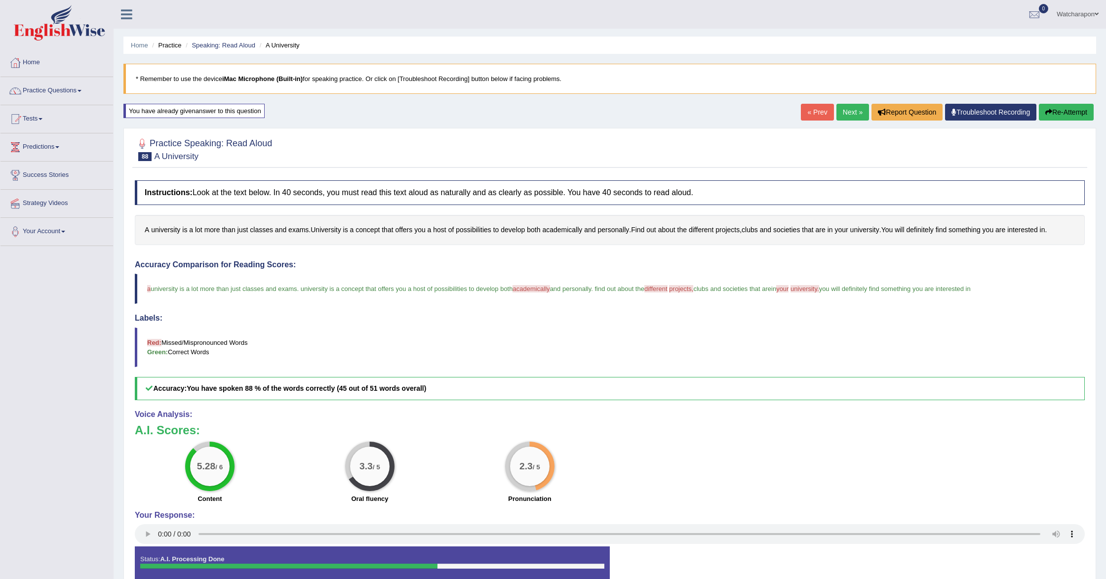
click at [844, 110] on link "Next »" at bounding box center [852, 112] width 33 height 17
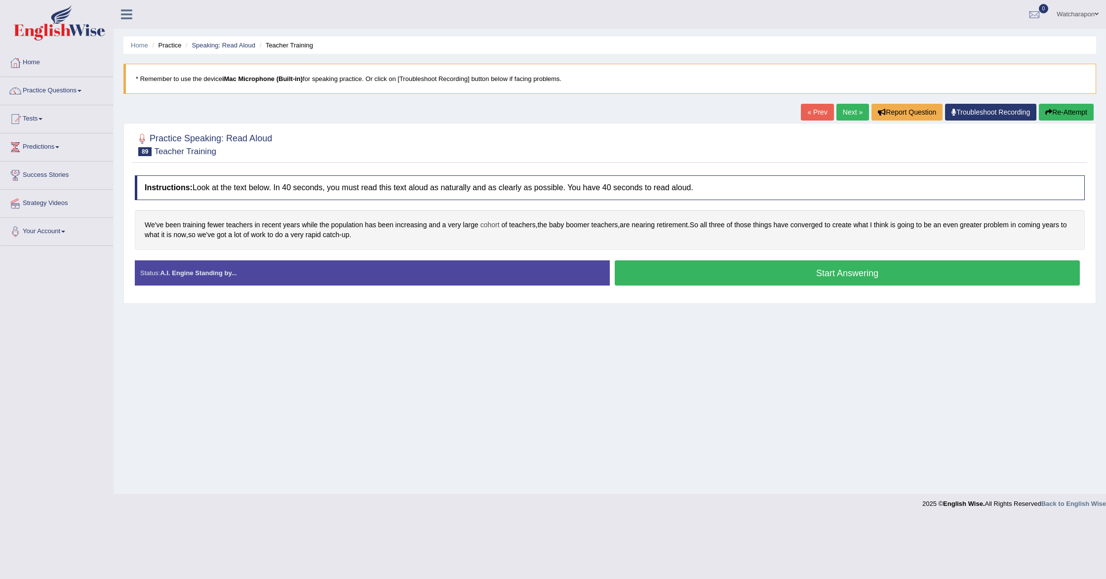
click at [493, 224] on span "cohort" at bounding box center [489, 225] width 19 height 10
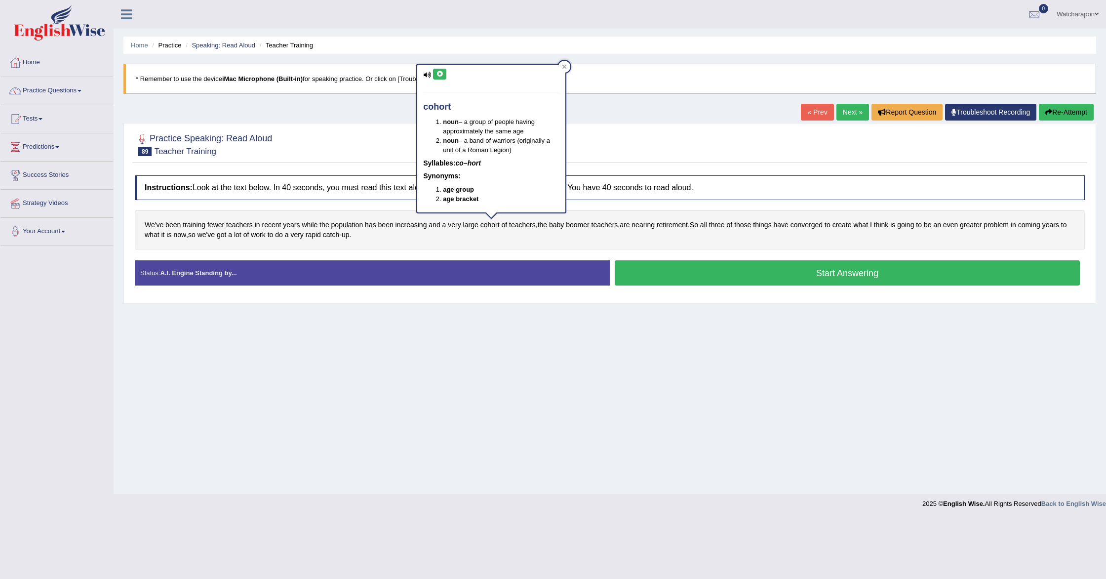
click at [440, 76] on icon at bounding box center [439, 74] width 7 height 6
click at [440, 74] on icon at bounding box center [439, 74] width 7 height 6
click at [562, 65] on icon at bounding box center [564, 66] width 5 height 5
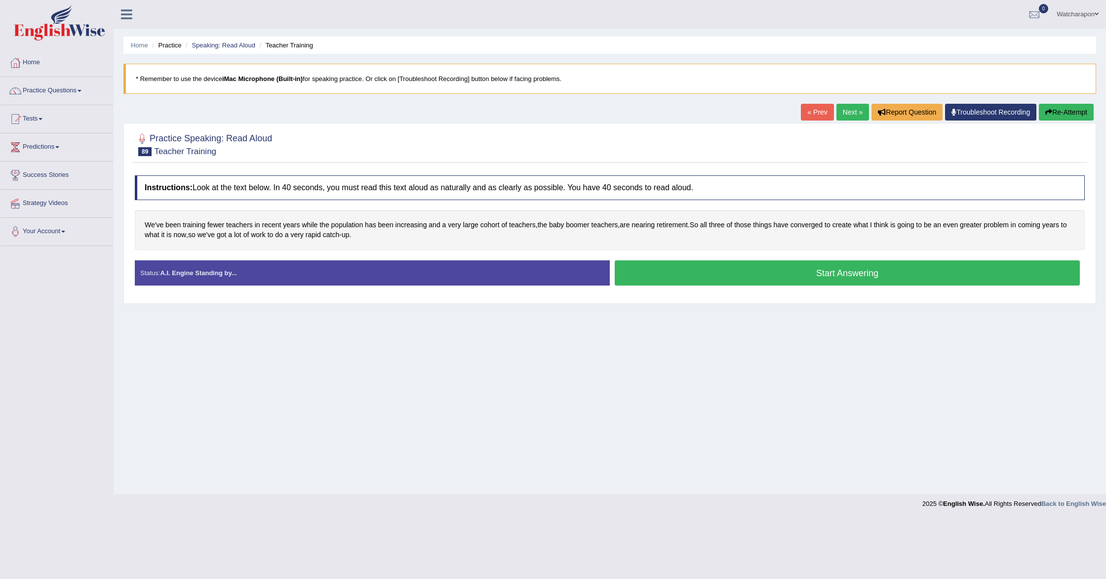
click at [680, 276] on button "Start Answering" at bounding box center [847, 272] width 465 height 25
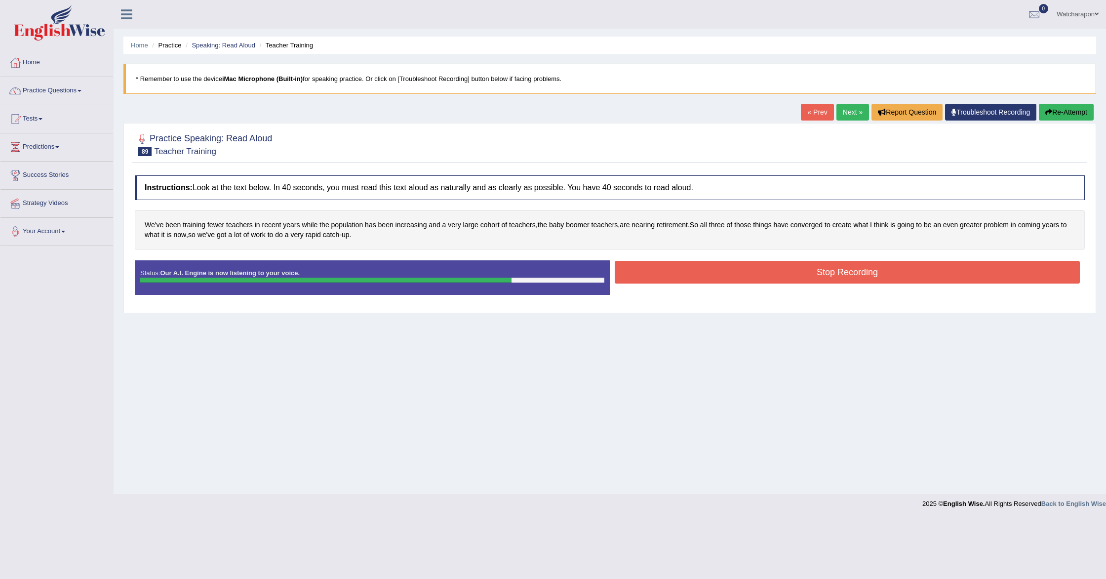
drag, startPoint x: 657, startPoint y: 273, endPoint x: 651, endPoint y: 272, distance: 6.1
click at [657, 273] on button "Stop Recording" at bounding box center [847, 272] width 465 height 23
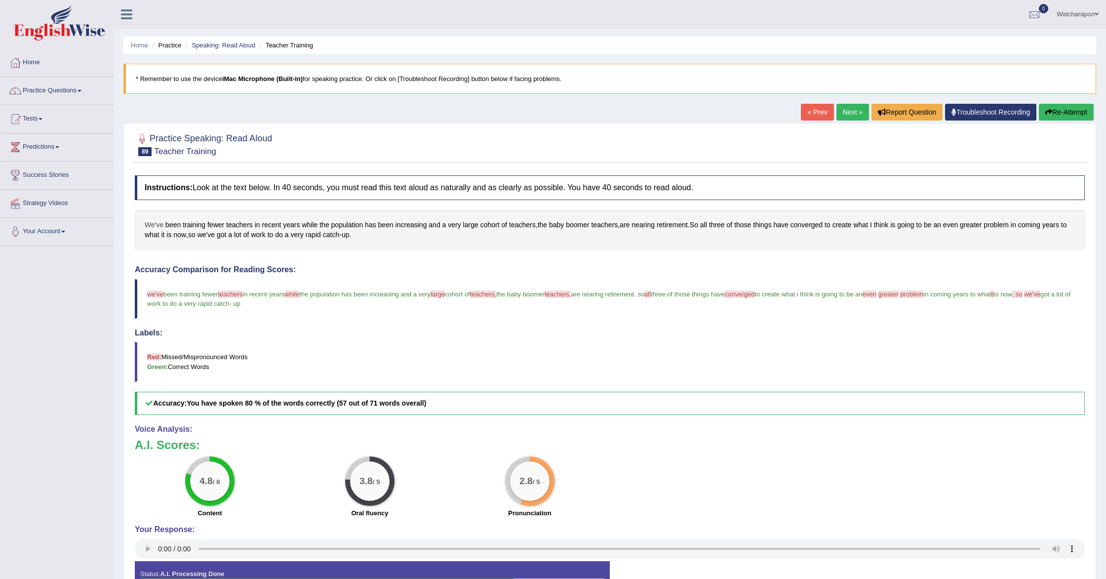
click at [153, 224] on span "We've" at bounding box center [154, 225] width 19 height 10
click at [154, 138] on icon at bounding box center [152, 139] width 7 height 6
click at [150, 141] on icon at bounding box center [152, 139] width 7 height 6
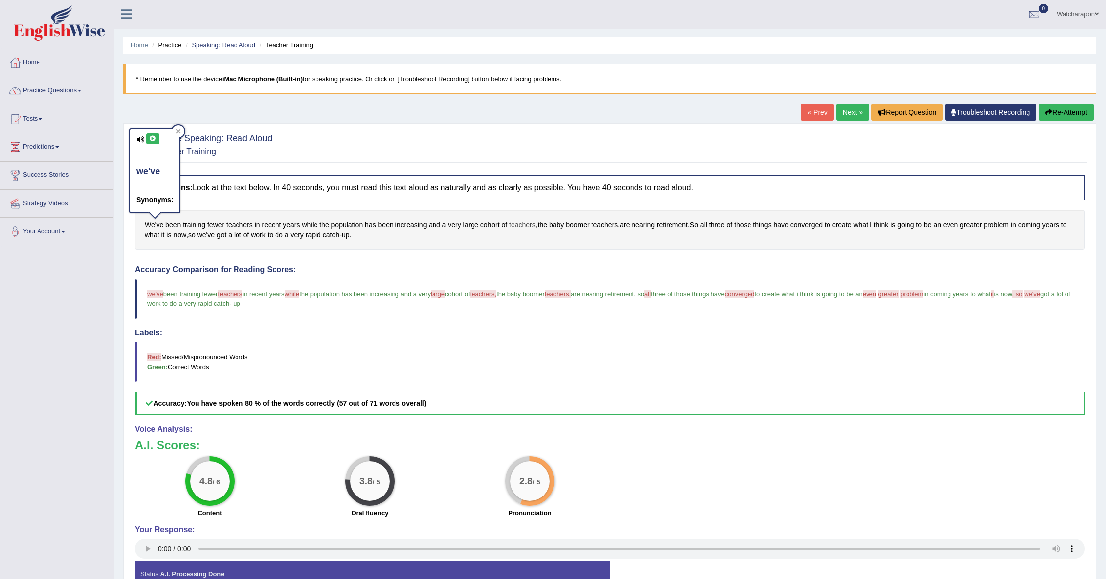
click at [524, 224] on span "teachers" at bounding box center [522, 225] width 27 height 10
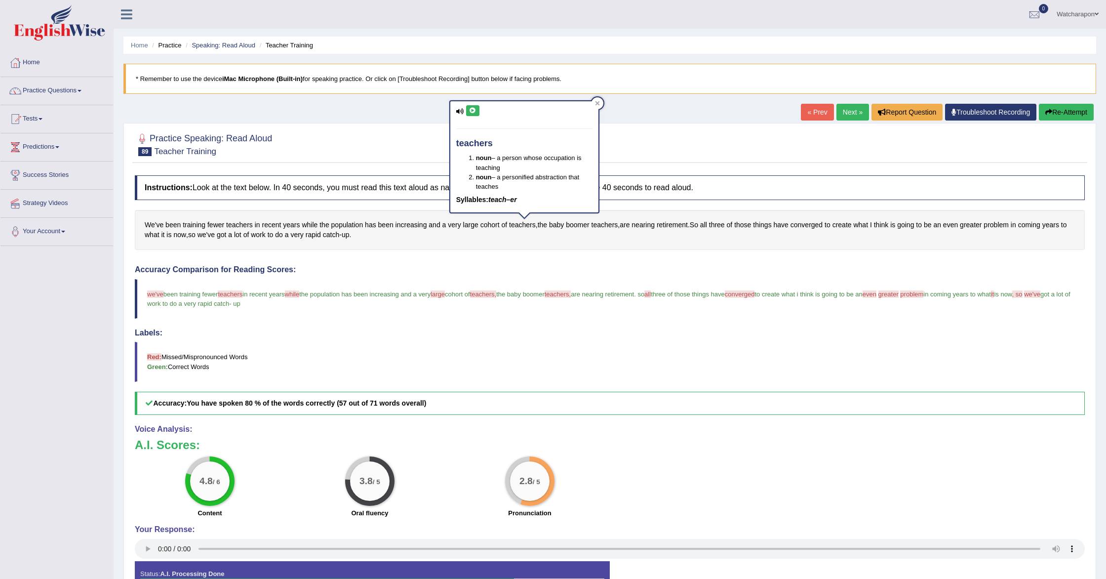
click at [473, 108] on icon at bounding box center [472, 111] width 7 height 6
click at [822, 226] on span "converged" at bounding box center [806, 225] width 32 height 10
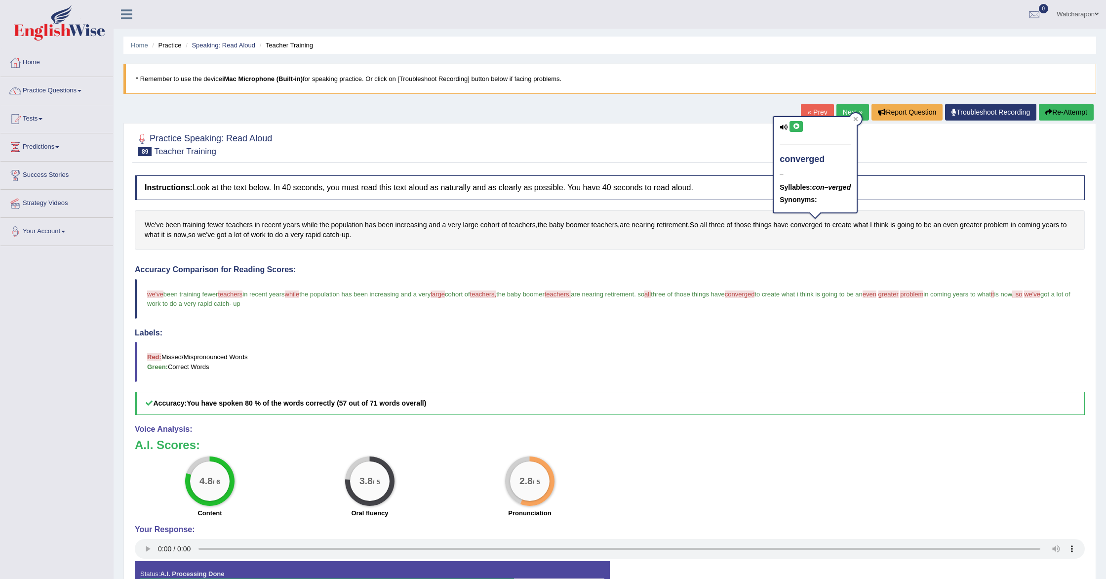
click at [793, 127] on icon at bounding box center [795, 126] width 7 height 6
click at [857, 119] on icon at bounding box center [855, 119] width 5 height 5
click at [1059, 111] on button "Re-Attempt" at bounding box center [1066, 112] width 55 height 17
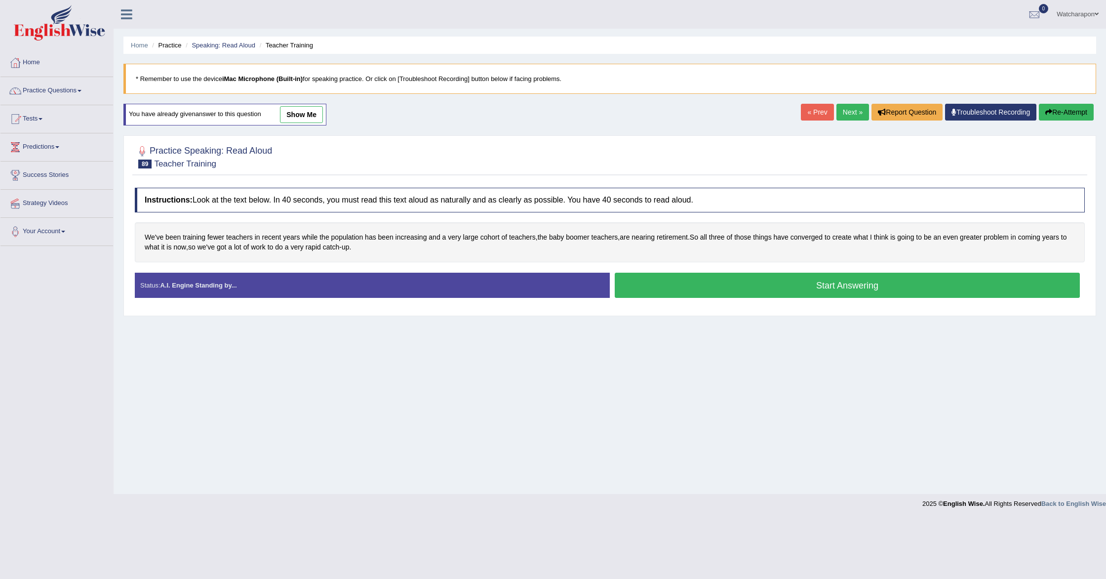
click at [709, 285] on button "Start Answering" at bounding box center [847, 285] width 465 height 25
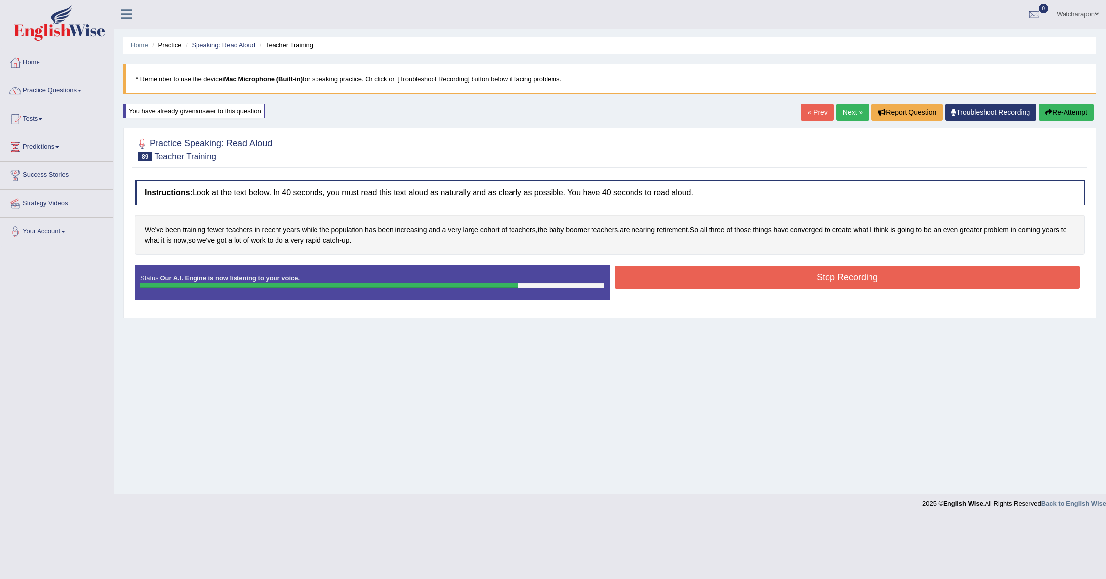
click at [697, 280] on button "Stop Recording" at bounding box center [847, 277] width 465 height 23
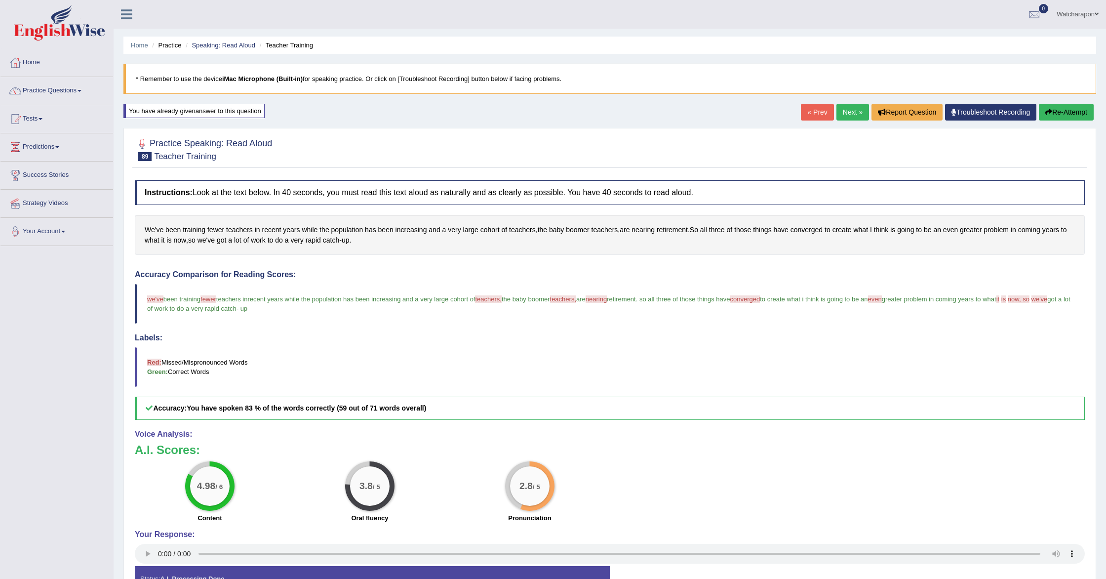
click at [849, 110] on link "Next »" at bounding box center [852, 112] width 33 height 17
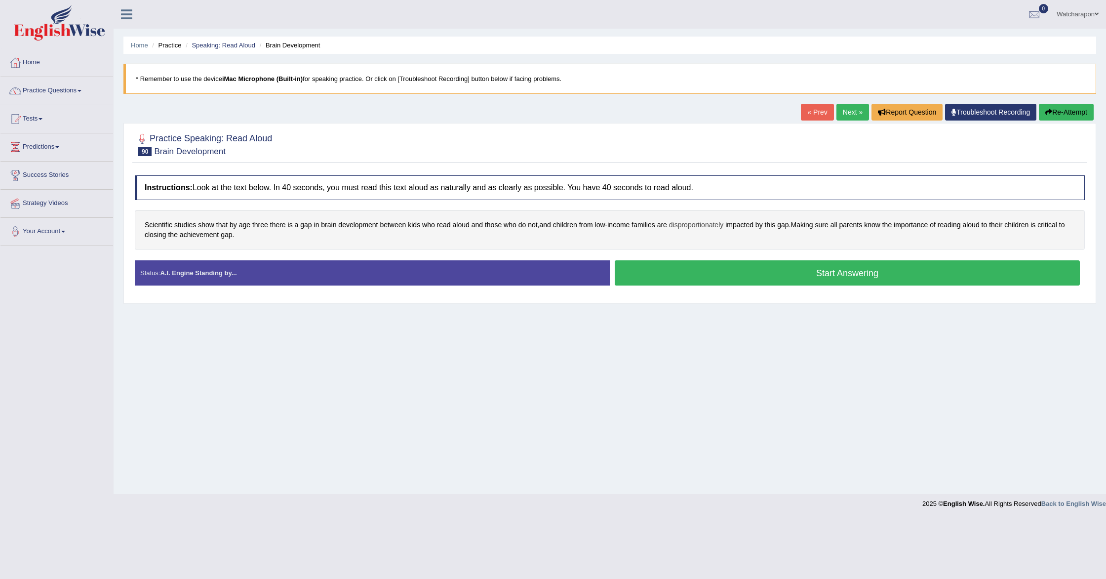
click at [693, 226] on span "disproportionately" at bounding box center [696, 225] width 55 height 10
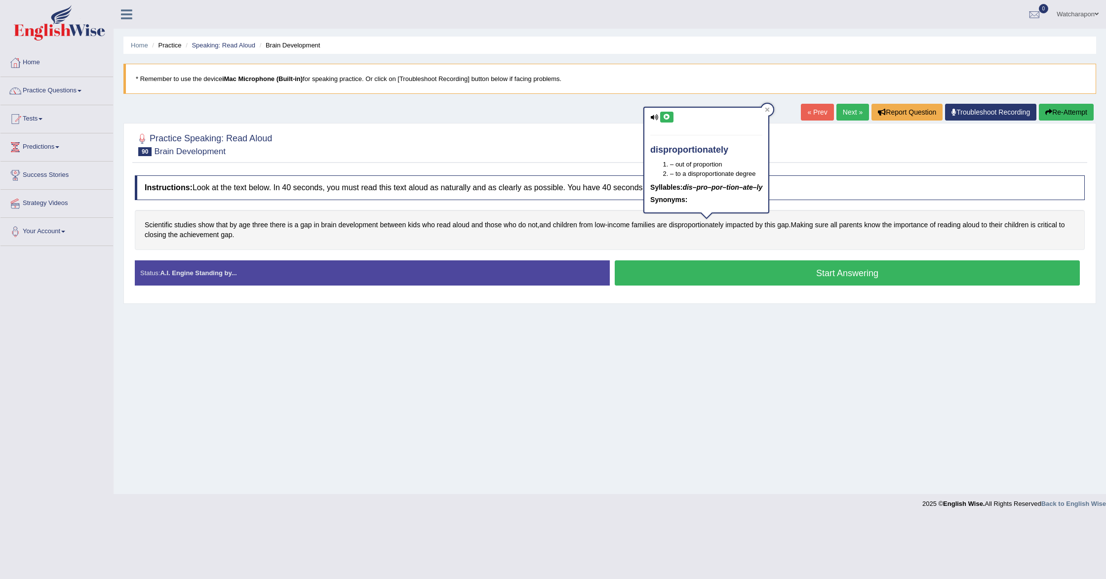
click at [664, 116] on icon at bounding box center [666, 117] width 7 height 6
click at [665, 117] on icon at bounding box center [666, 117] width 7 height 6
click at [767, 109] on icon at bounding box center [767, 109] width 5 height 5
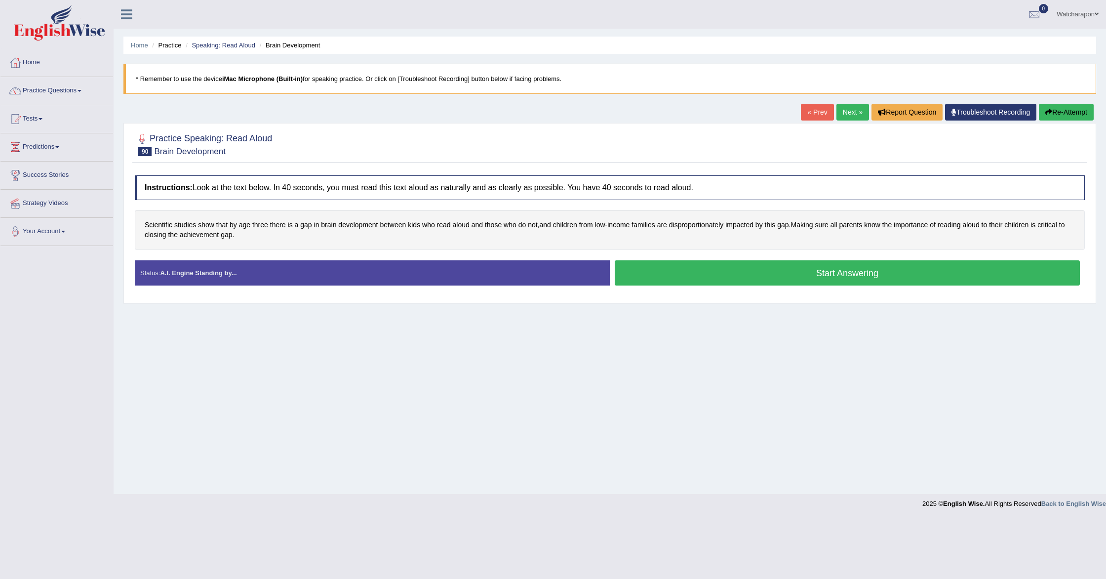
click at [729, 270] on button "Start Answering" at bounding box center [847, 272] width 465 height 25
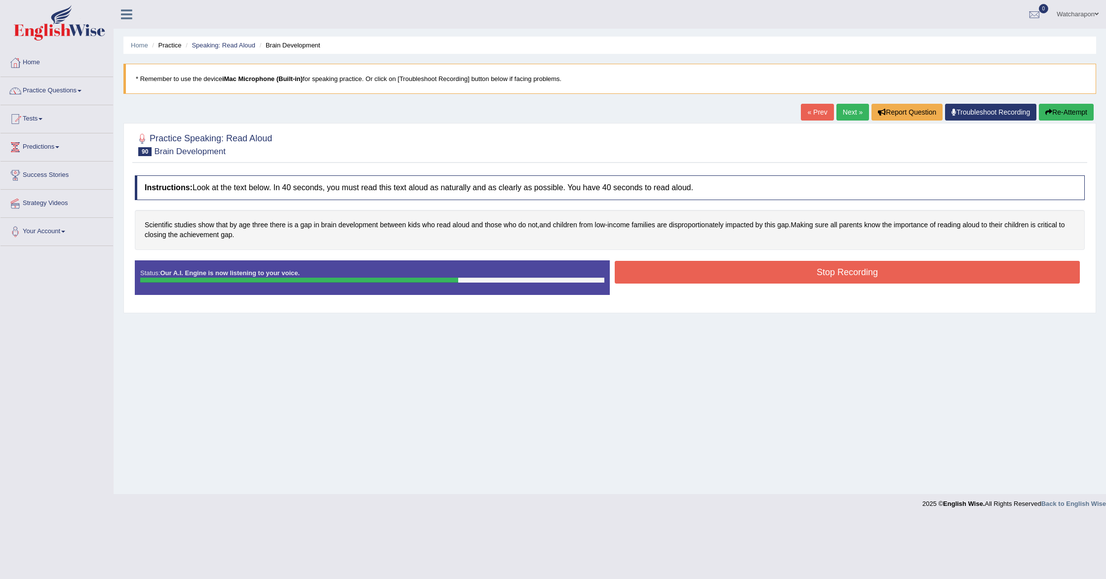
click at [676, 268] on button "Stop Recording" at bounding box center [847, 272] width 465 height 23
